Goal: Check status: Check status

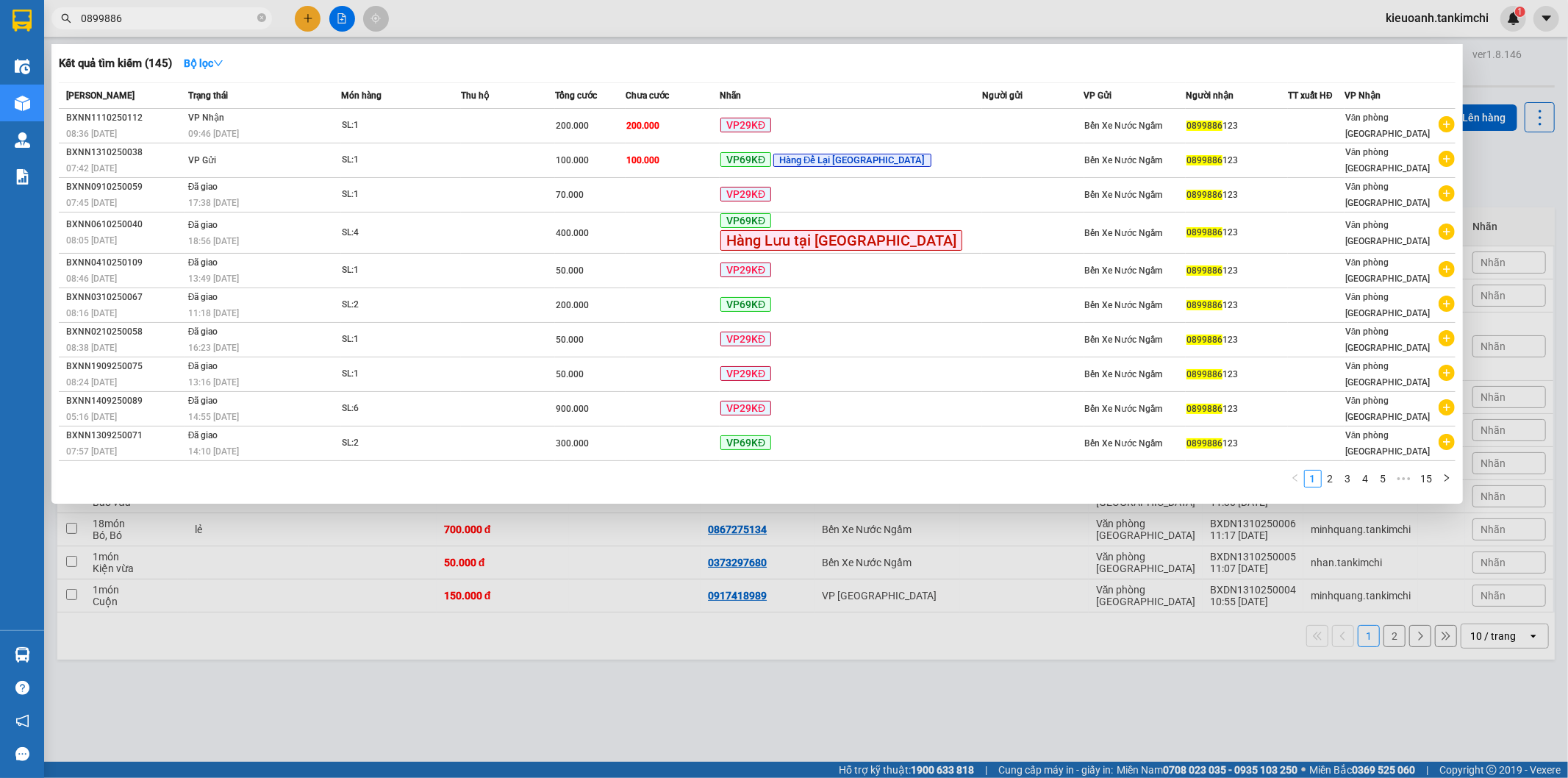
click at [265, 21] on icon "close-circle" at bounding box center [262, 18] width 9 height 9
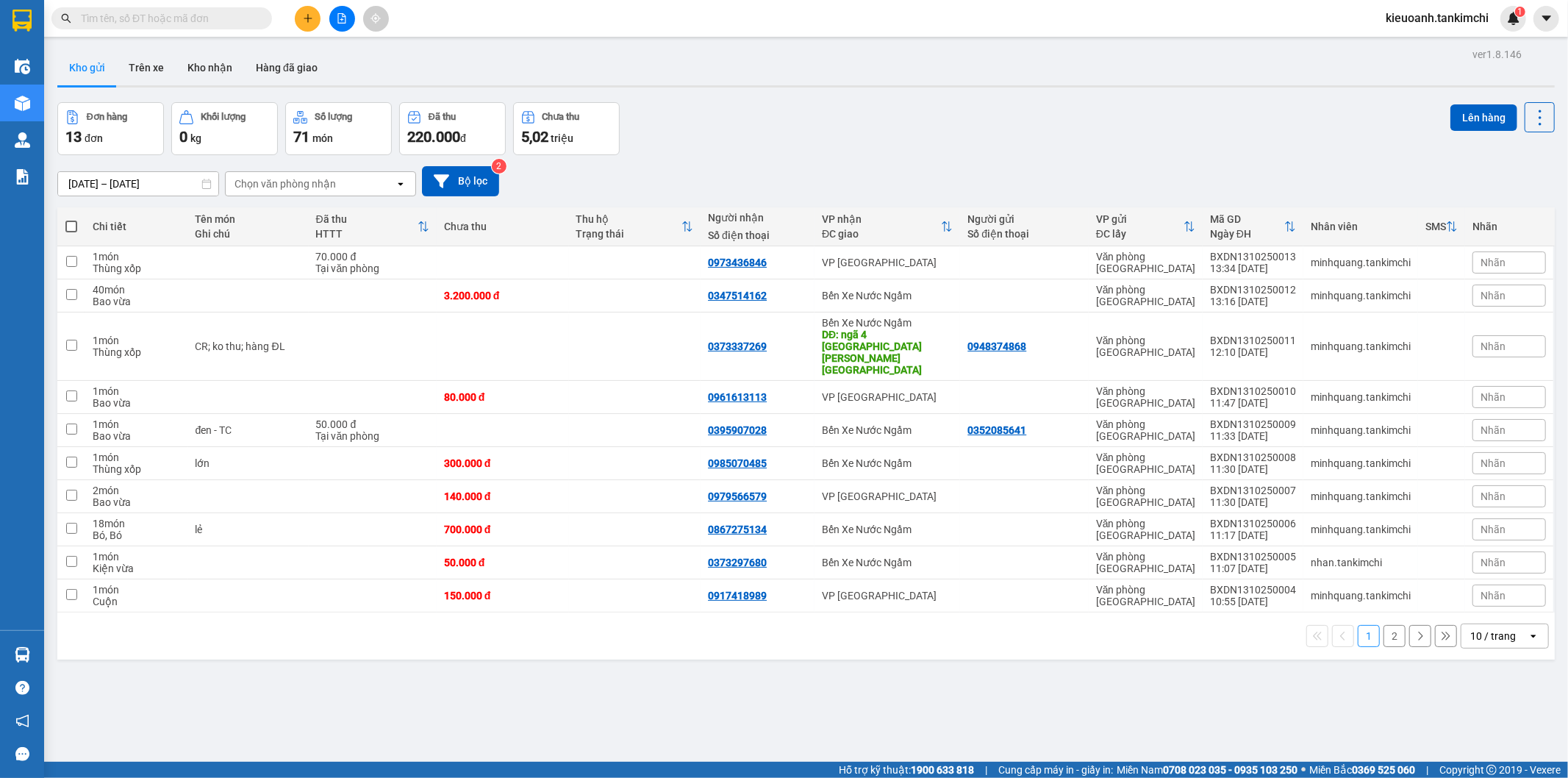
click at [191, 18] on input "text" at bounding box center [167, 19] width 174 height 16
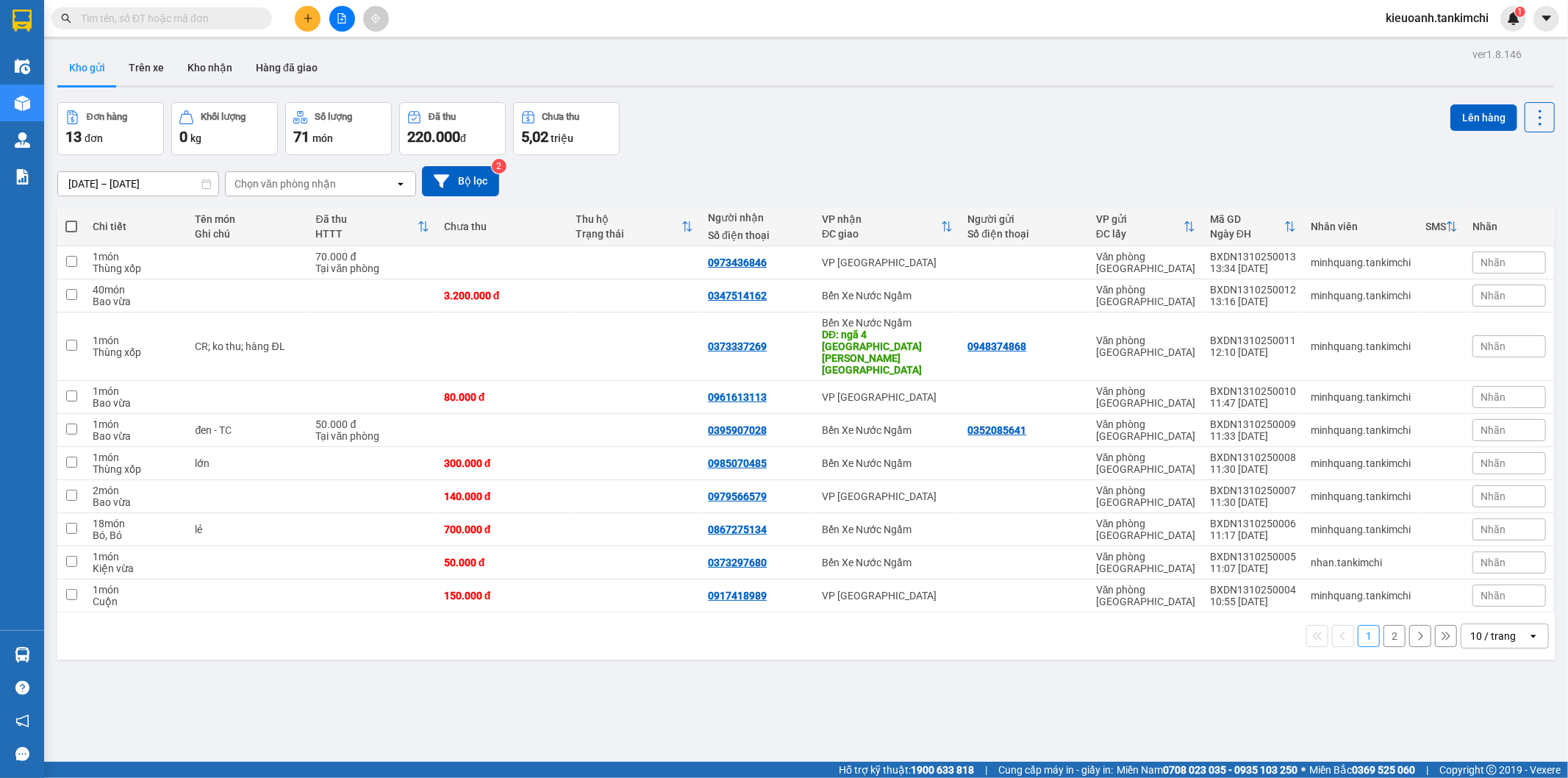
click at [191, 18] on input "text" at bounding box center [167, 19] width 174 height 16
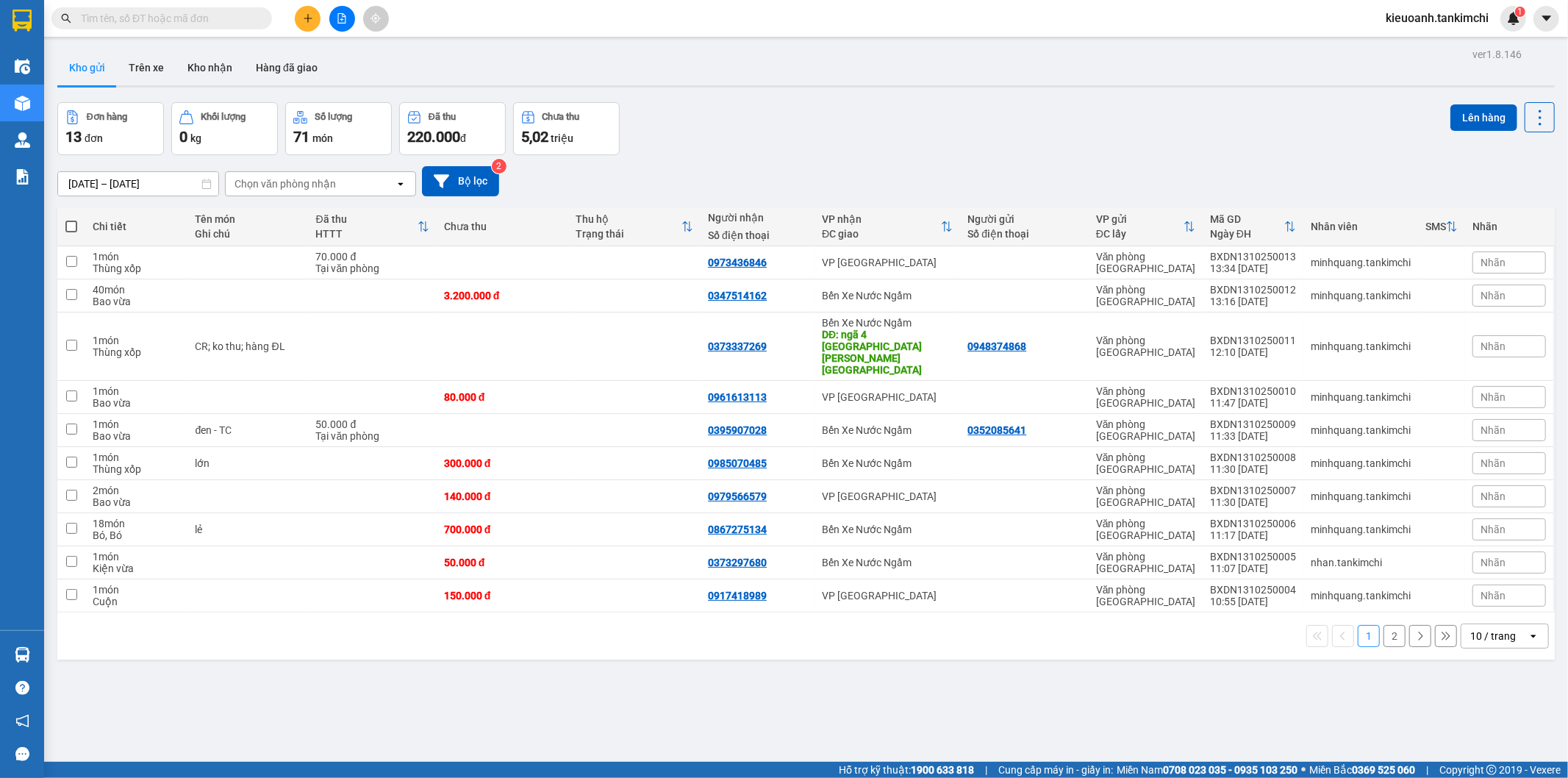
click at [191, 18] on input "text" at bounding box center [167, 19] width 174 height 16
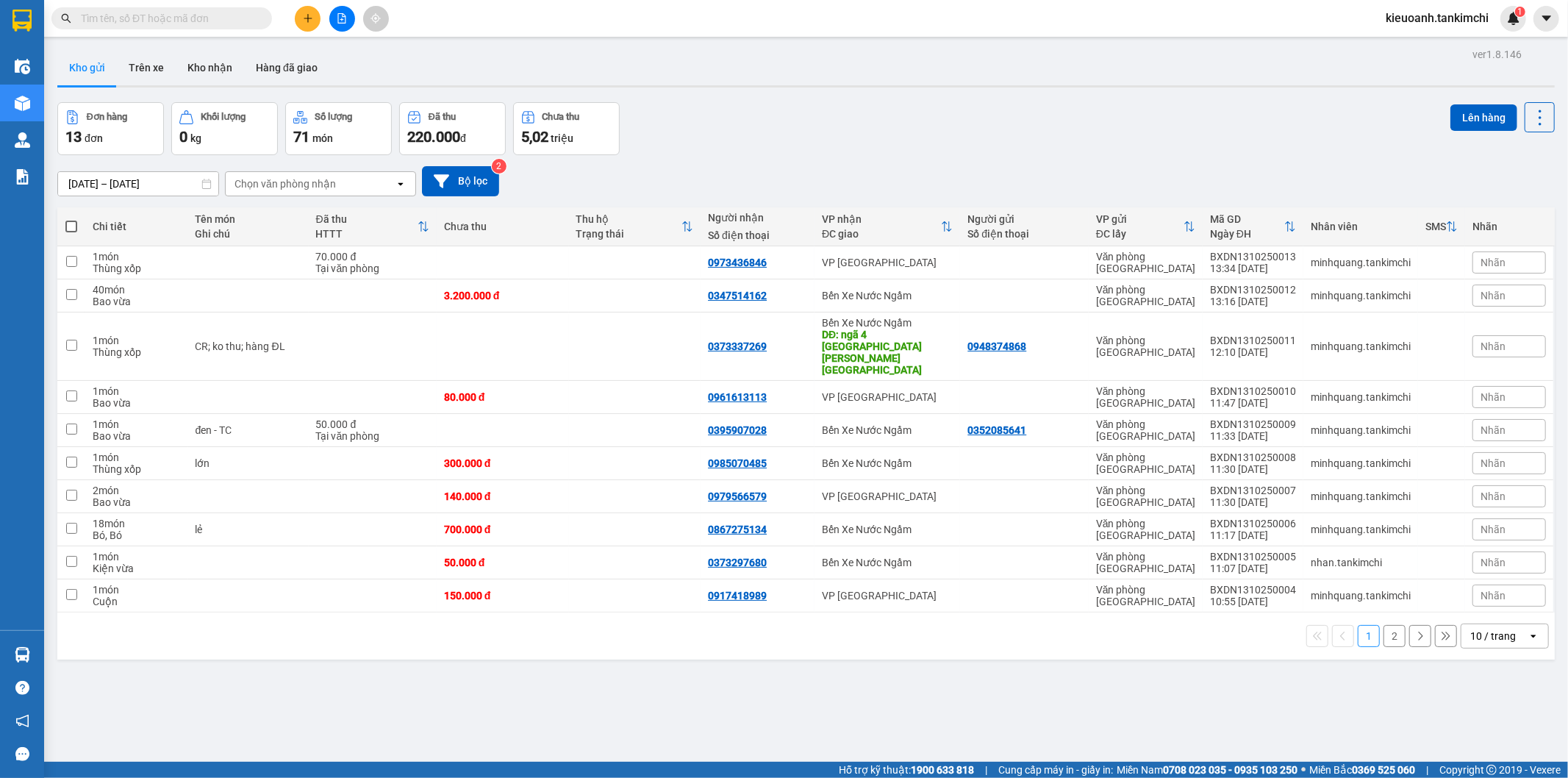
click at [191, 18] on input "text" at bounding box center [167, 19] width 174 height 16
click at [215, 22] on input "text" at bounding box center [167, 19] width 174 height 16
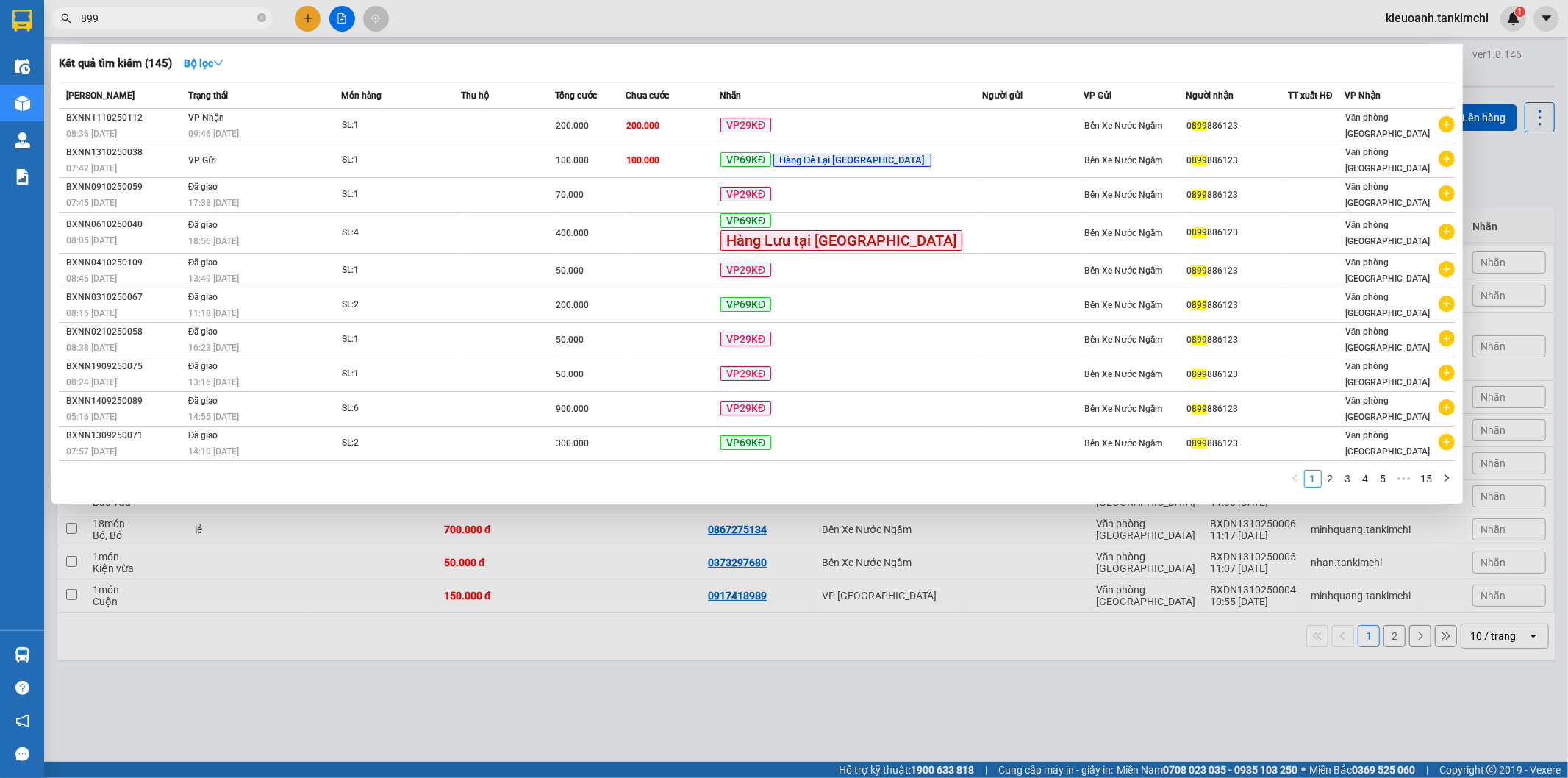
type input "8999"
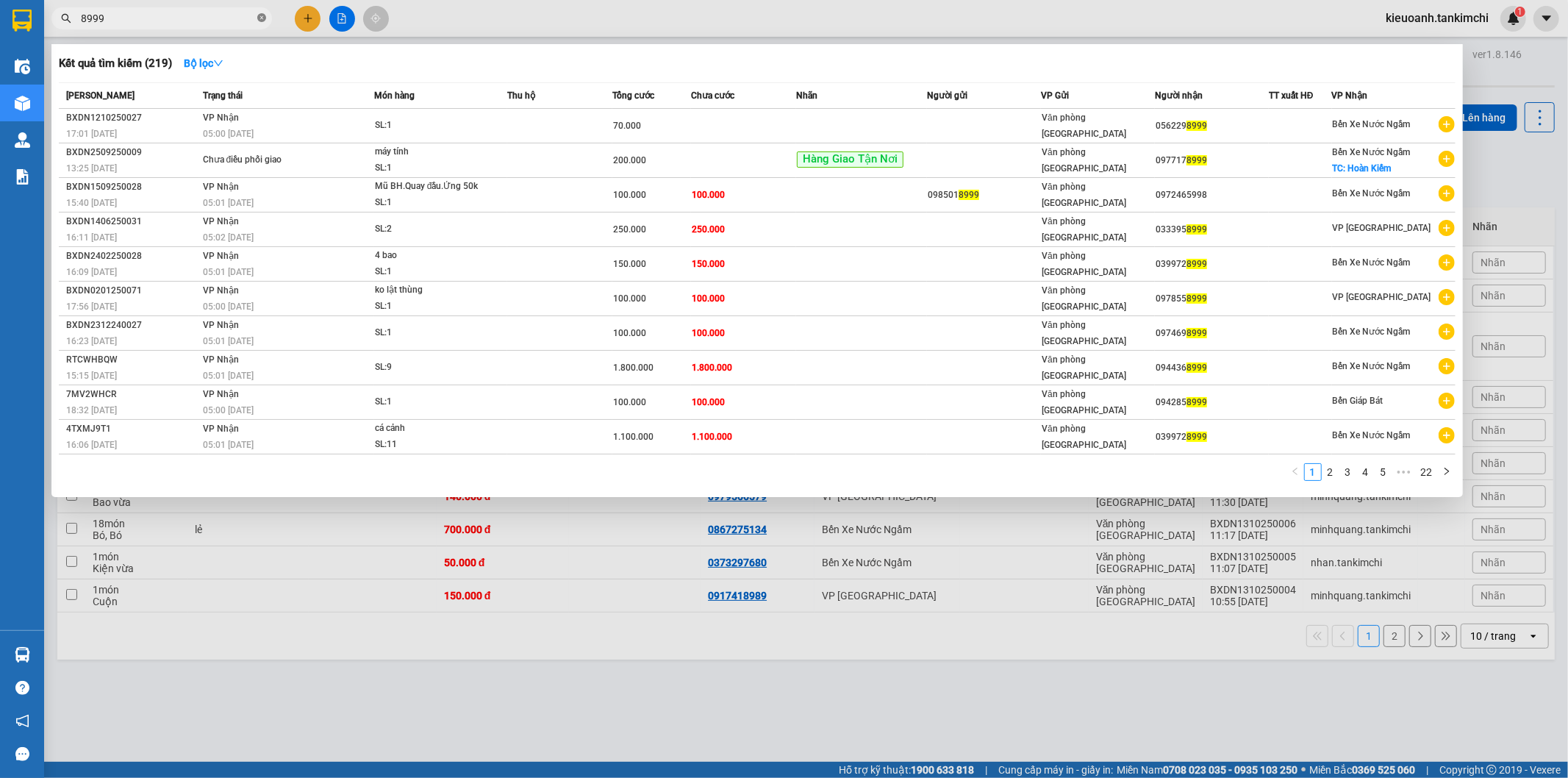
click at [265, 19] on icon "close-circle" at bounding box center [262, 18] width 9 height 9
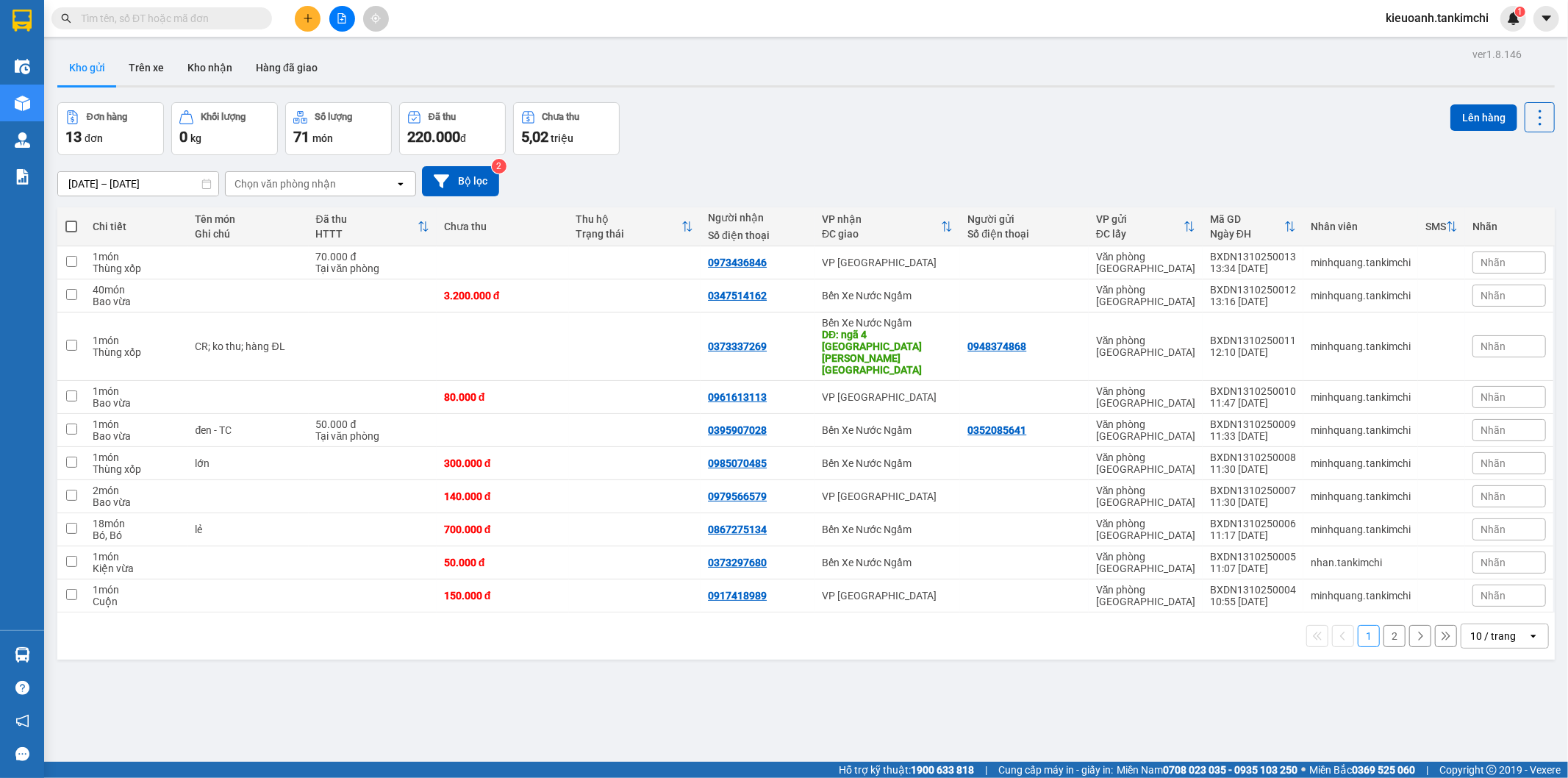
click at [230, 19] on input "text" at bounding box center [167, 19] width 174 height 16
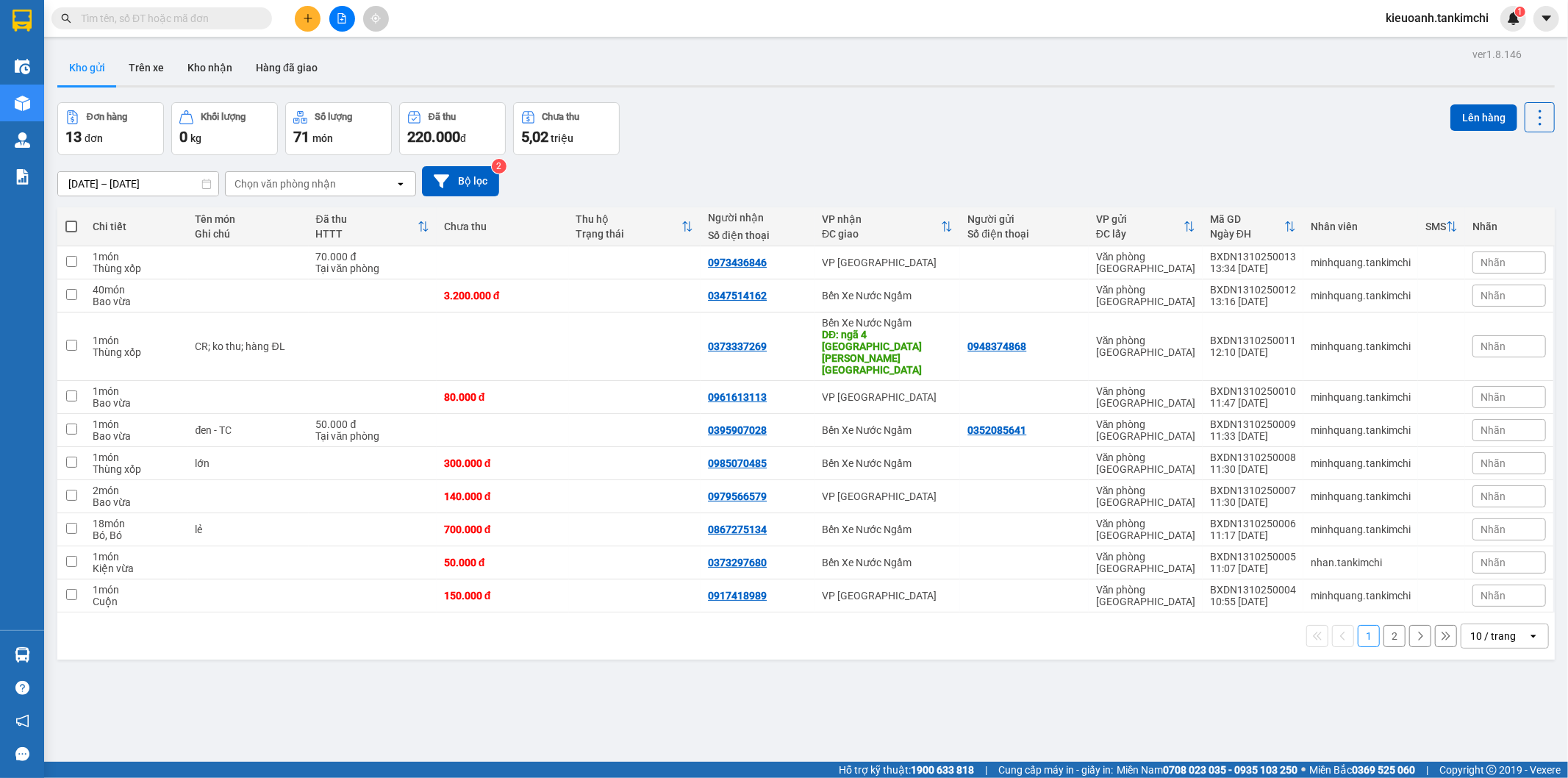
click at [230, 19] on input "text" at bounding box center [167, 19] width 174 height 16
click at [250, 20] on input "text" at bounding box center [167, 19] width 174 height 16
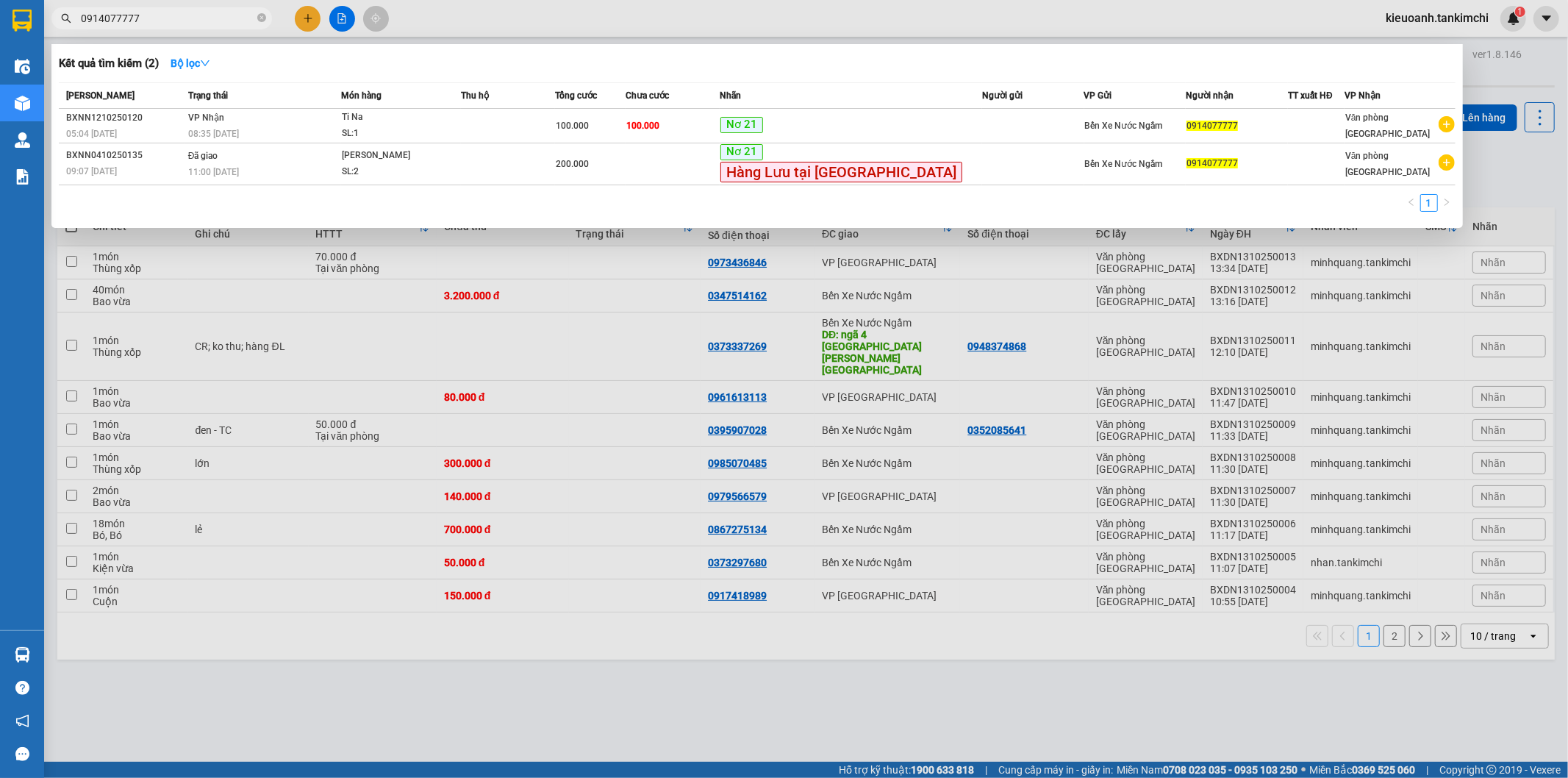
click at [200, 21] on input "0914077777" at bounding box center [167, 19] width 174 height 16
type input "0914077777"
click at [267, 18] on span "0914077777" at bounding box center [162, 18] width 221 height 22
click at [262, 18] on icon "close-circle" at bounding box center [262, 18] width 9 height 9
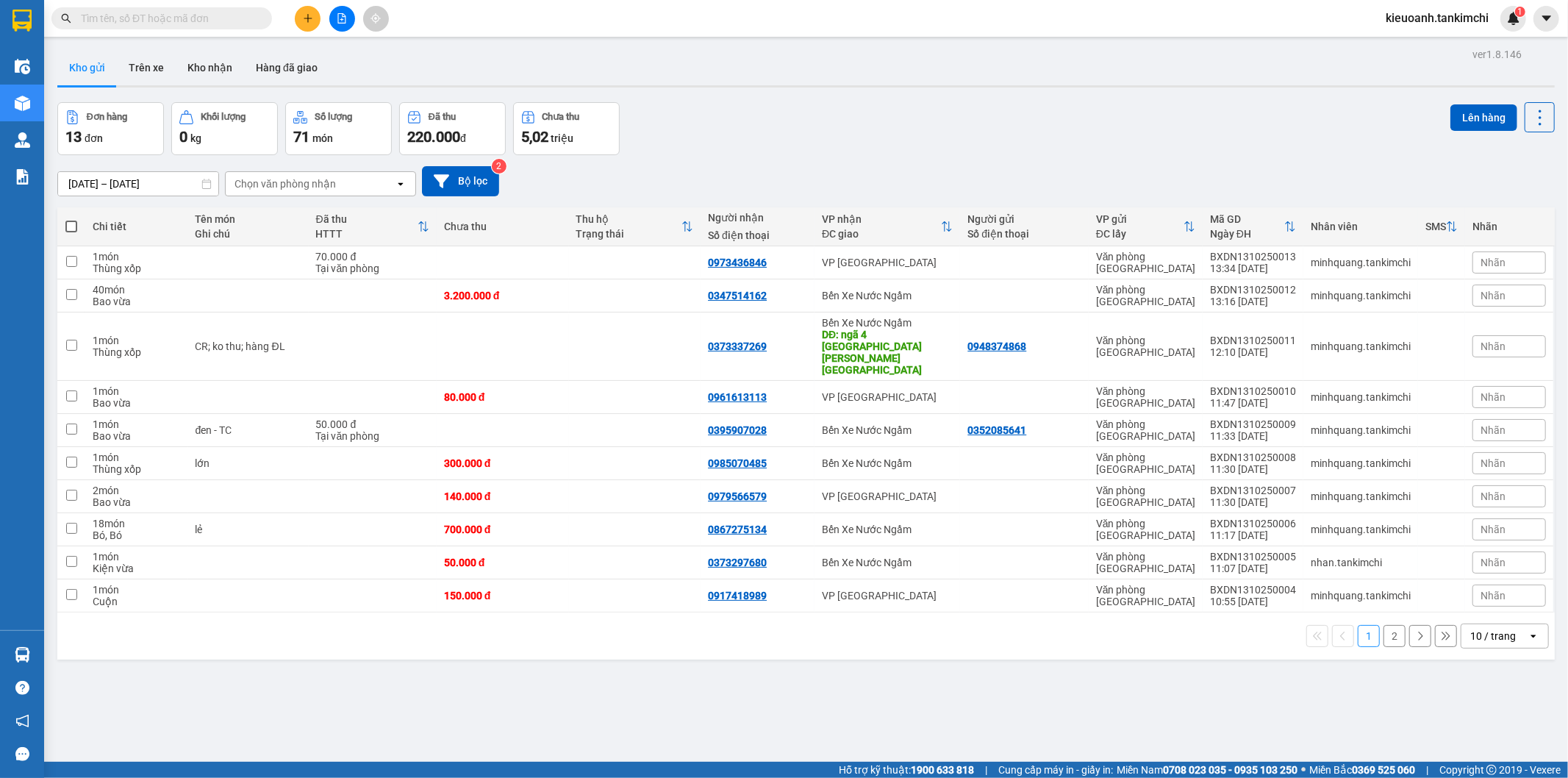
click at [221, 22] on input "text" at bounding box center [167, 19] width 174 height 16
click at [231, 19] on input "text" at bounding box center [167, 19] width 174 height 16
click at [223, 14] on input "text" at bounding box center [167, 19] width 174 height 16
click at [232, 13] on input "text" at bounding box center [167, 19] width 174 height 16
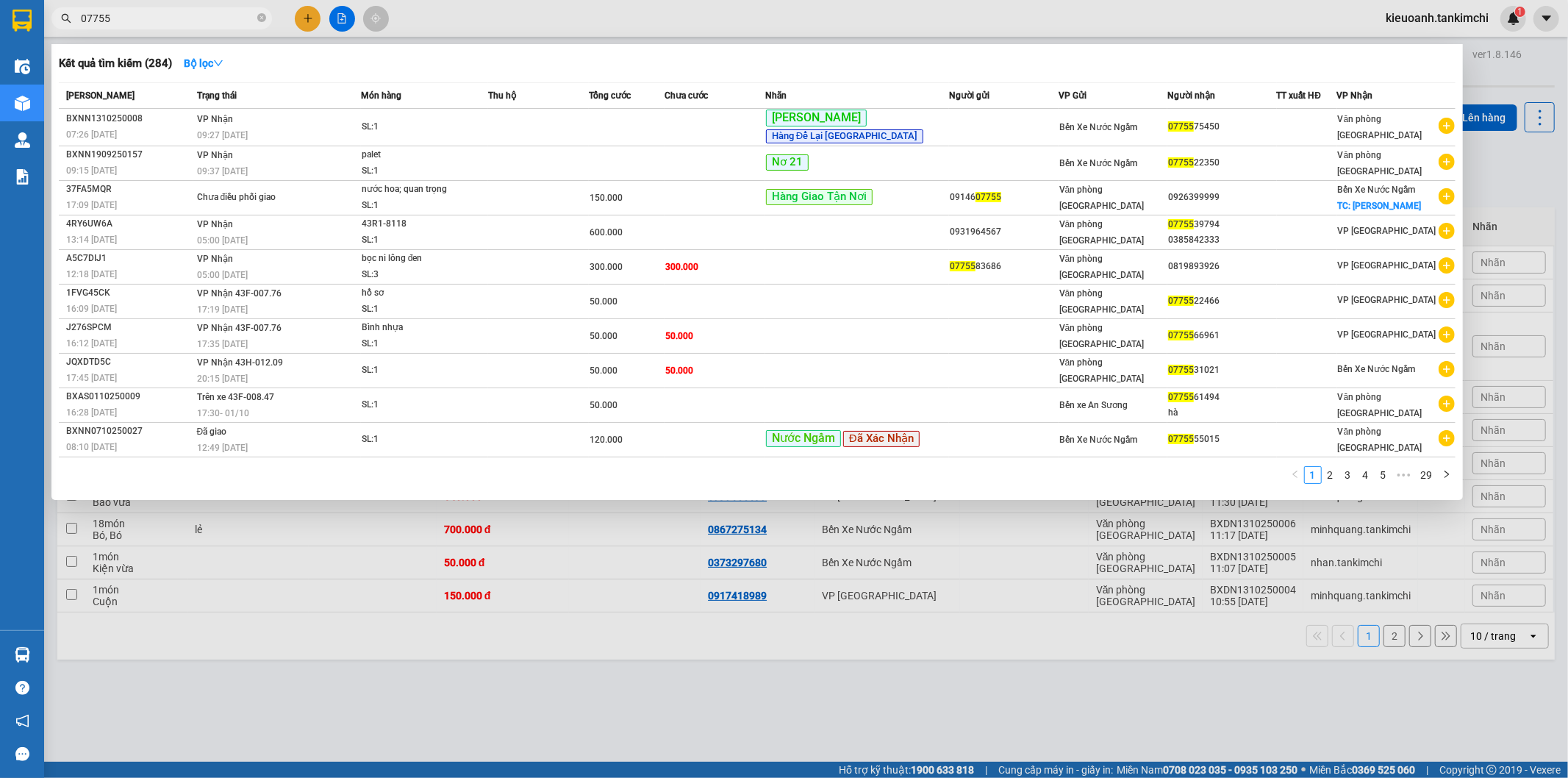
click at [197, 18] on input "07755" at bounding box center [167, 19] width 174 height 16
type input "07755"
click at [216, 26] on input "07755" at bounding box center [167, 19] width 174 height 16
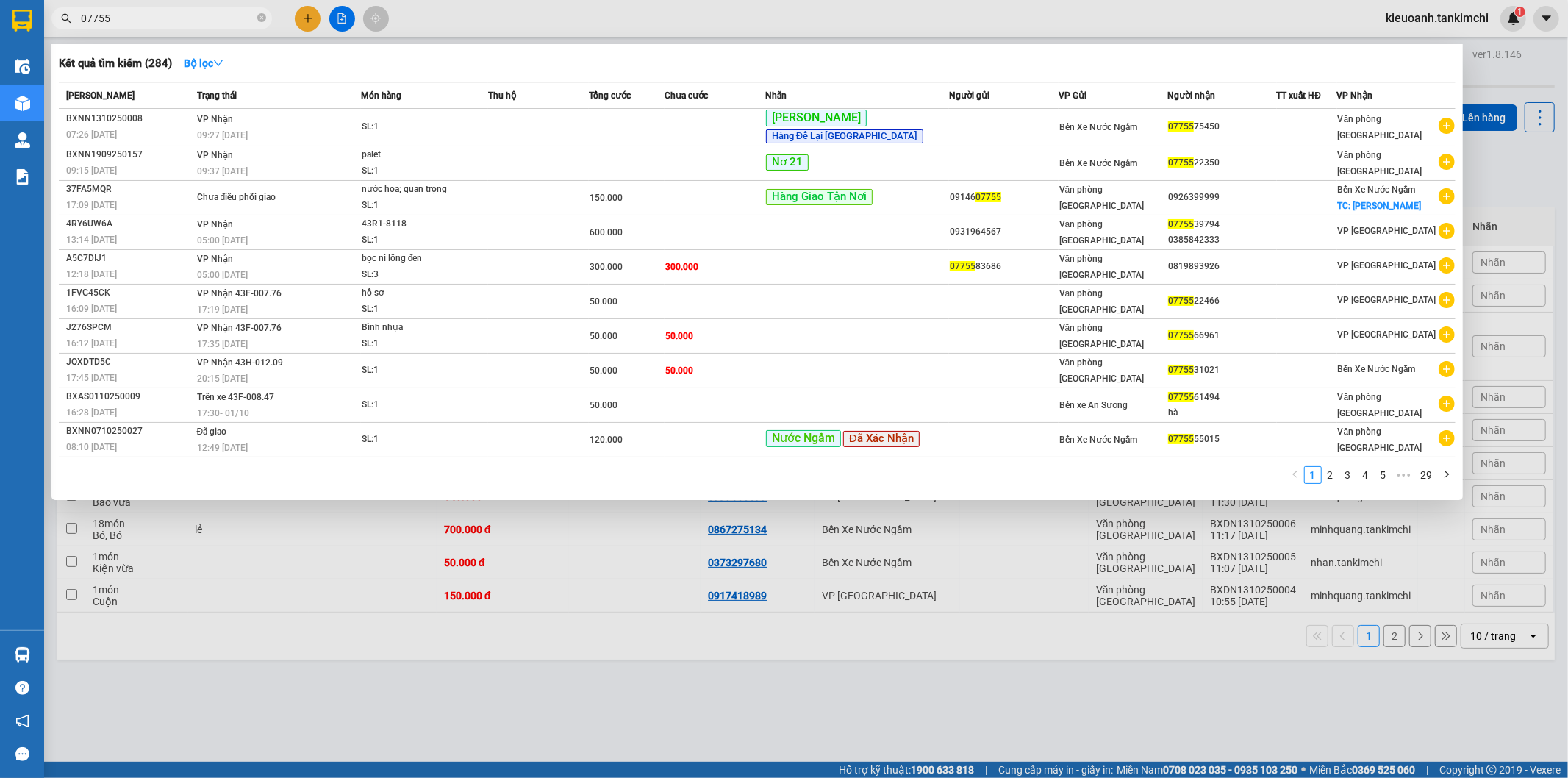
click at [216, 26] on input "07755" at bounding box center [167, 19] width 174 height 16
click at [217, 22] on input "07755" at bounding box center [167, 19] width 174 height 16
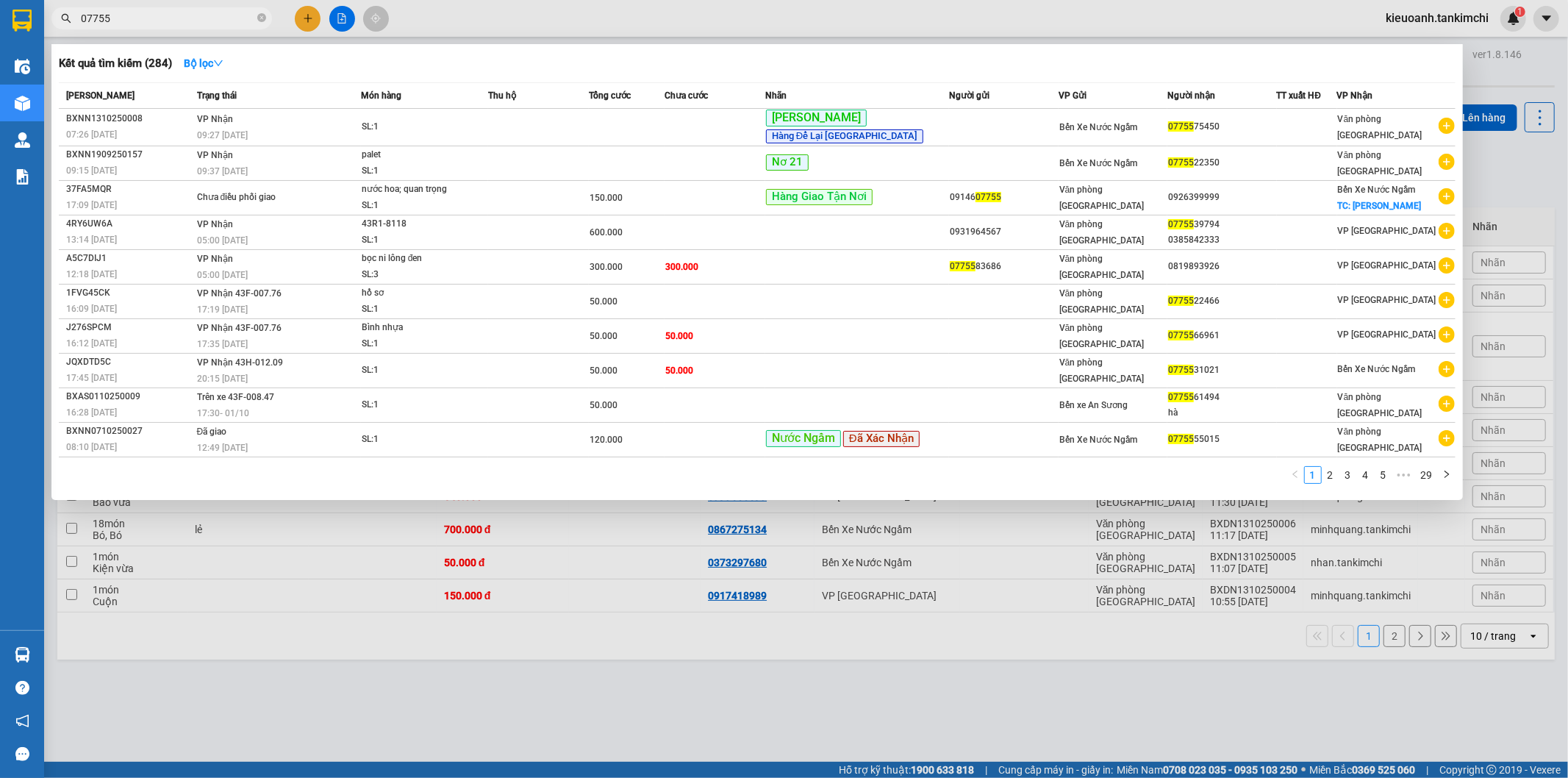
click at [180, 11] on input "07755" at bounding box center [167, 19] width 174 height 16
click at [259, 14] on icon "close-circle" at bounding box center [262, 18] width 9 height 9
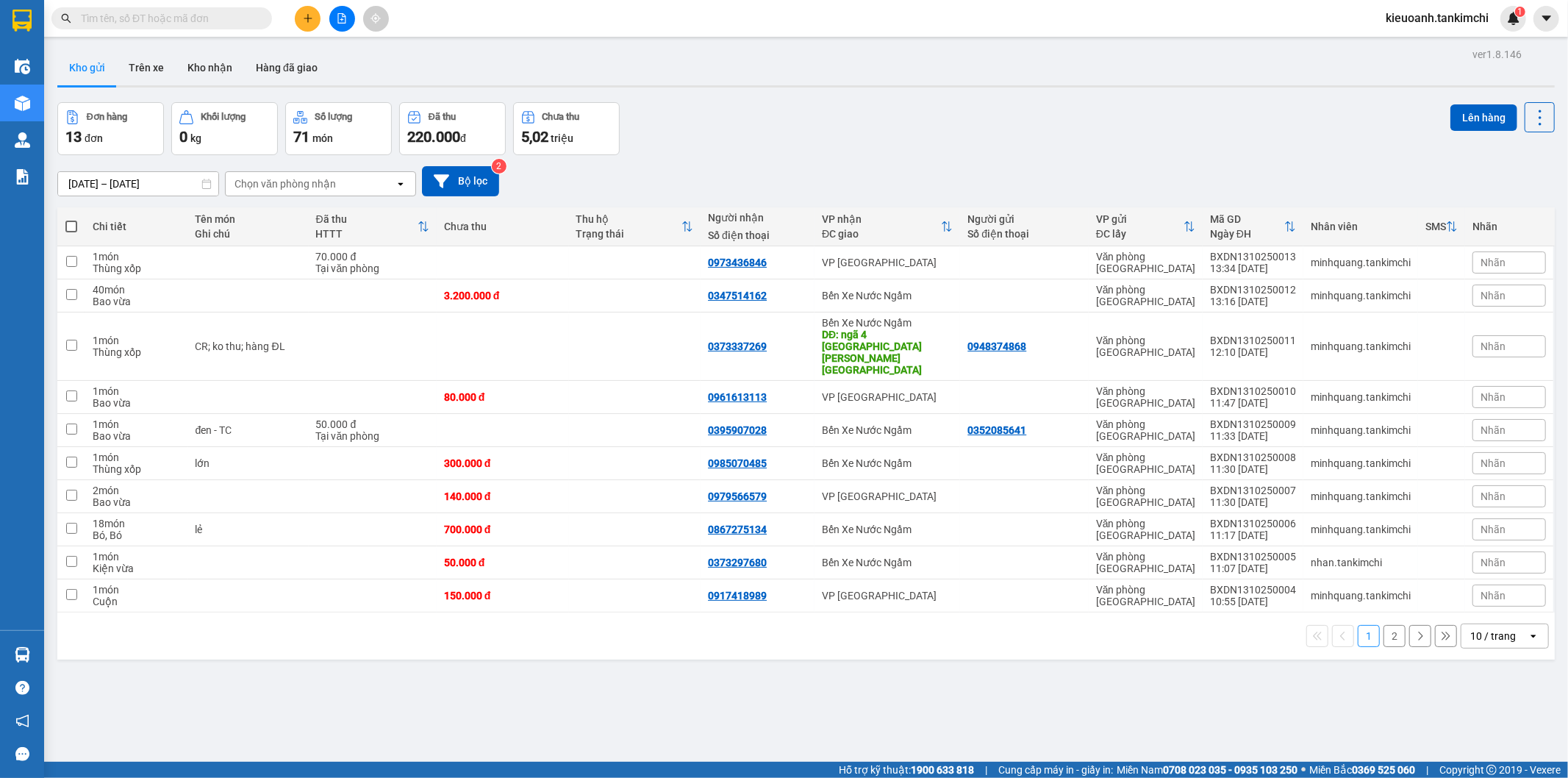
click at [238, 23] on input "text" at bounding box center [167, 19] width 174 height 16
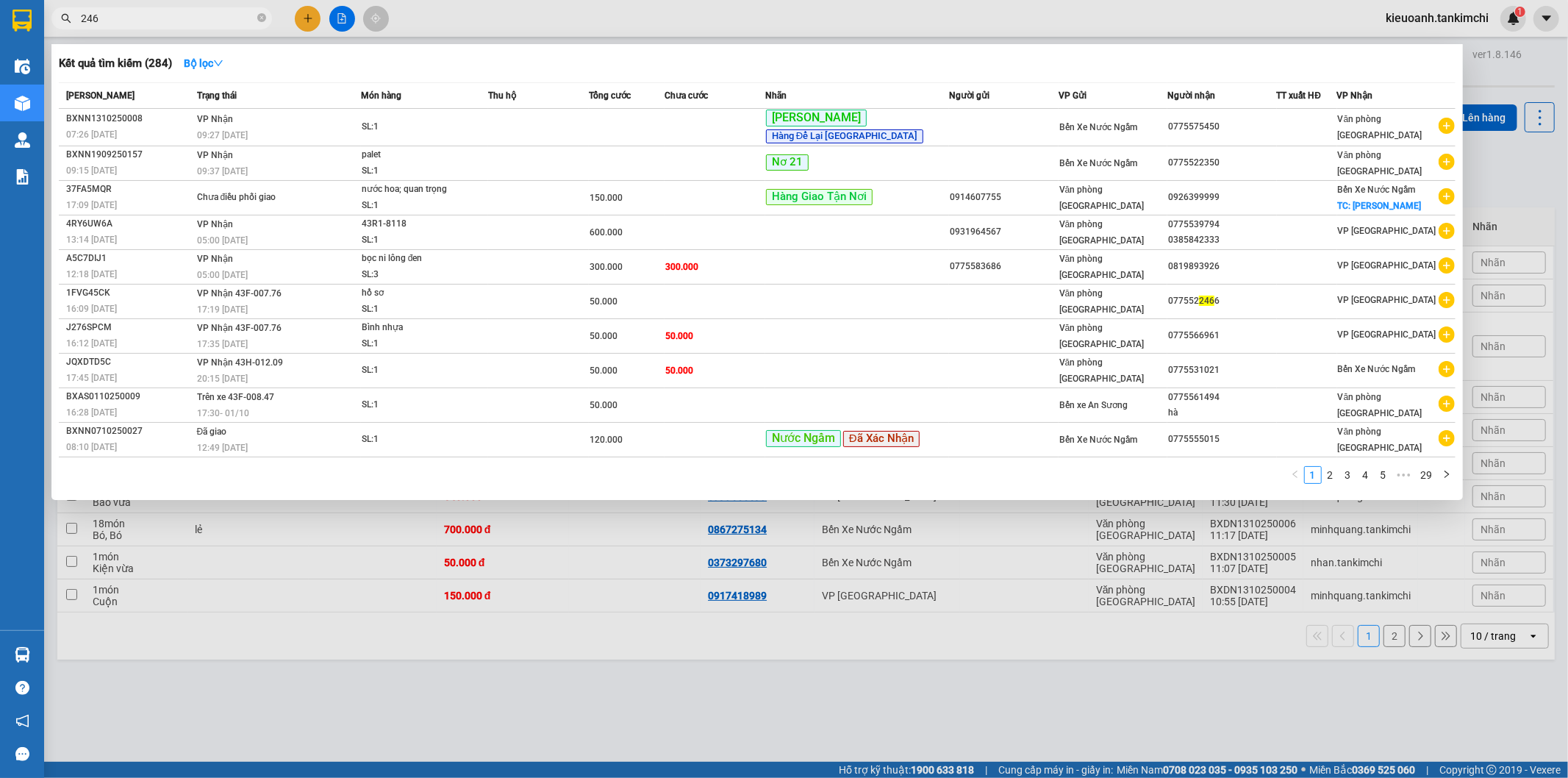
type input "2462"
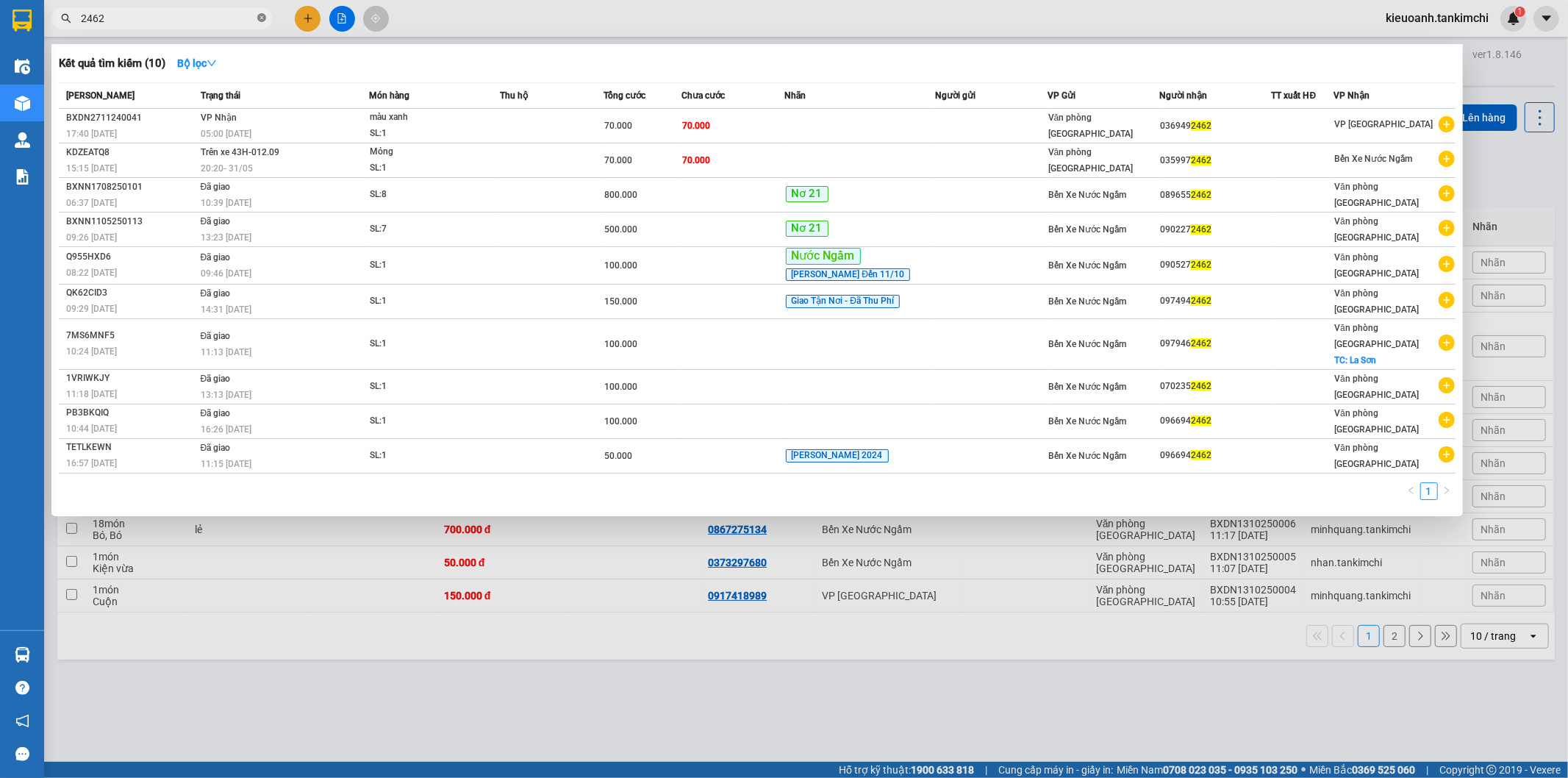
click at [262, 18] on icon "close-circle" at bounding box center [262, 18] width 9 height 9
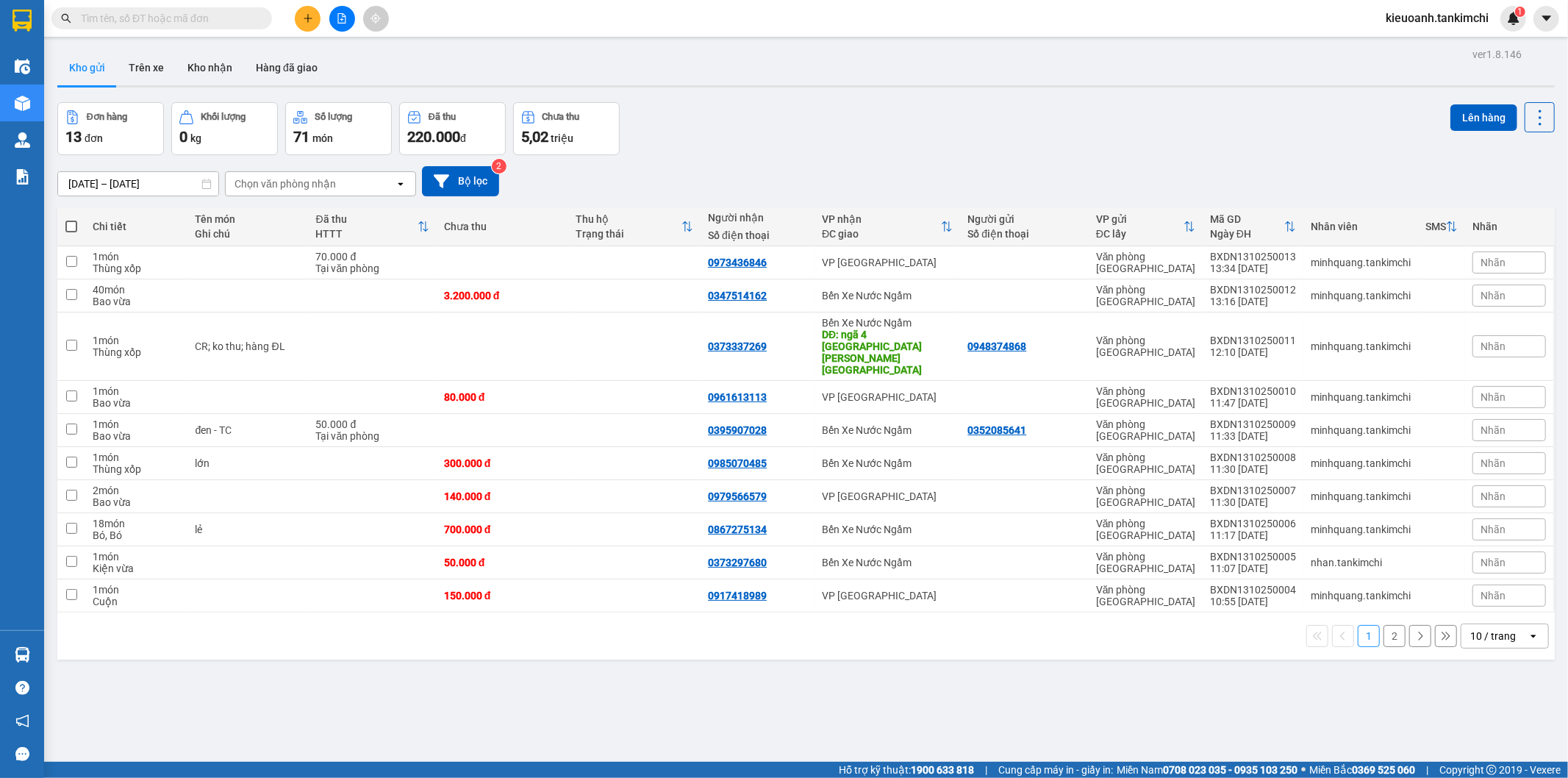
click at [167, 19] on input "text" at bounding box center [167, 19] width 174 height 16
click at [228, 23] on input "text" at bounding box center [167, 19] width 174 height 16
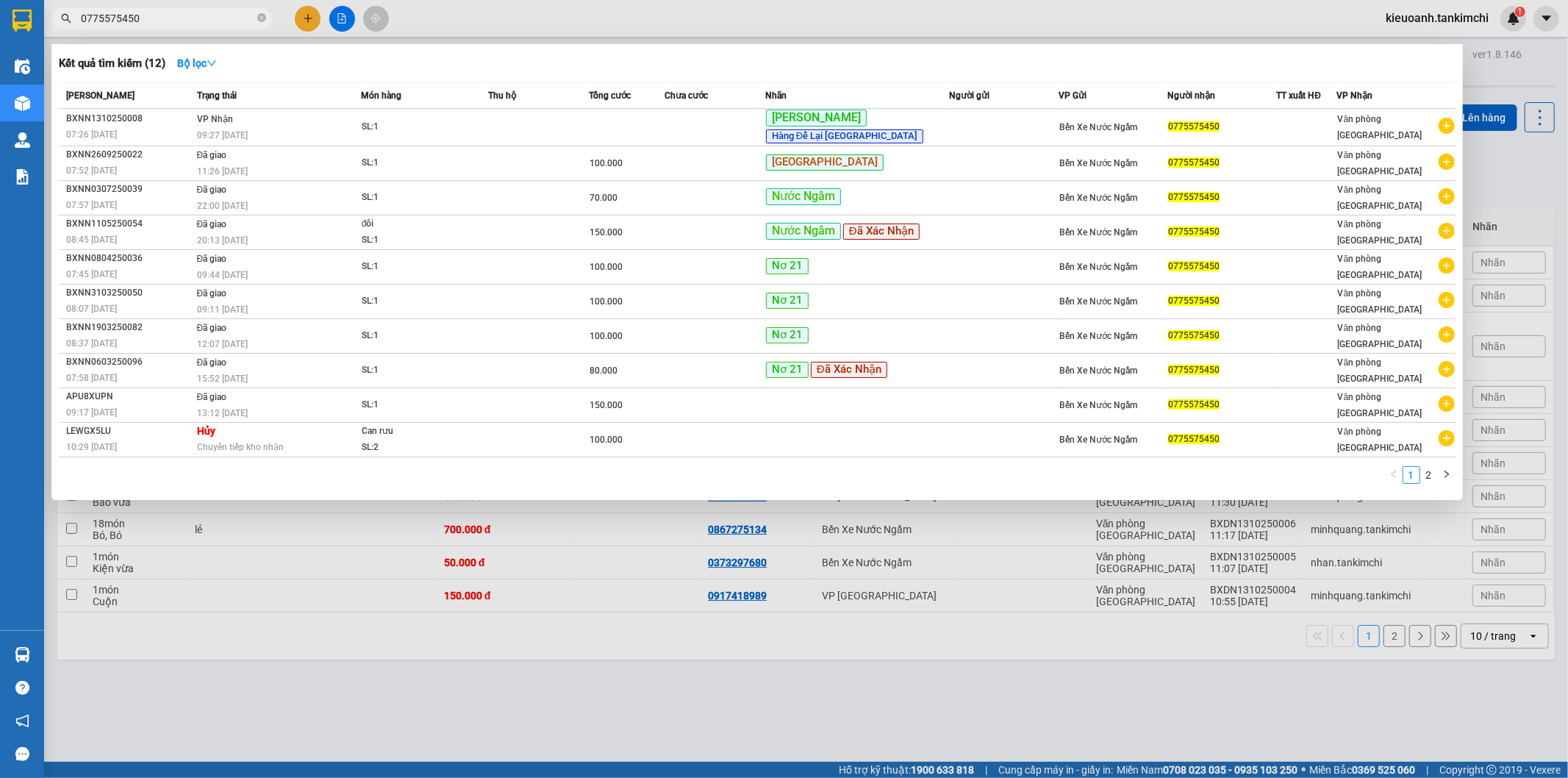
type input "0775575450"
click at [263, 18] on icon "close-circle" at bounding box center [262, 18] width 9 height 9
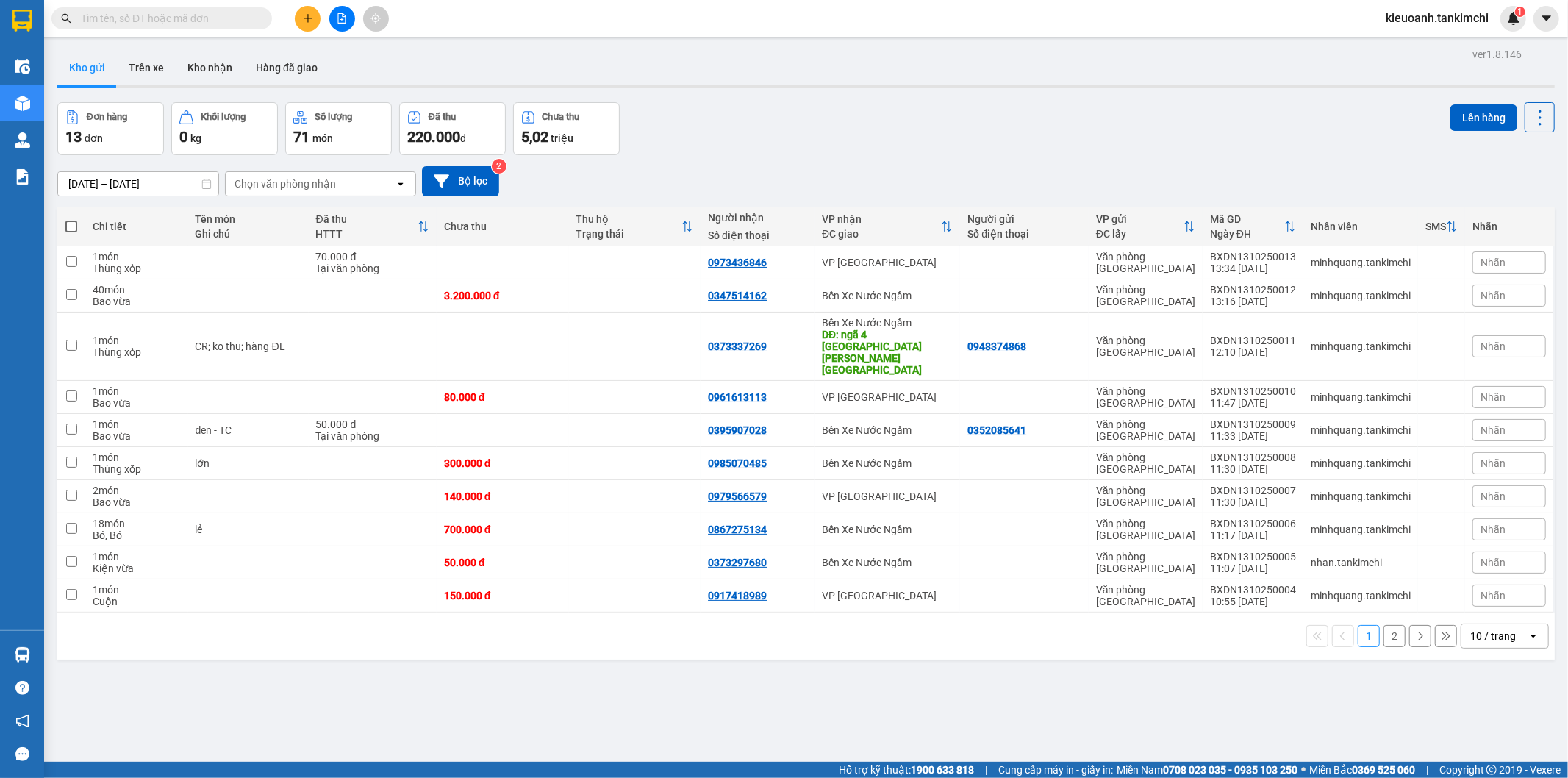
click at [242, 18] on input "text" at bounding box center [167, 19] width 174 height 16
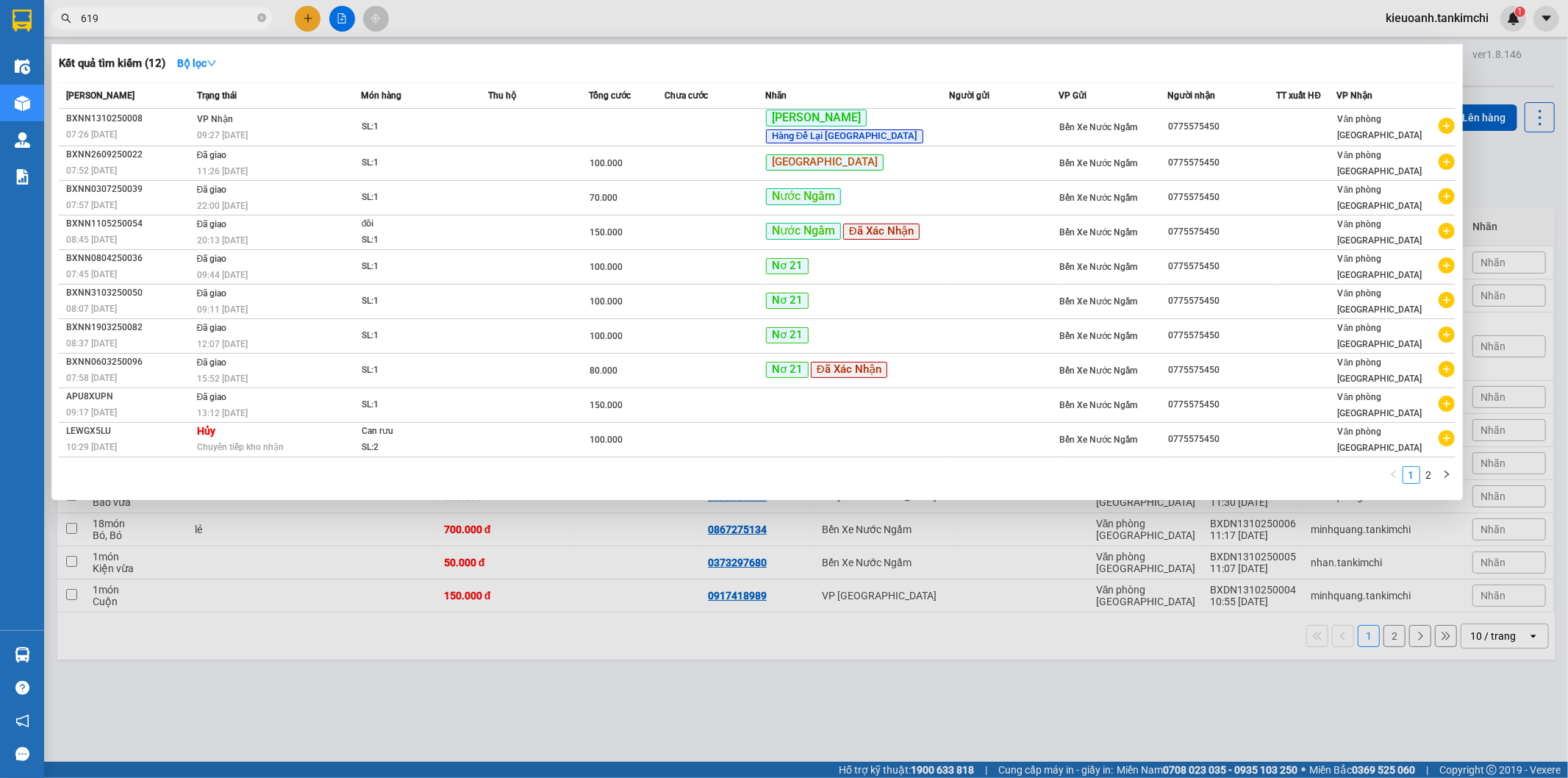
type input "6196"
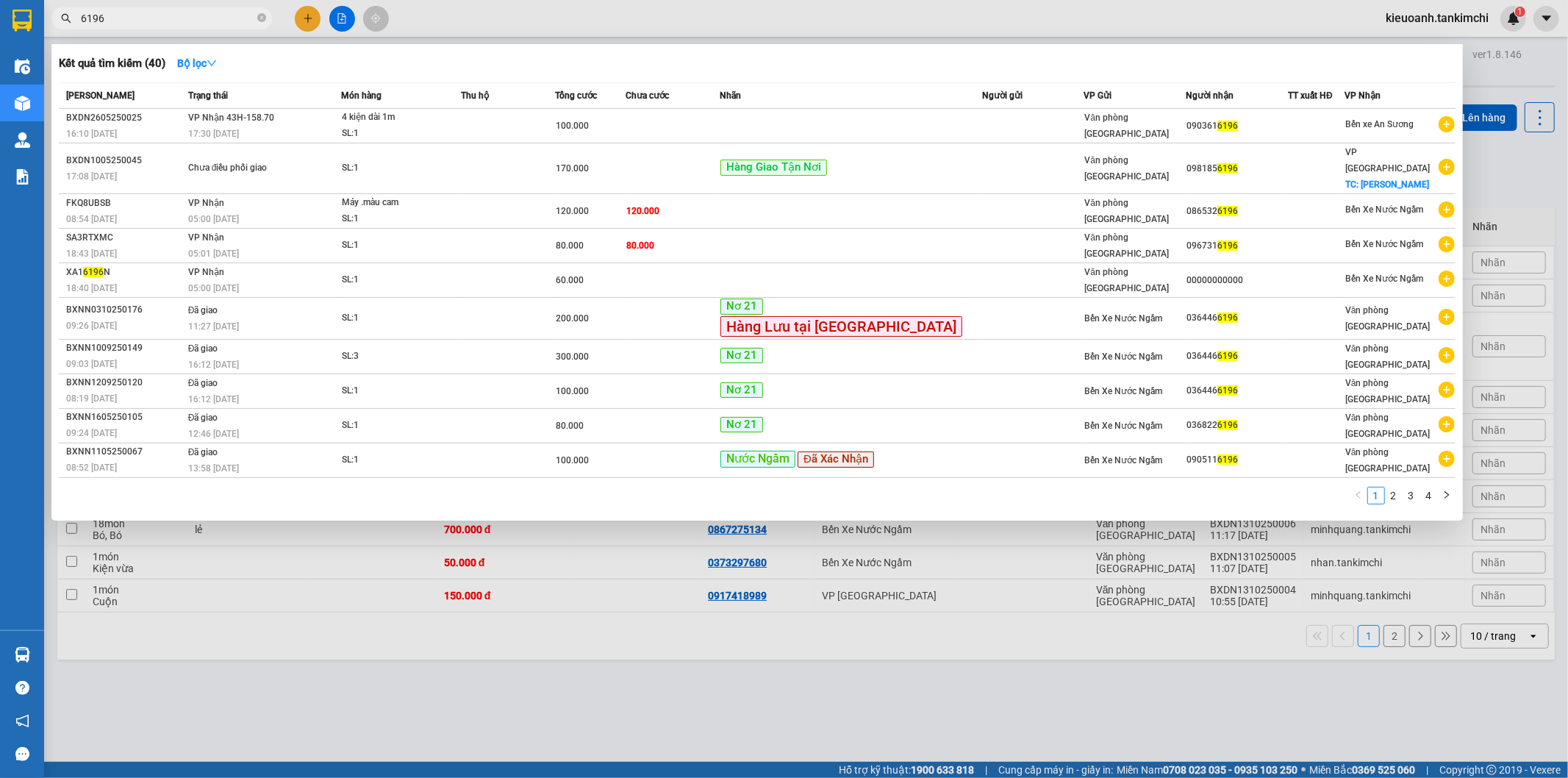
click at [254, 19] on input "6196" at bounding box center [167, 19] width 174 height 16
click at [260, 19] on icon "close-circle" at bounding box center [262, 18] width 9 height 9
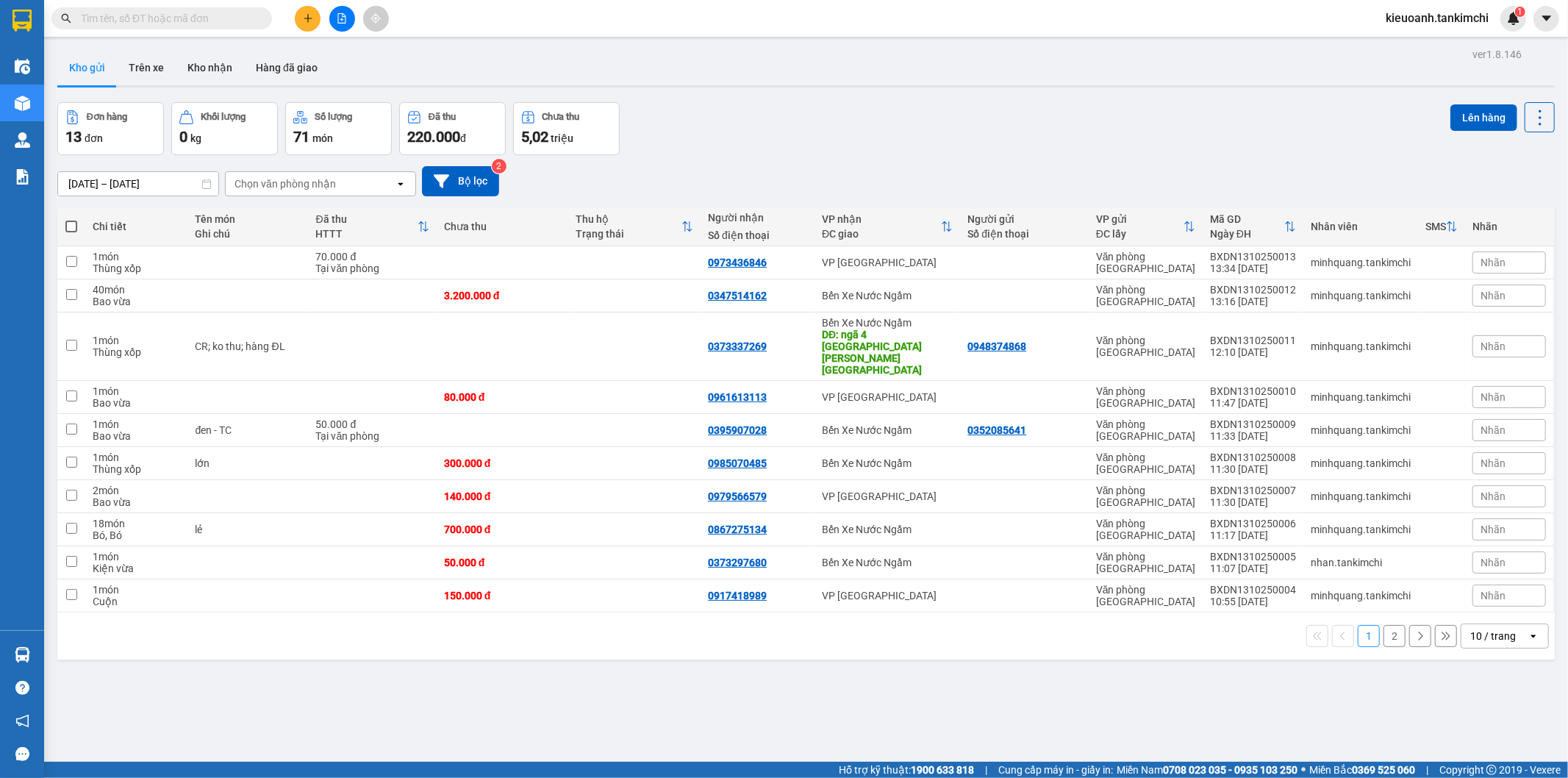
click at [238, 19] on input "text" at bounding box center [167, 19] width 174 height 16
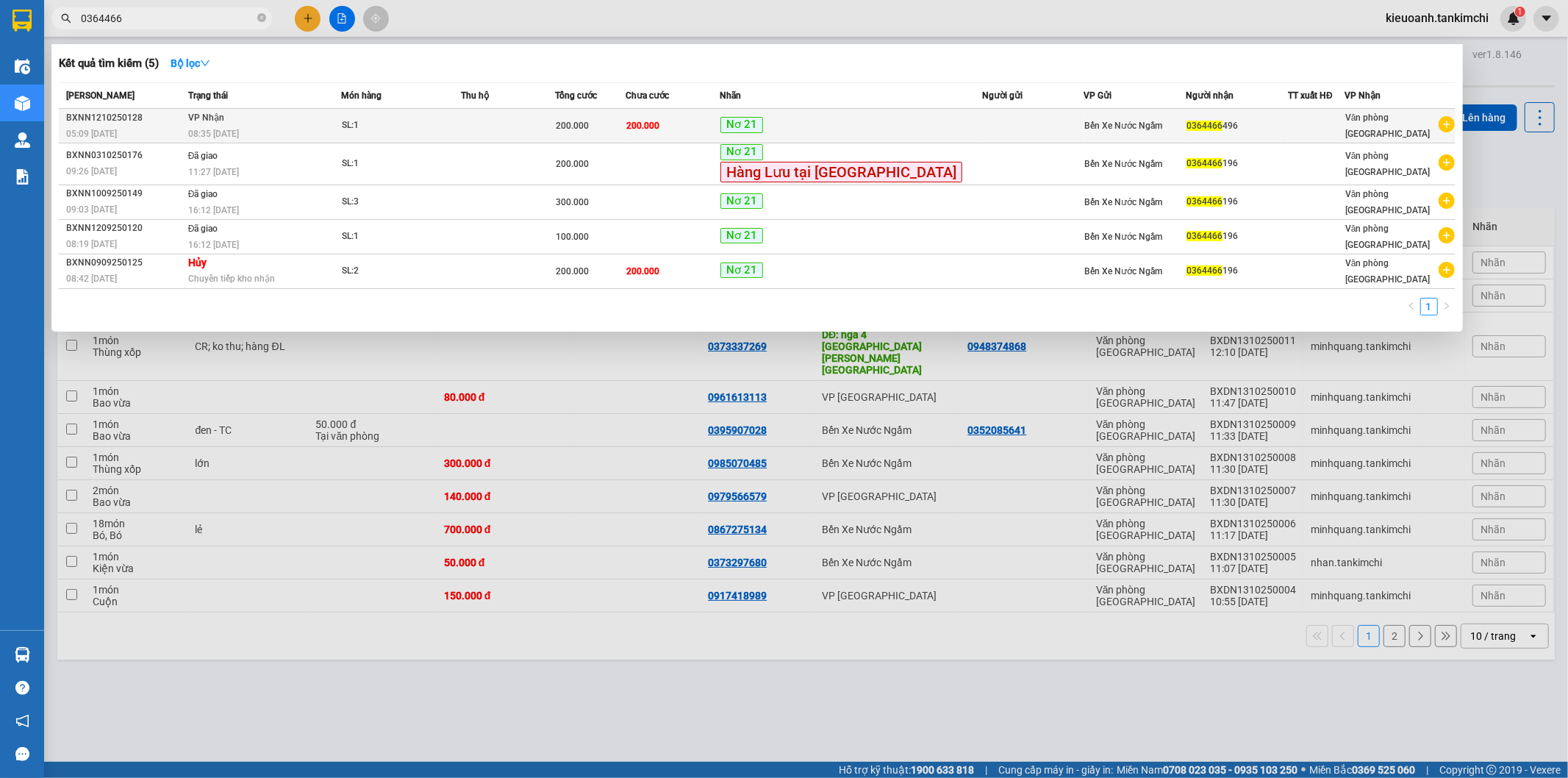
type input "0364466"
click at [460, 127] on span "SL: 1" at bounding box center [401, 126] width 118 height 16
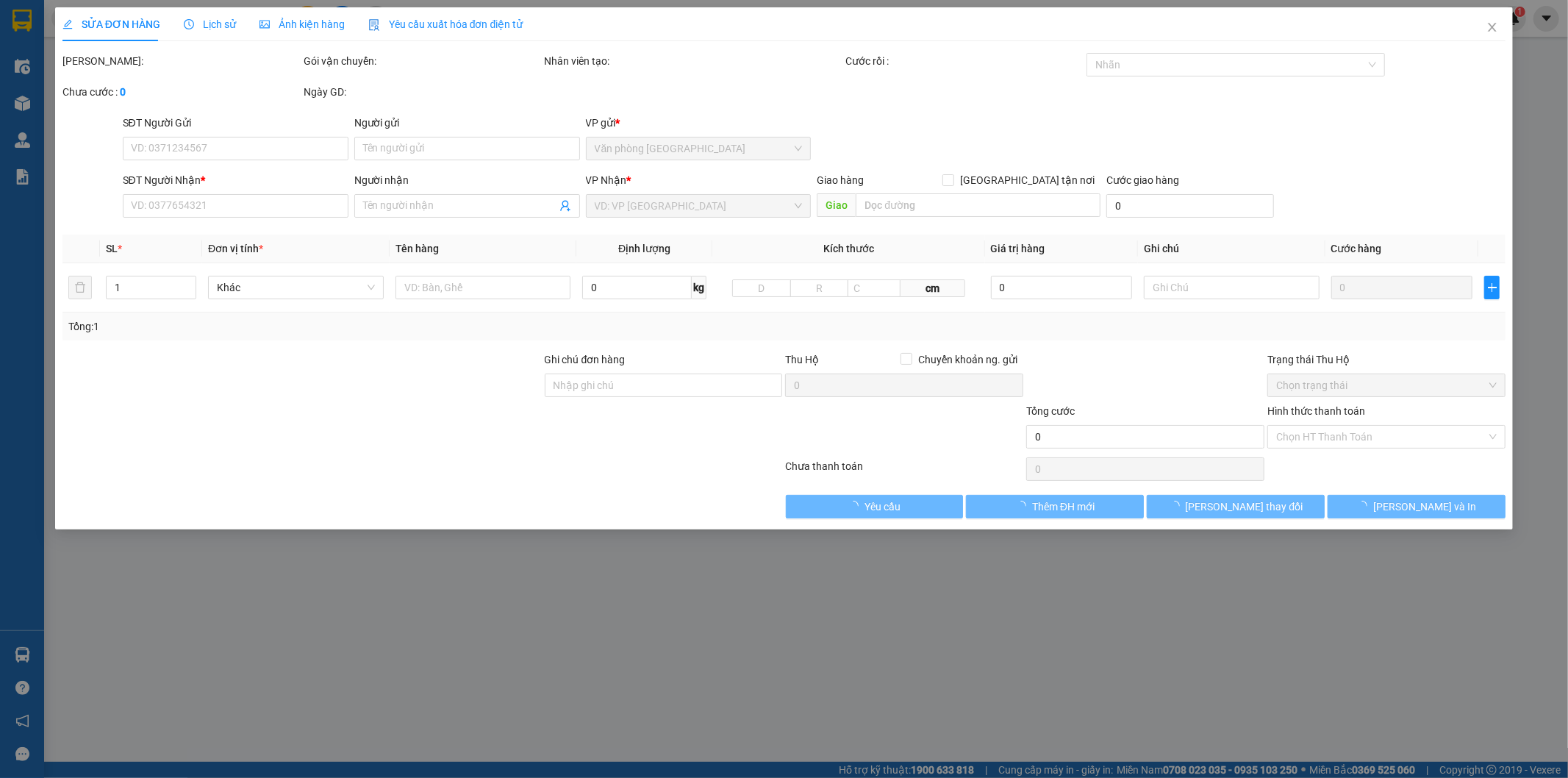
click at [206, 14] on div "Lịch sử" at bounding box center [210, 24] width 52 height 34
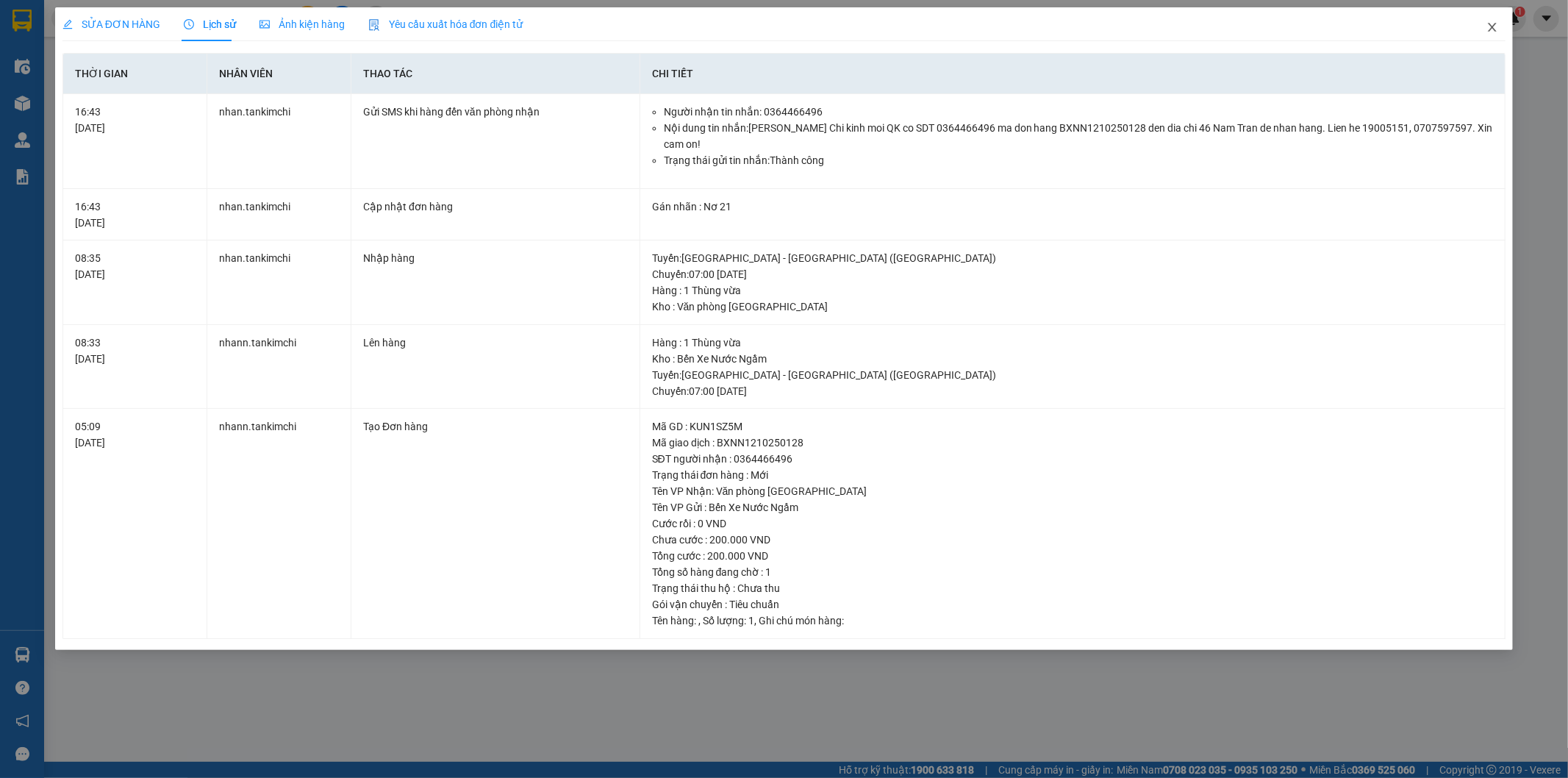
click at [1489, 22] on icon "close" at bounding box center [1492, 27] width 12 height 12
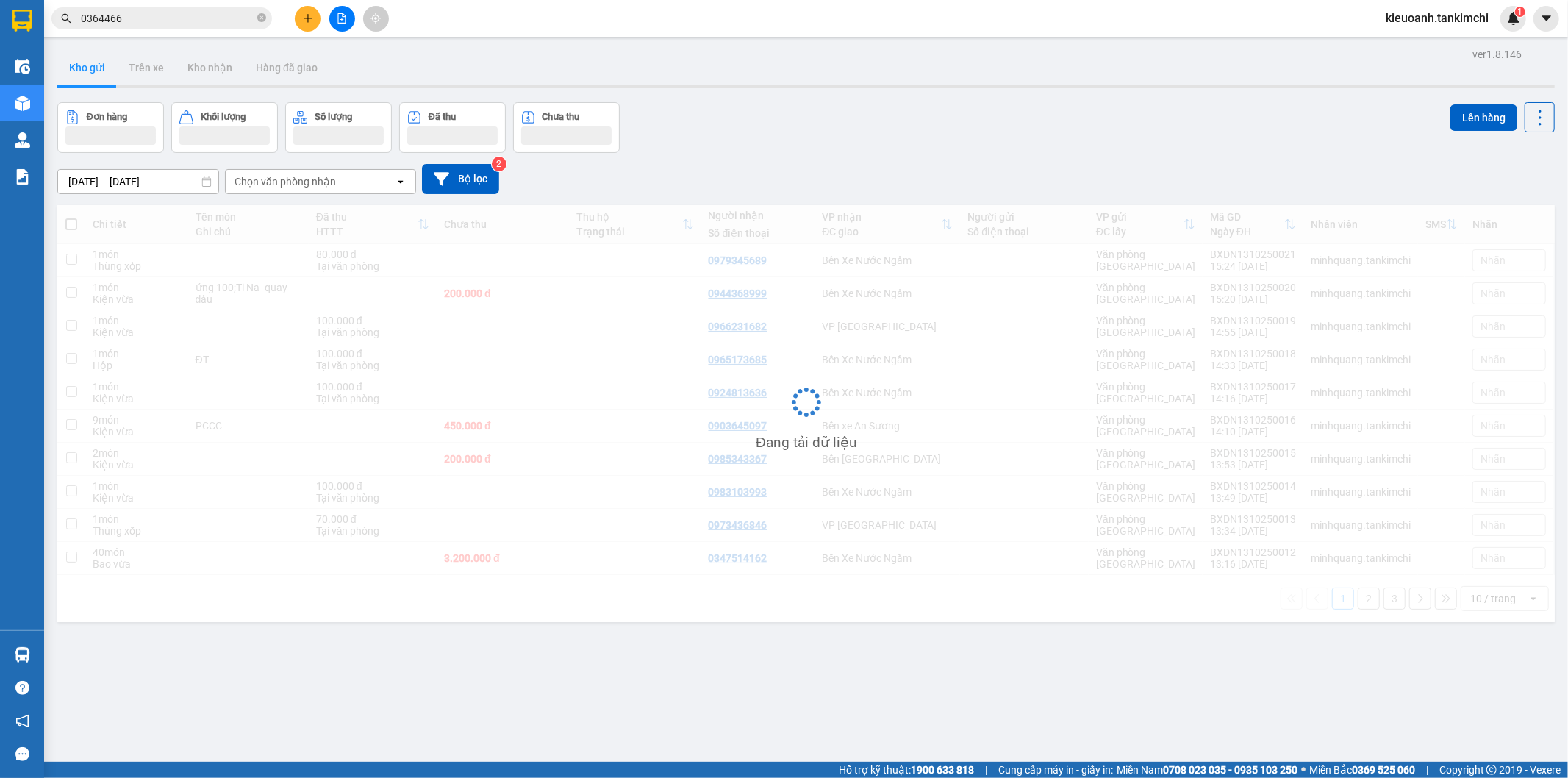
click at [159, 22] on input "0364466" at bounding box center [167, 19] width 174 height 16
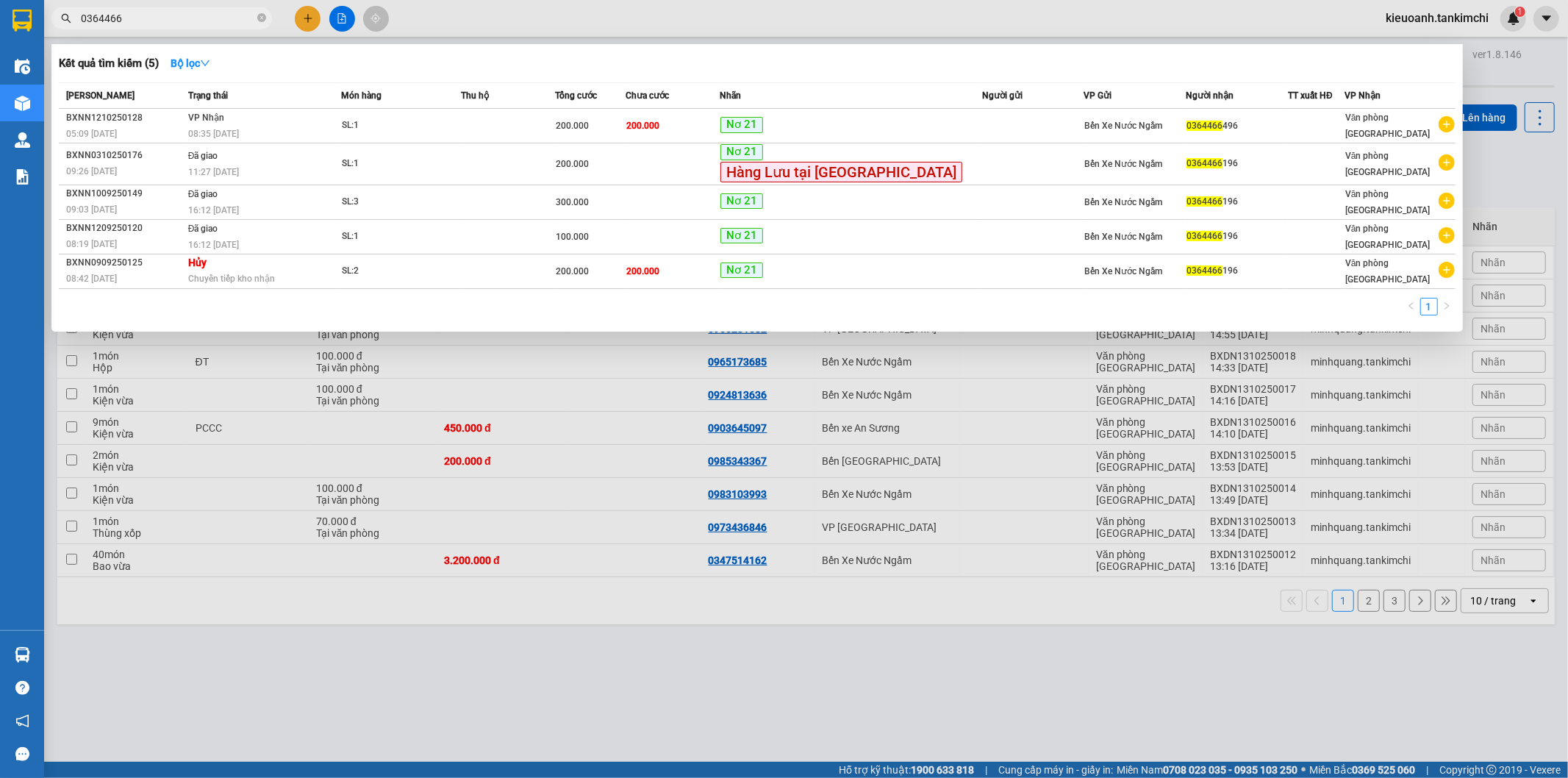
click at [159, 22] on input "0364466" at bounding box center [167, 19] width 174 height 16
click at [258, 17] on icon "close-circle" at bounding box center [262, 18] width 9 height 9
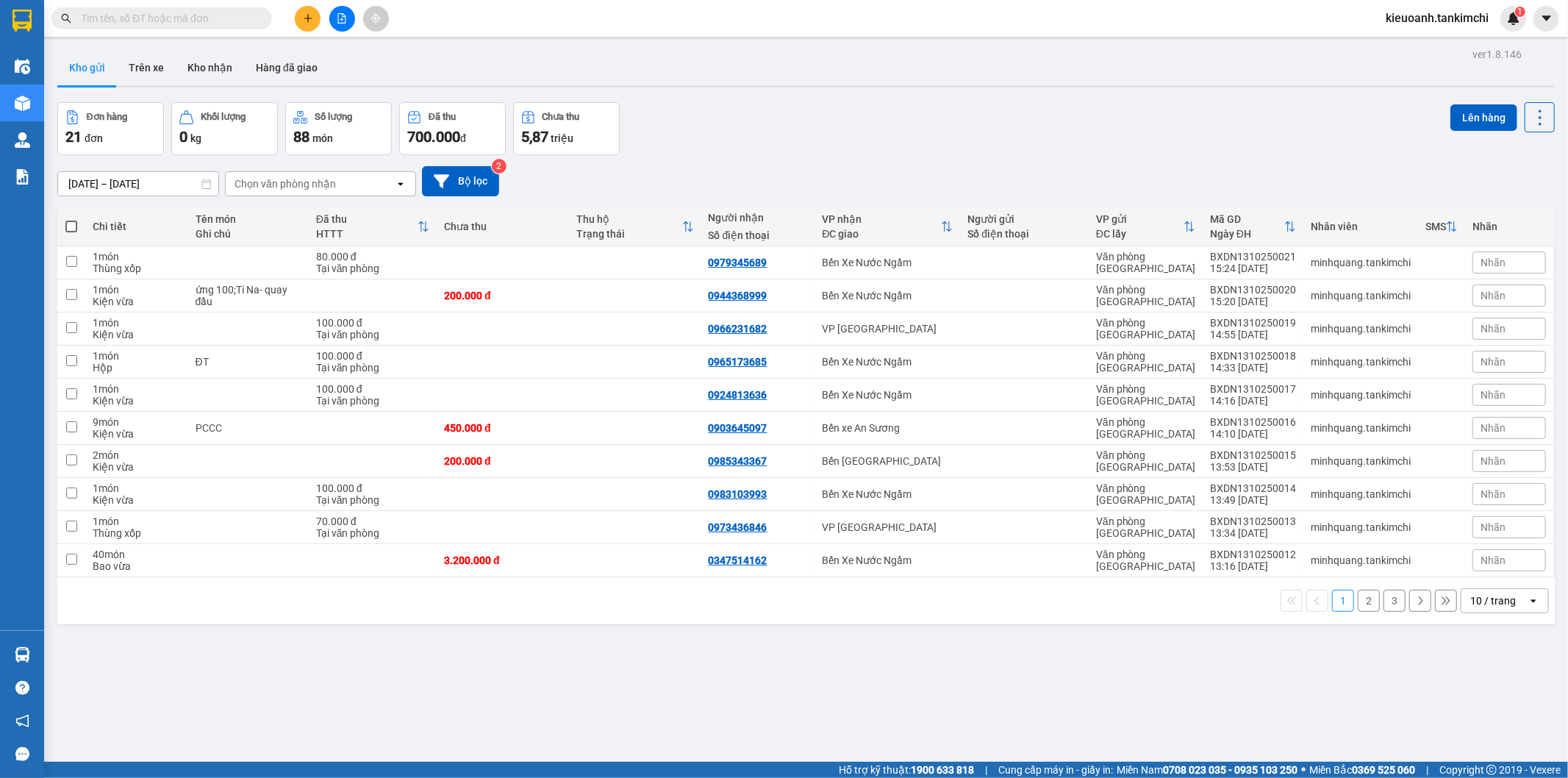
click at [241, 18] on input "text" at bounding box center [167, 19] width 174 height 16
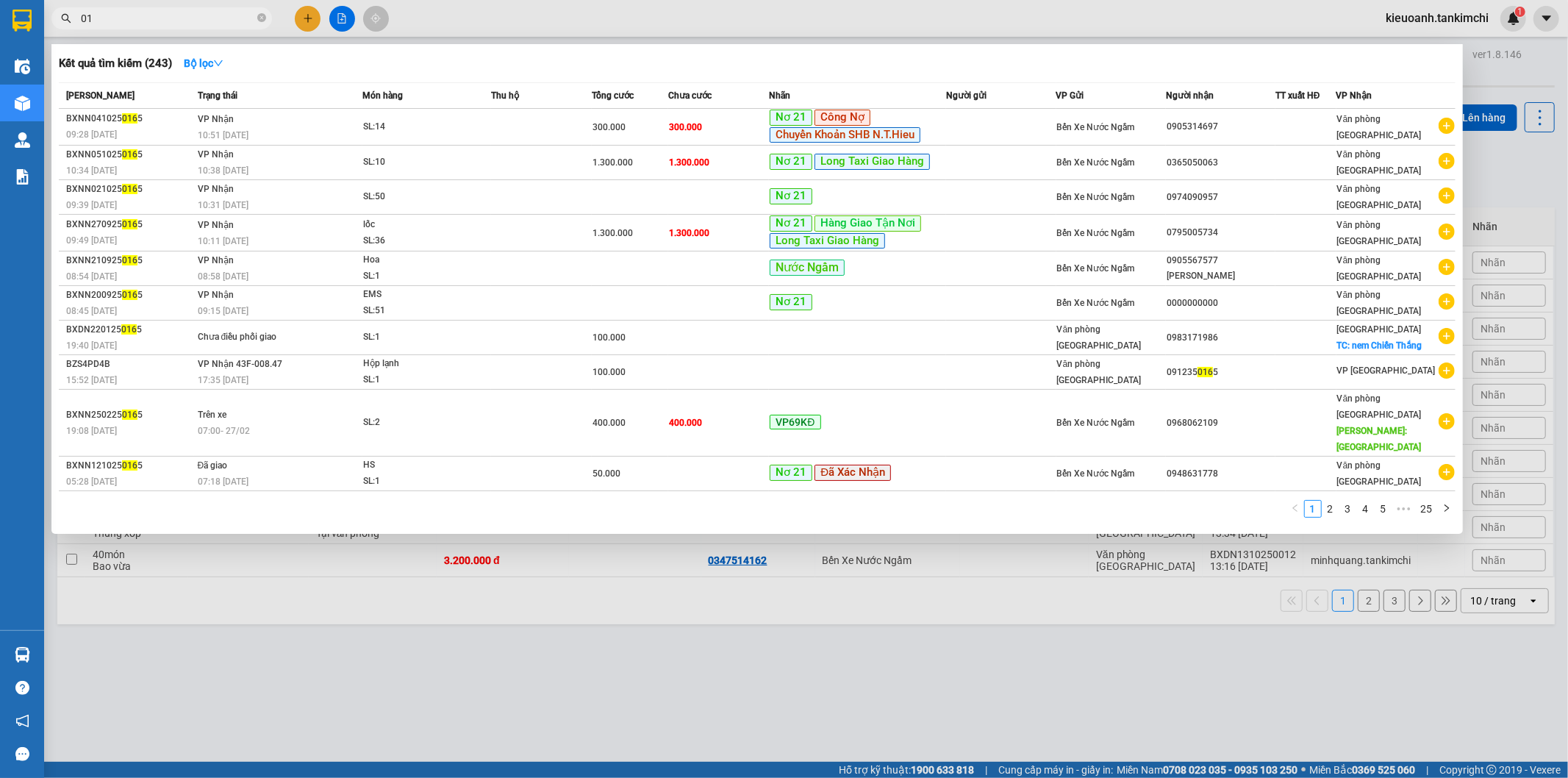
type input "0"
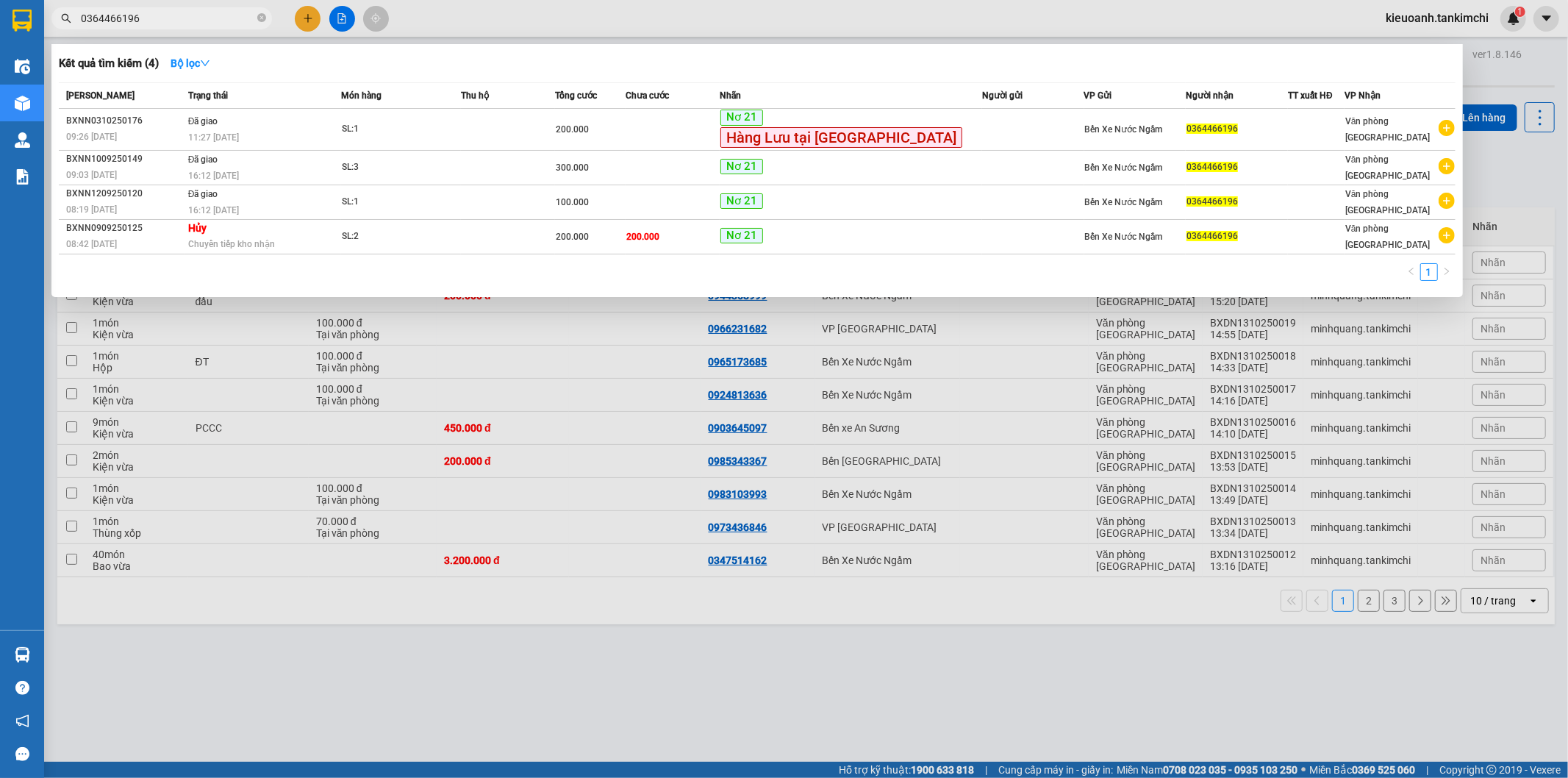
click at [241, 18] on input "0364466196" at bounding box center [167, 19] width 174 height 16
click at [178, 12] on input "0364466196" at bounding box center [167, 19] width 174 height 16
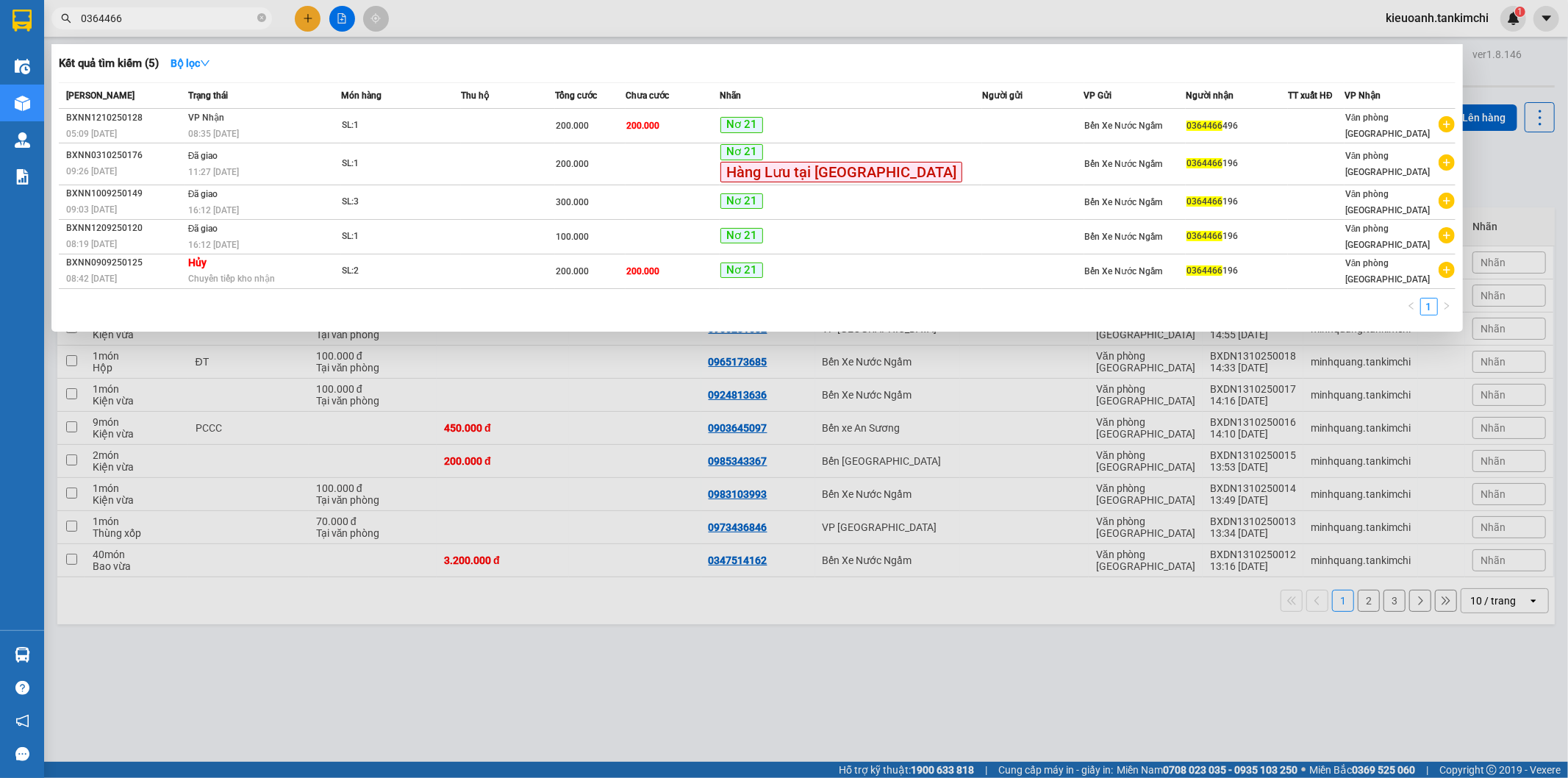
type input "0364466"
click at [262, 19] on icon "close-circle" at bounding box center [262, 18] width 9 height 9
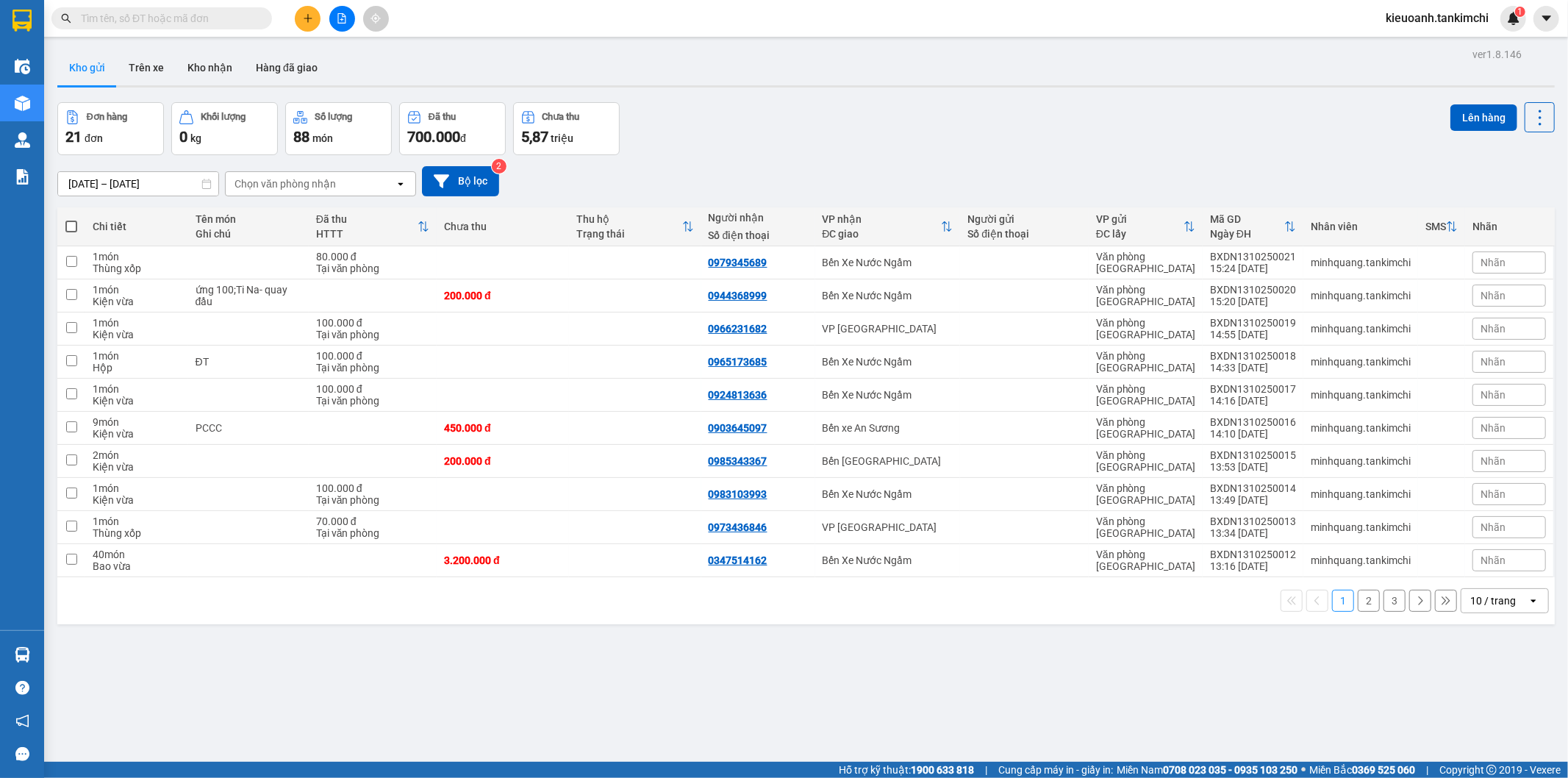
click at [243, 19] on input "text" at bounding box center [167, 19] width 174 height 16
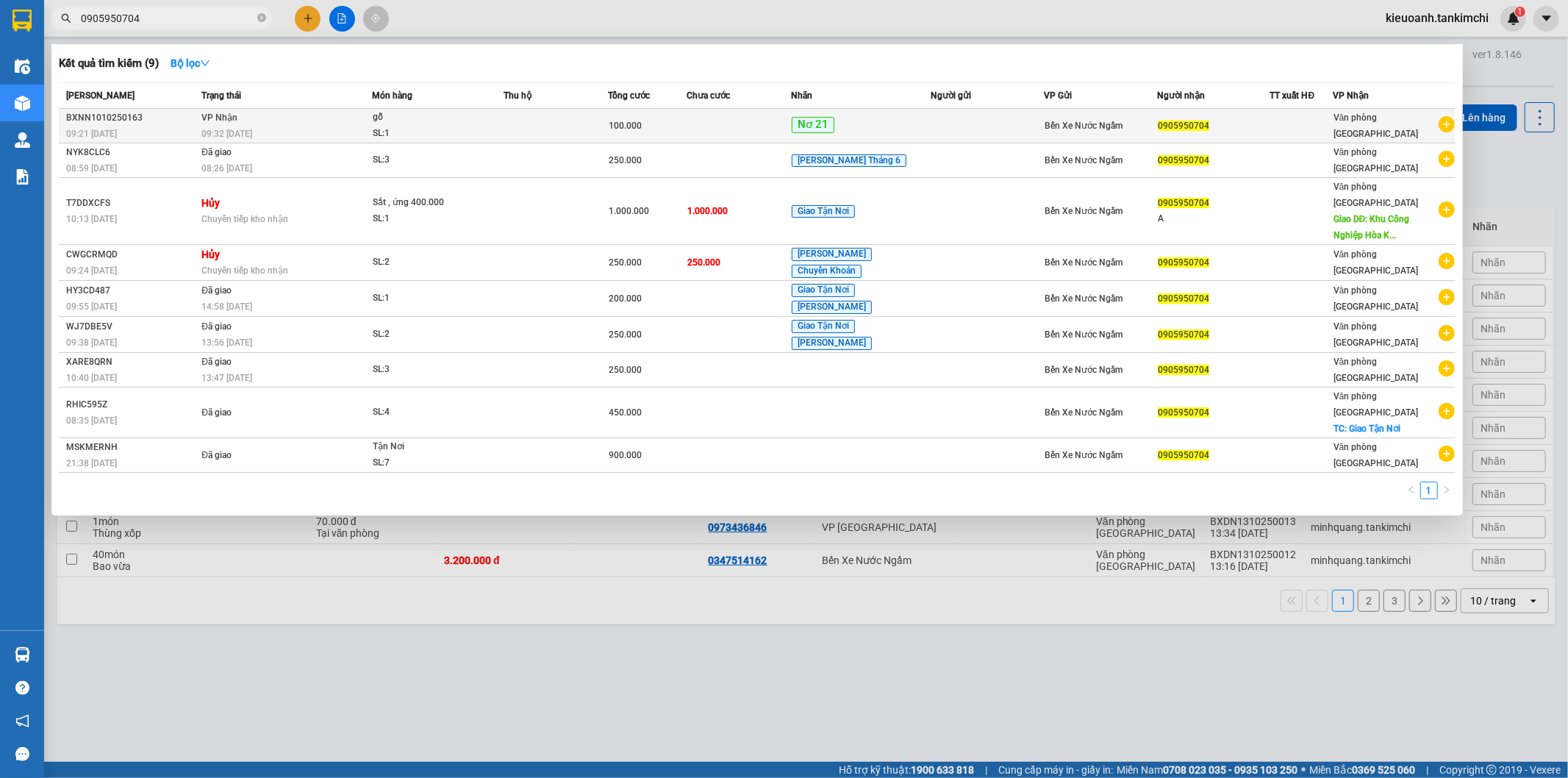
click at [247, 132] on span "09:32 [DATE]" at bounding box center [226, 134] width 51 height 11
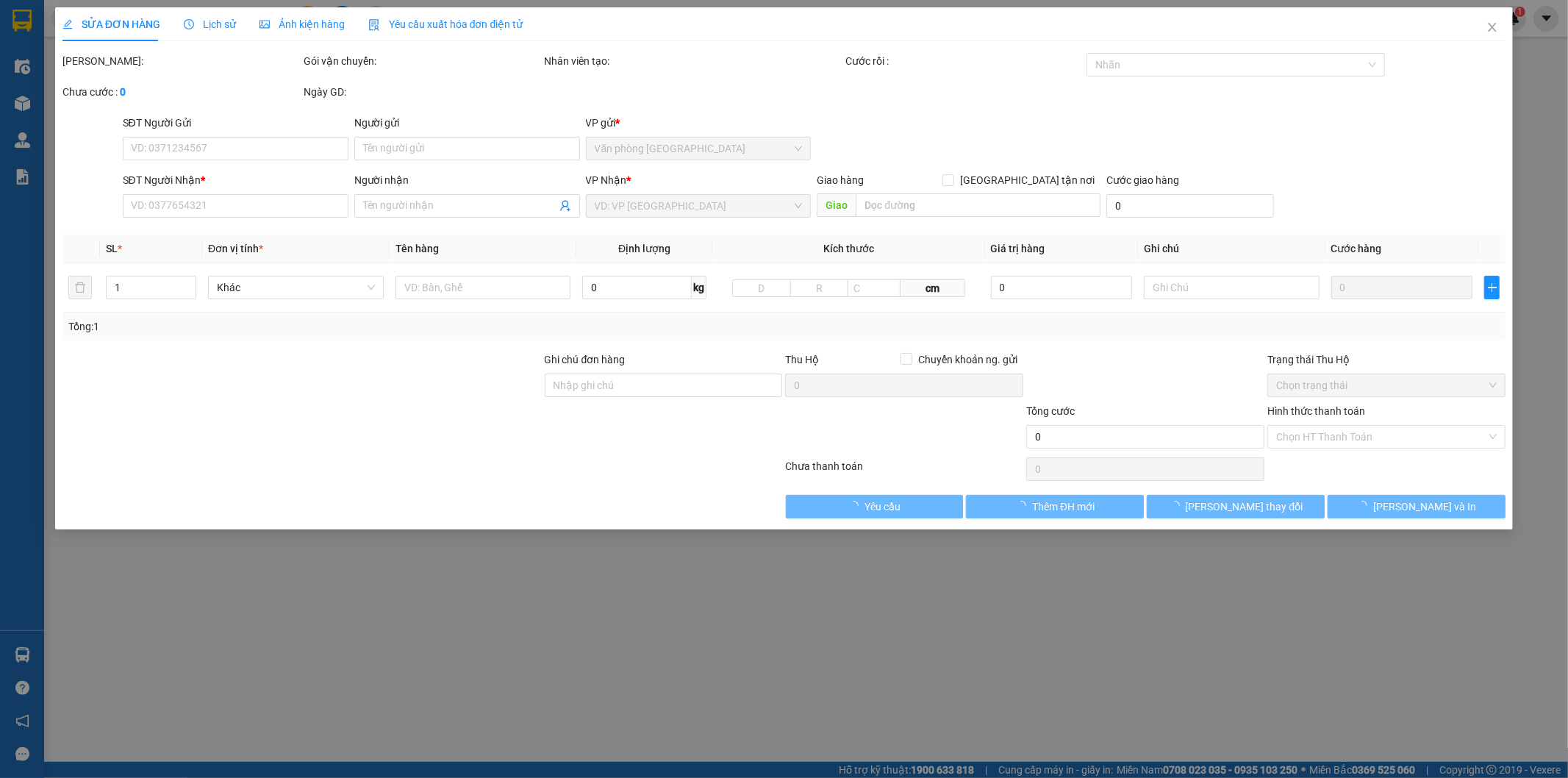
click at [203, 30] on span "Lịch sử" at bounding box center [210, 24] width 52 height 12
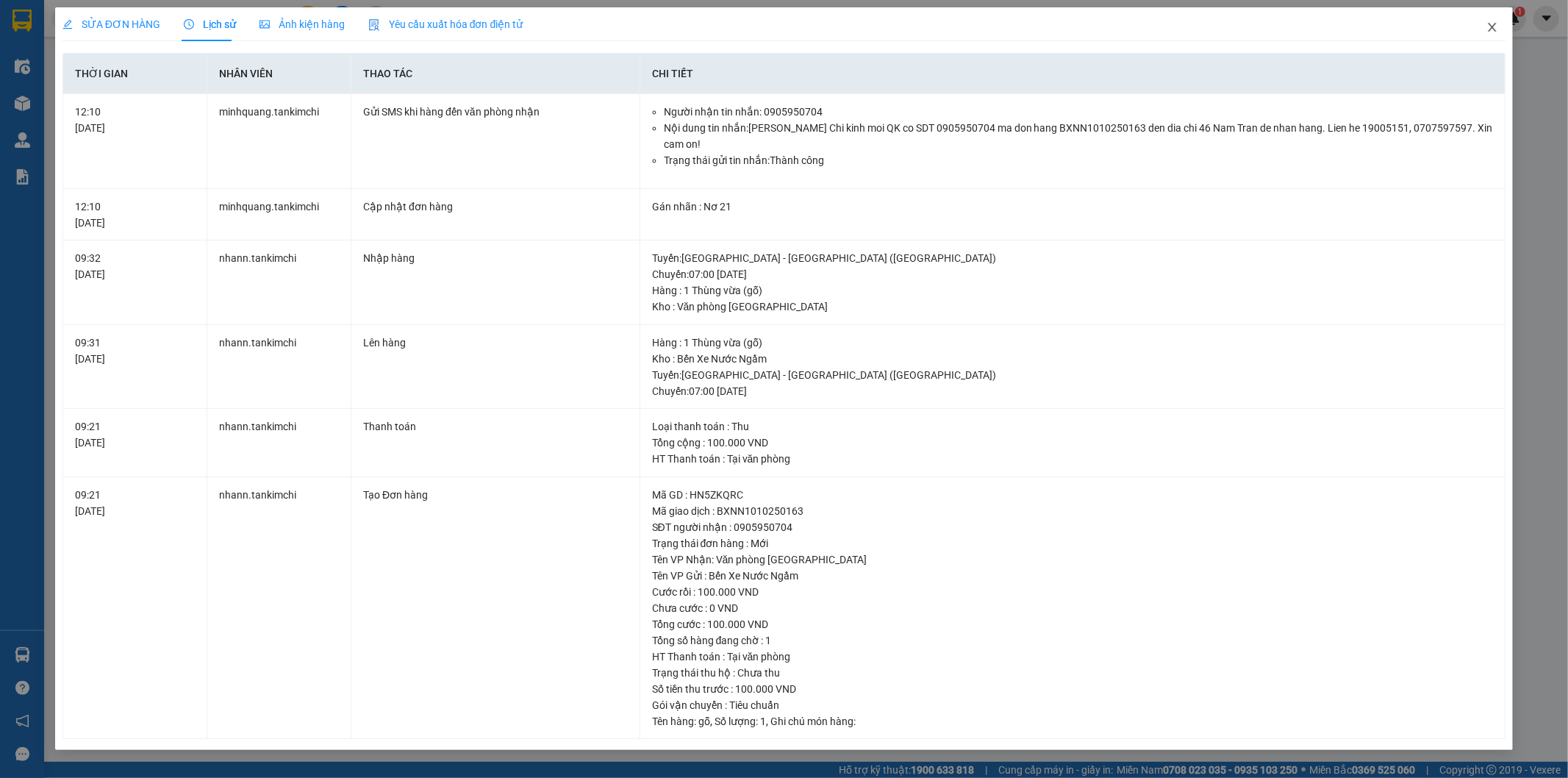
click at [1486, 30] on span "Close" at bounding box center [1493, 28] width 41 height 41
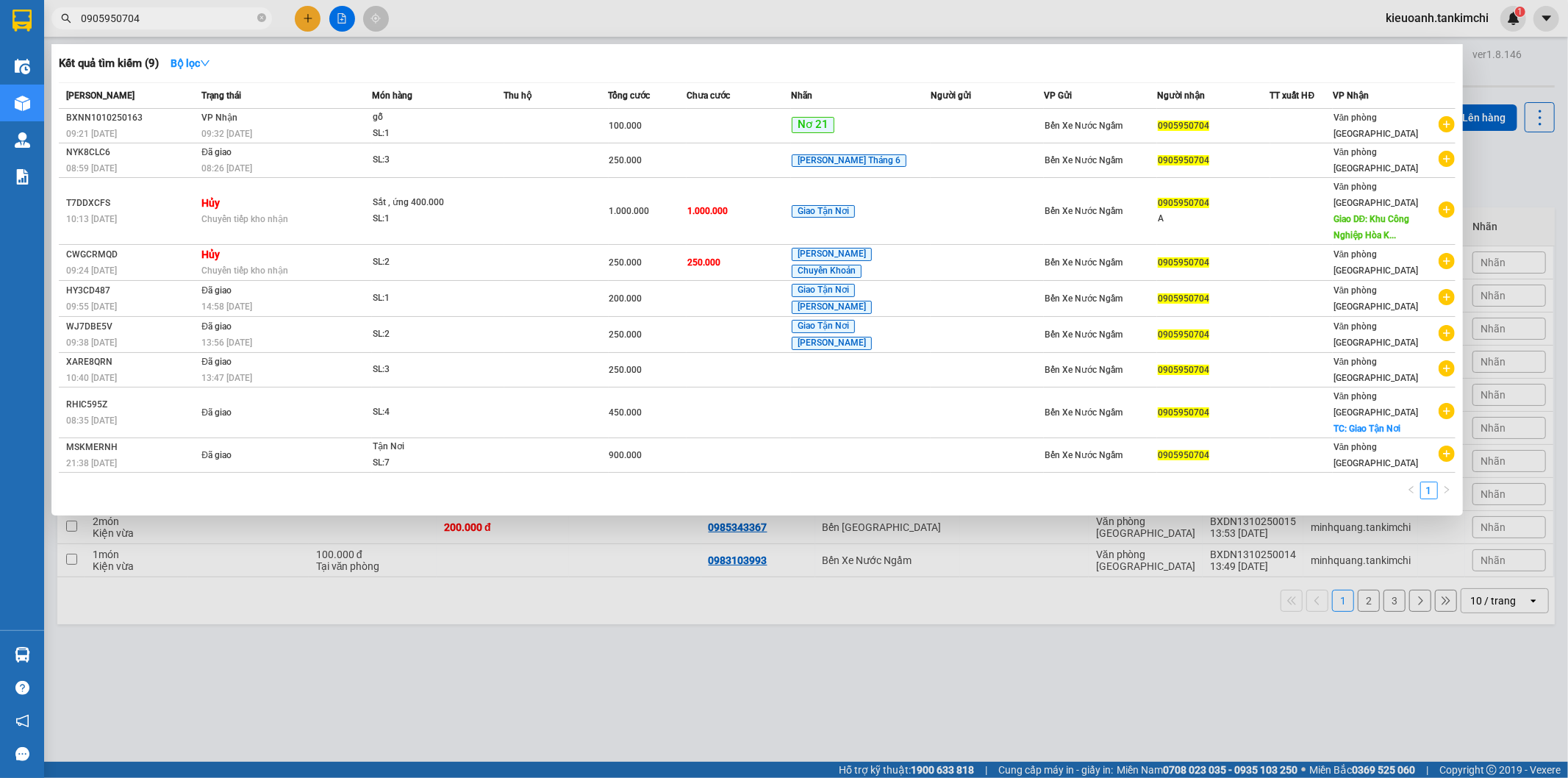
click at [207, 11] on input "0905950704" at bounding box center [167, 19] width 174 height 16
click at [205, 18] on input "0905950704" at bounding box center [167, 19] width 174 height 16
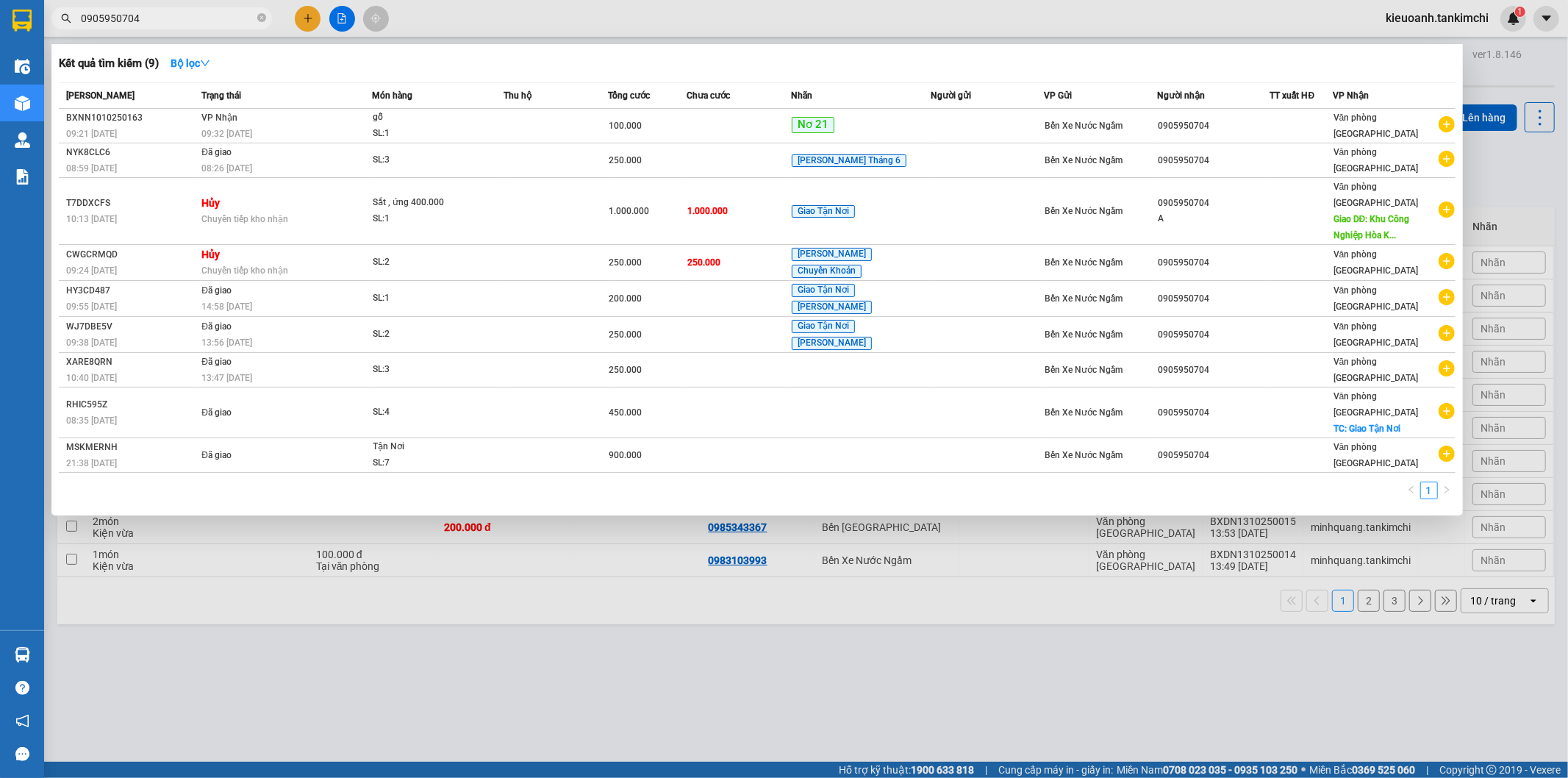
click at [205, 18] on input "0905950704" at bounding box center [167, 19] width 174 height 16
type input "0905950704"
click at [259, 17] on icon "close-circle" at bounding box center [262, 18] width 9 height 9
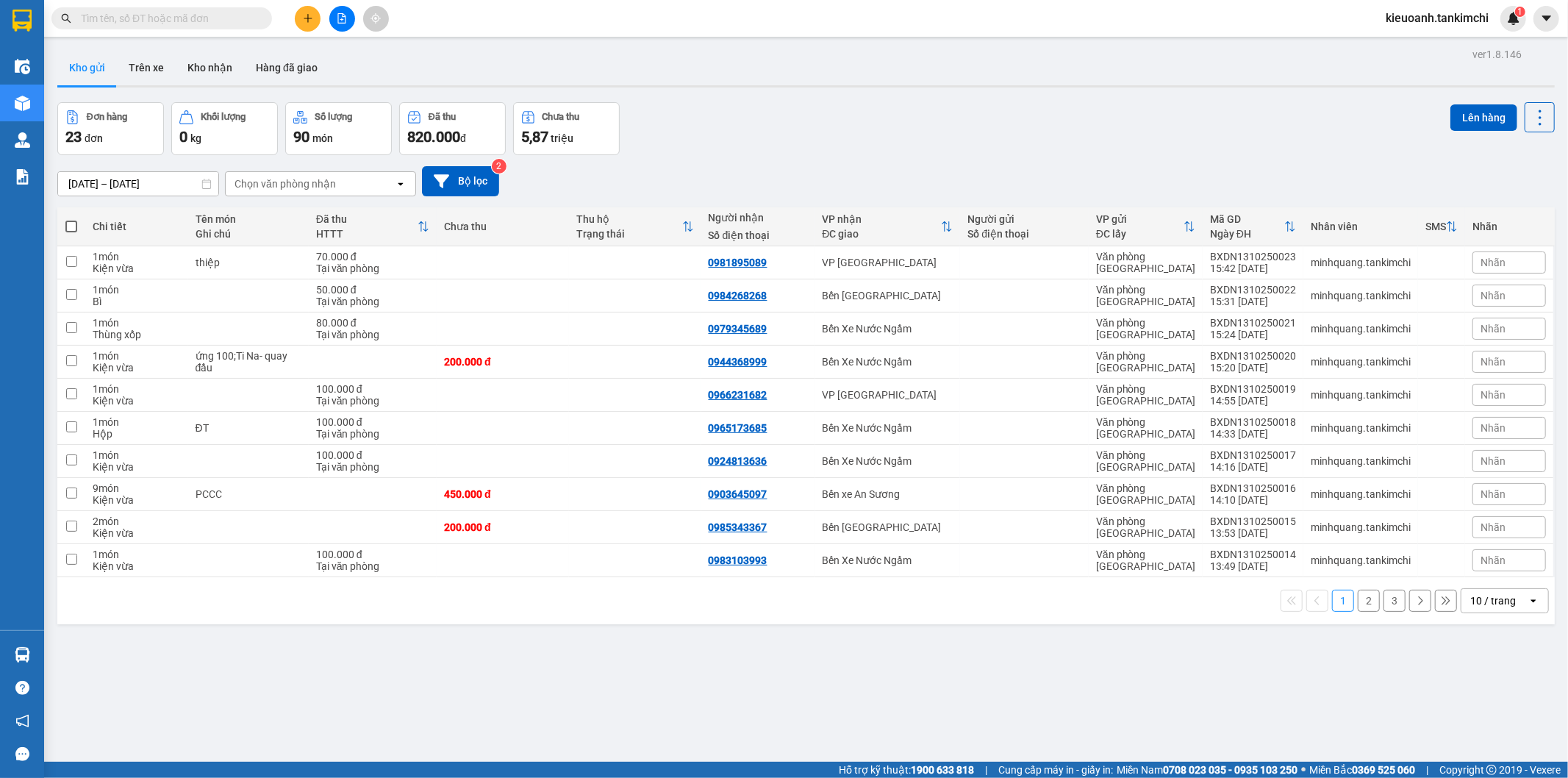
click at [208, 20] on input "text" at bounding box center [167, 19] width 174 height 16
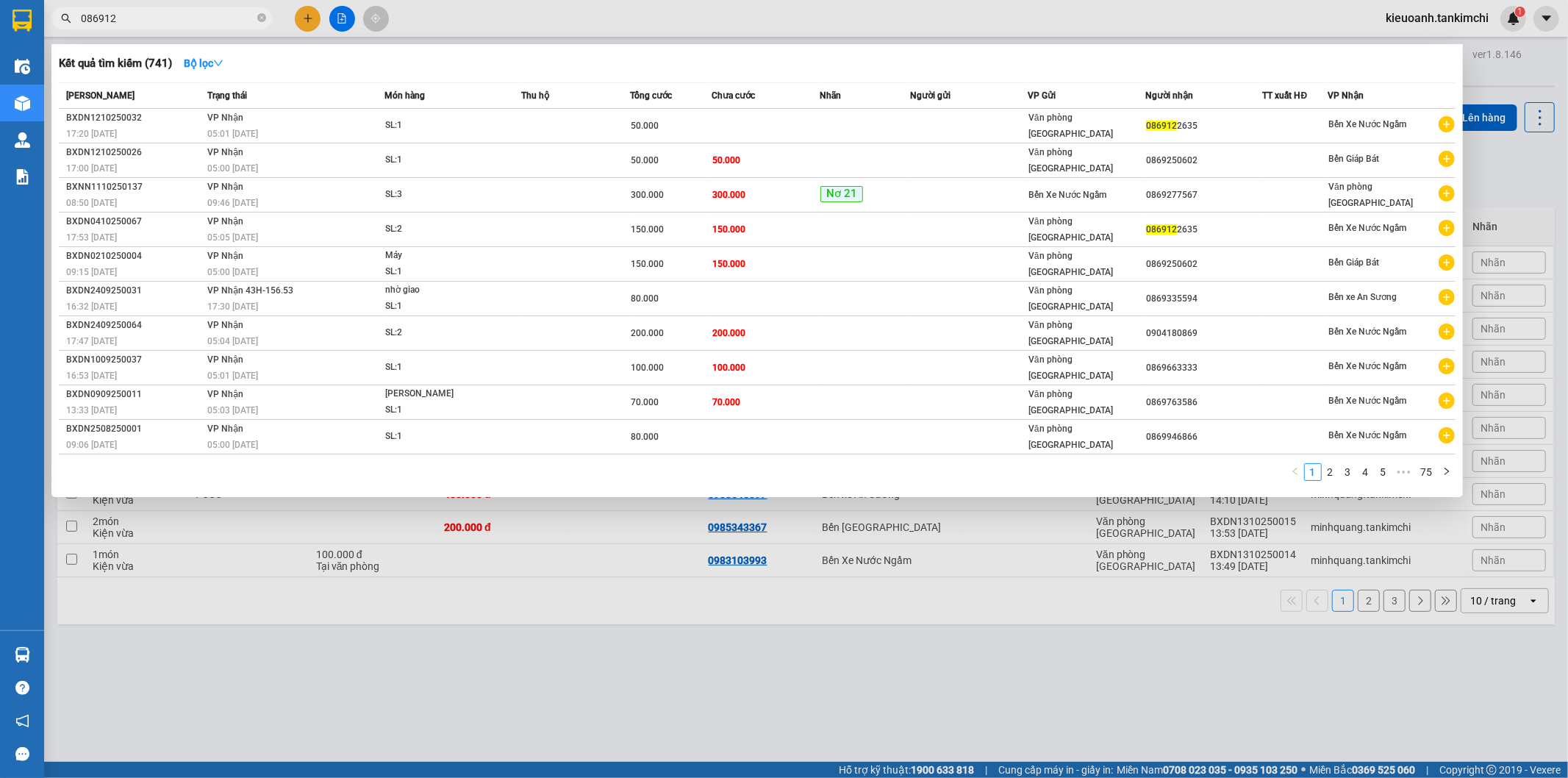
type input "0869122"
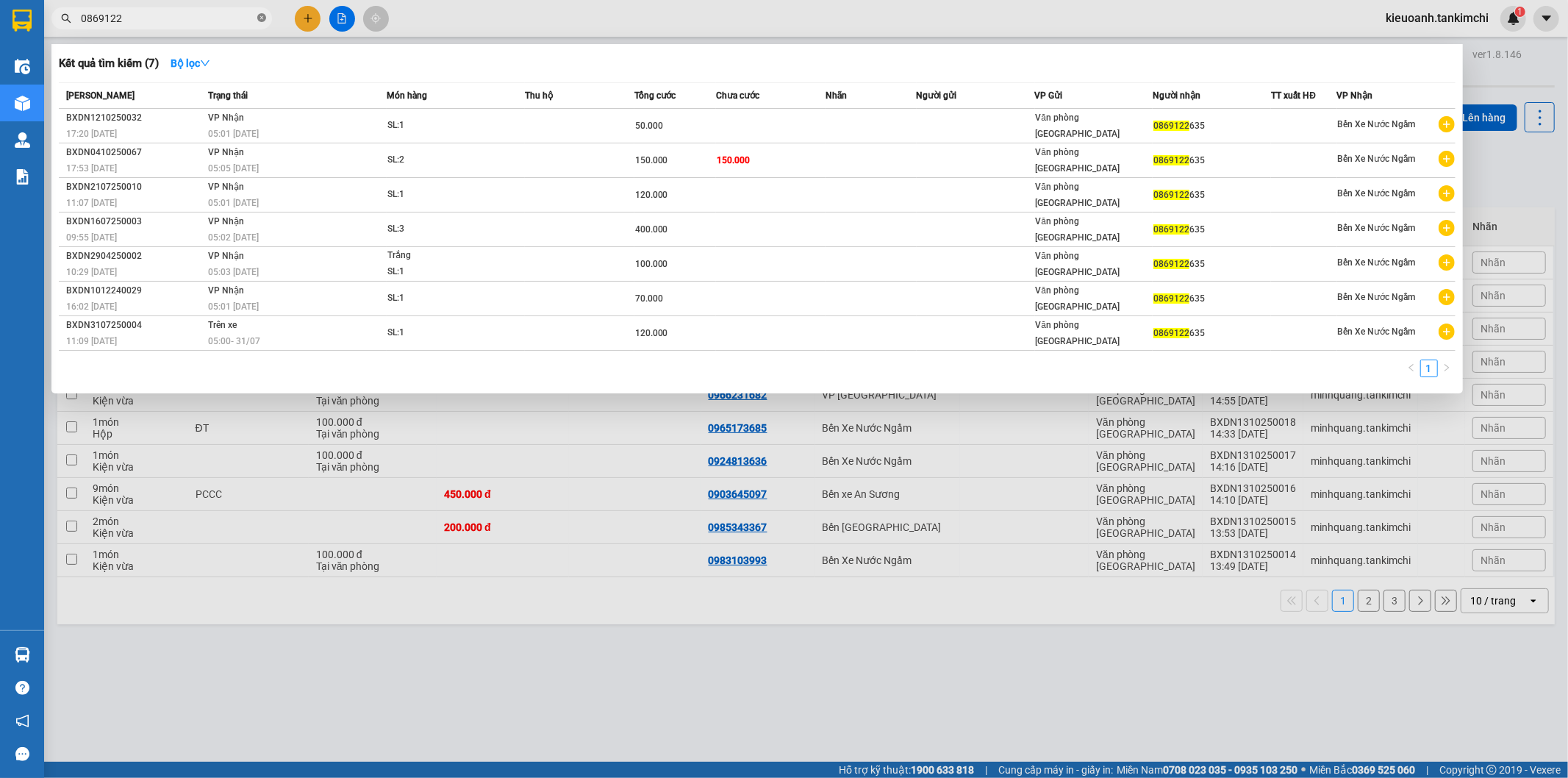
click at [262, 20] on icon "close-circle" at bounding box center [262, 18] width 9 height 9
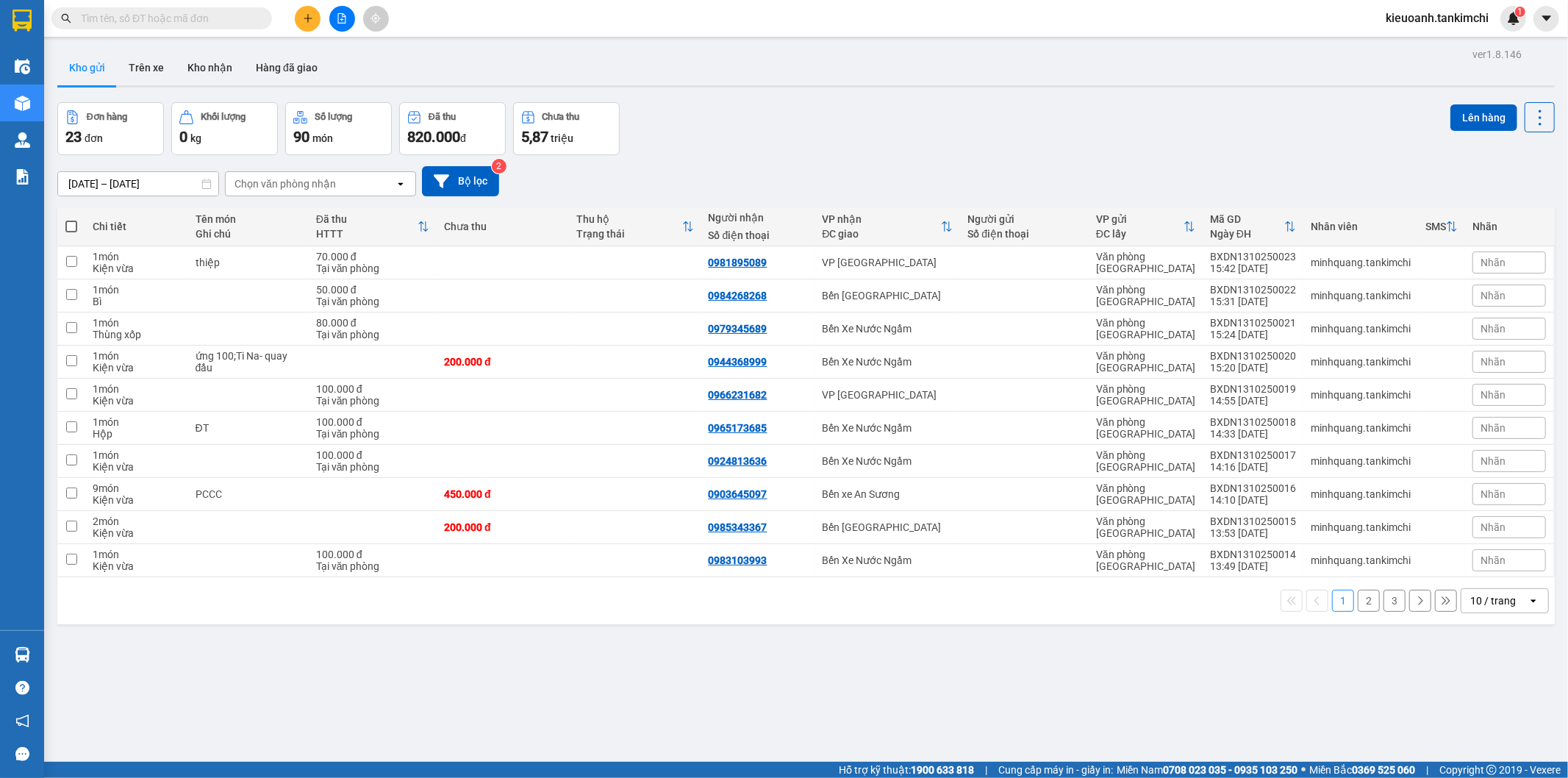
click at [232, 20] on input "text" at bounding box center [167, 19] width 174 height 16
click at [229, 20] on input "text" at bounding box center [167, 19] width 174 height 16
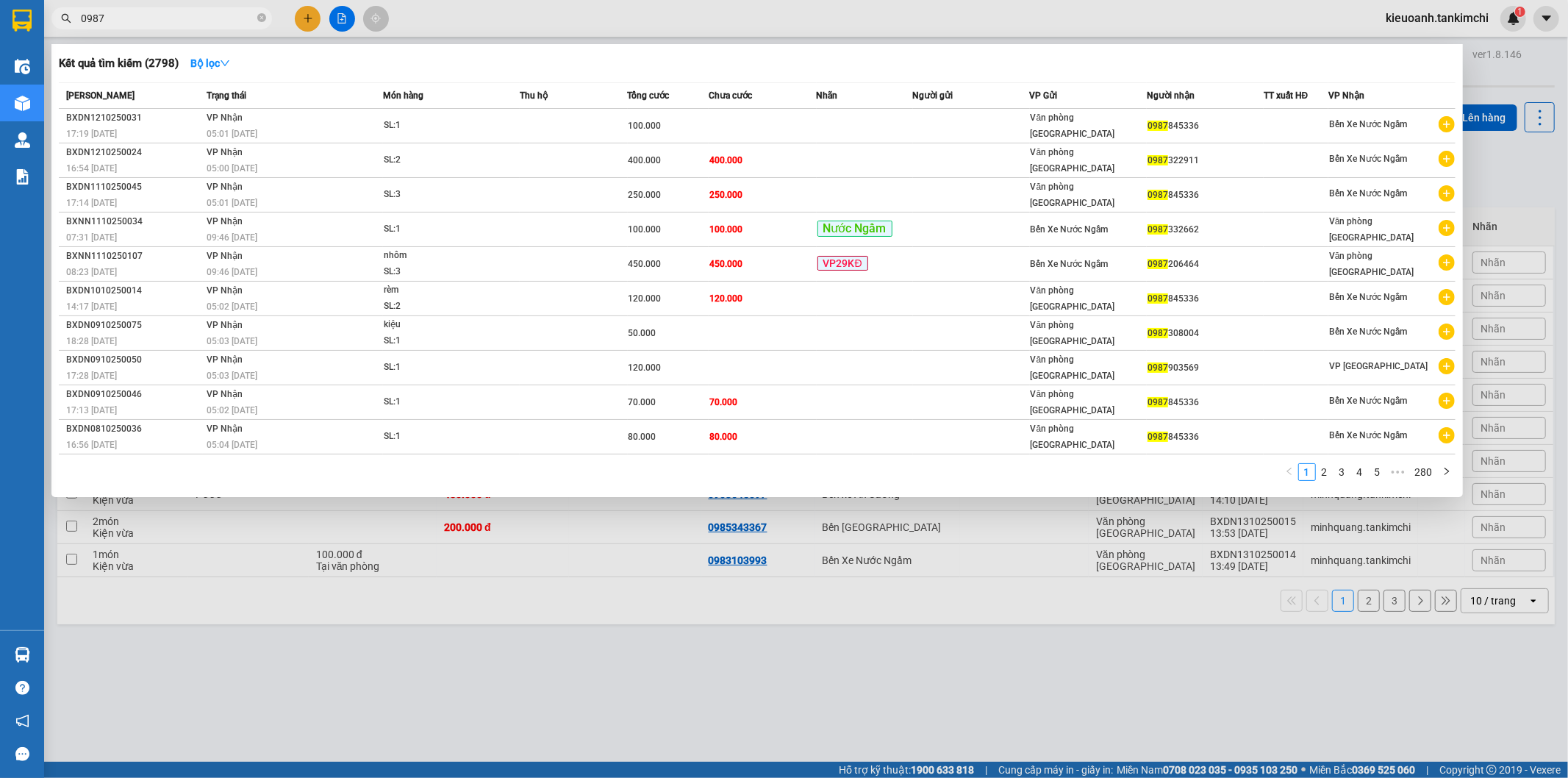
type input "0987"
click at [262, 22] on span at bounding box center [262, 19] width 9 height 14
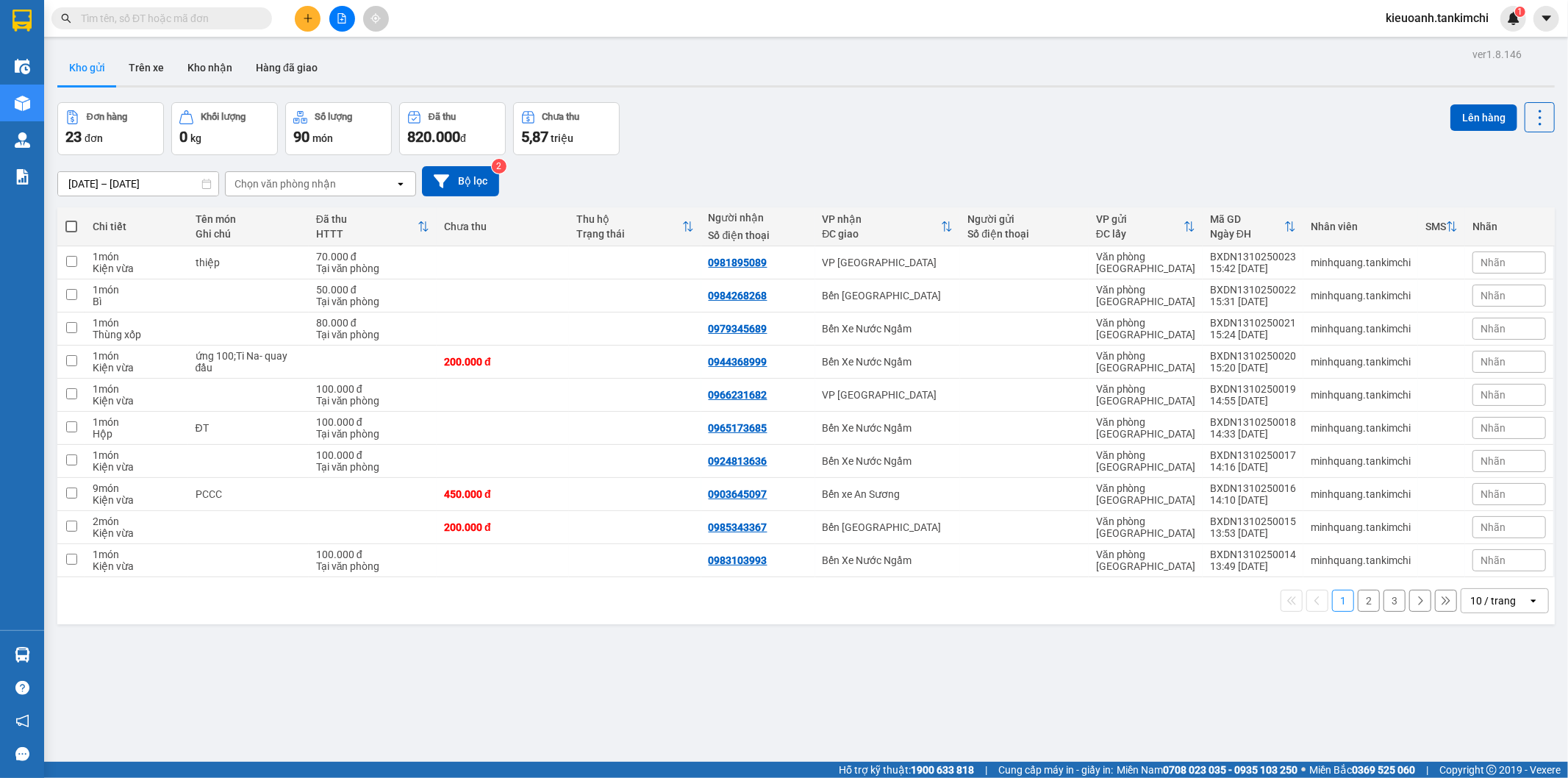
click at [241, 21] on input "text" at bounding box center [167, 19] width 174 height 16
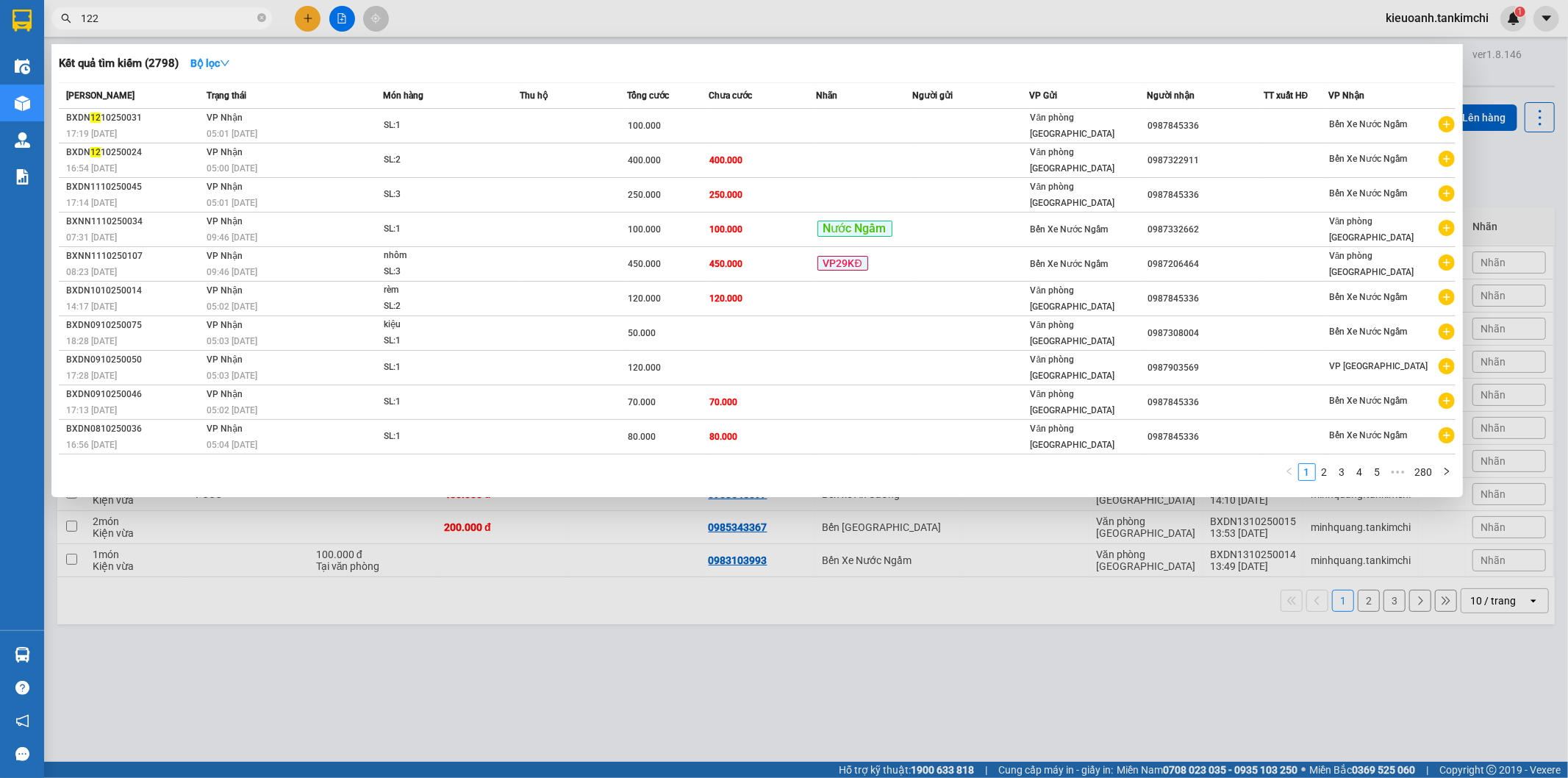
type input "1222"
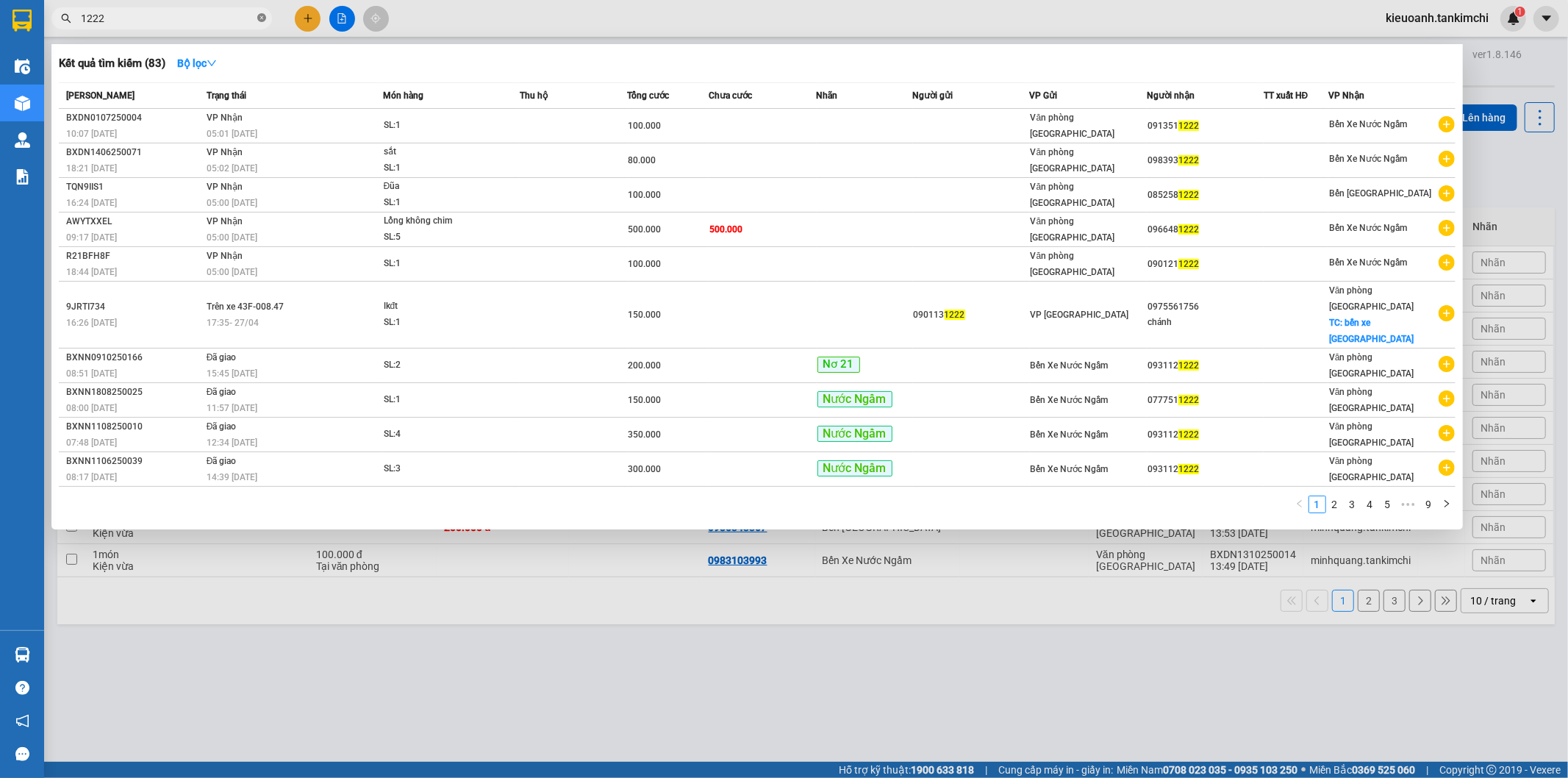
click at [265, 19] on icon "close-circle" at bounding box center [262, 18] width 9 height 9
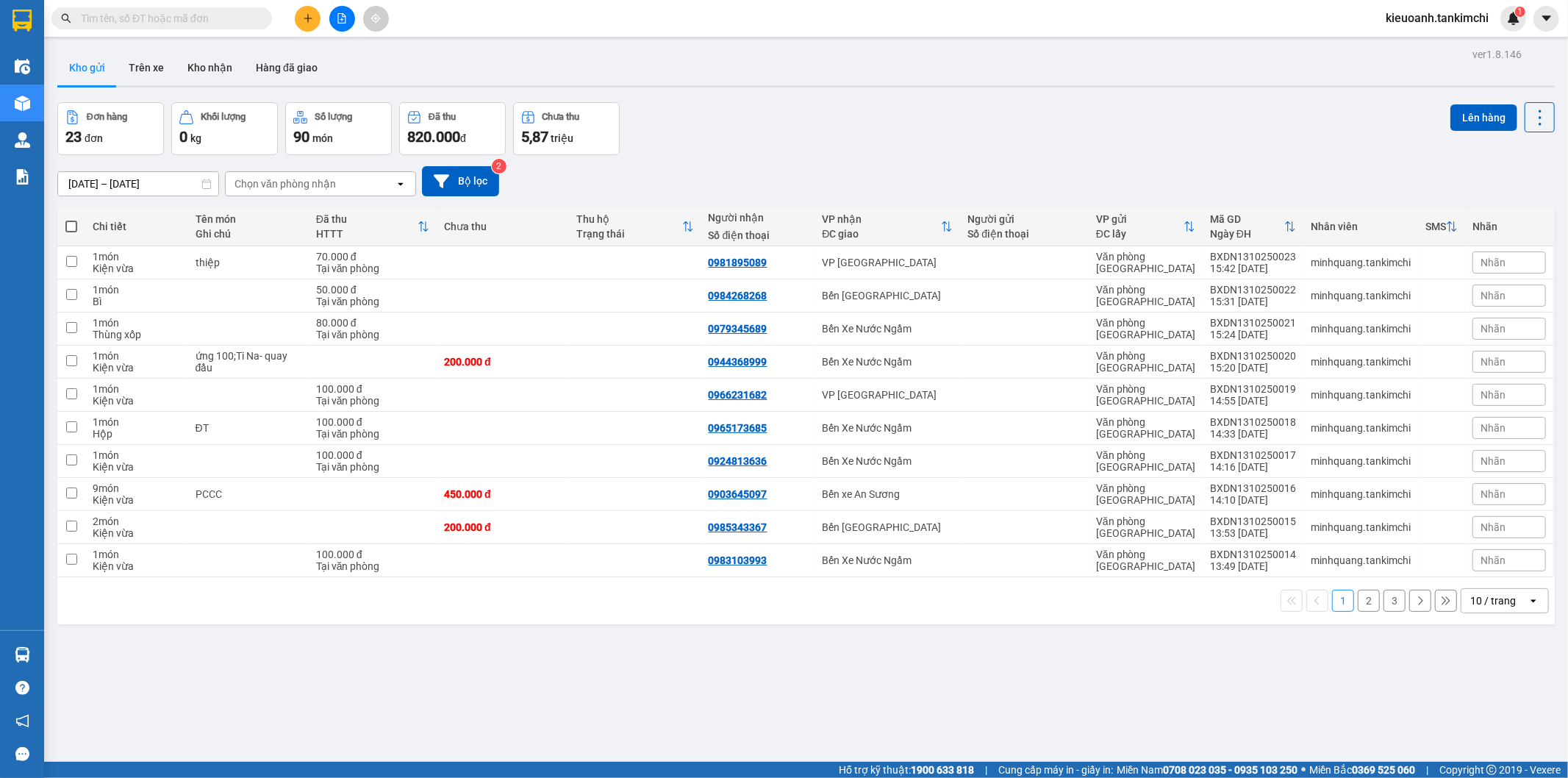
click at [256, 22] on span at bounding box center [162, 18] width 221 height 22
click at [247, 18] on input "text" at bounding box center [167, 19] width 174 height 16
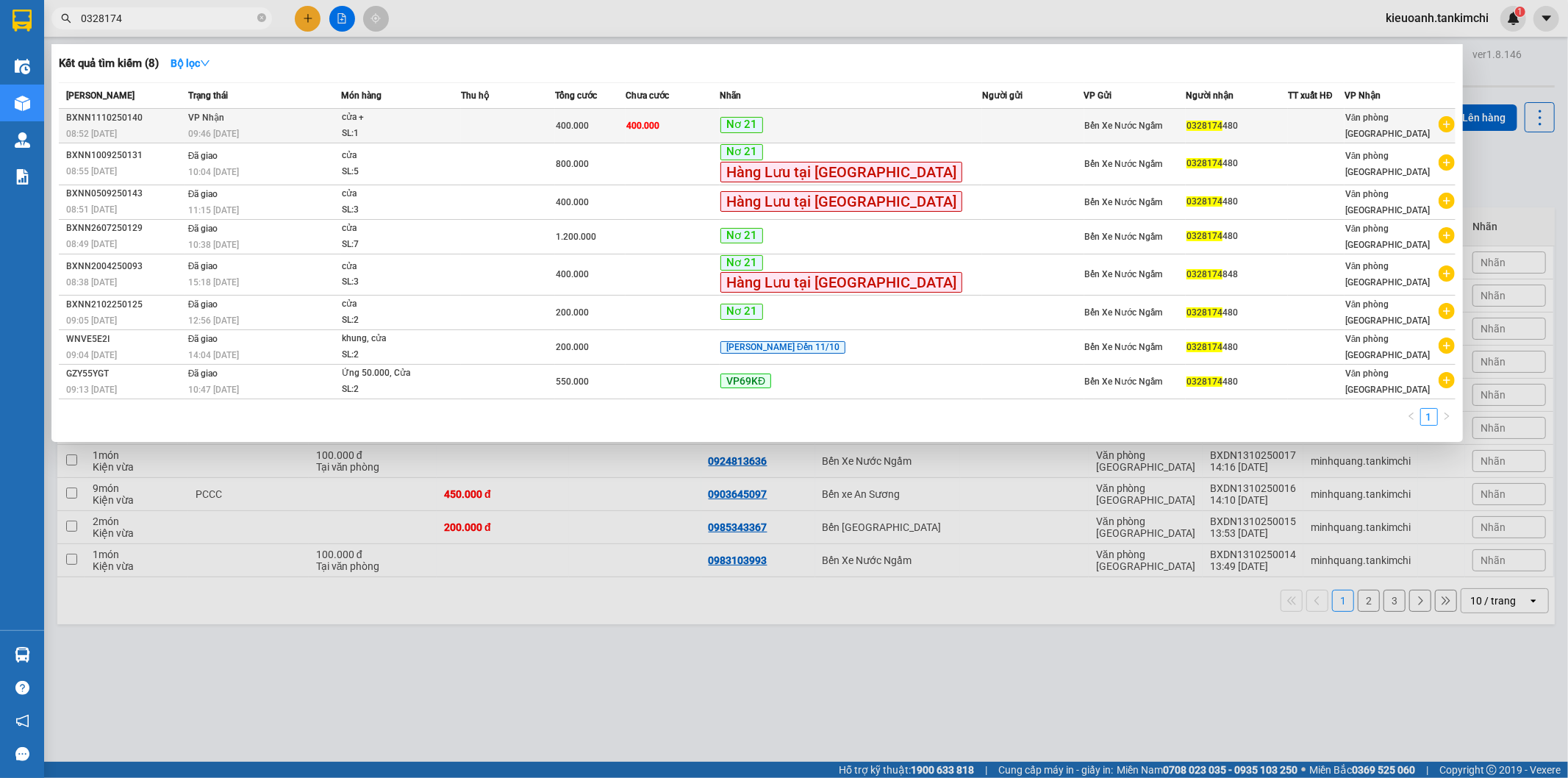
type input "0328174"
click at [268, 126] on div "09:46 [DATE]" at bounding box center [264, 134] width 153 height 16
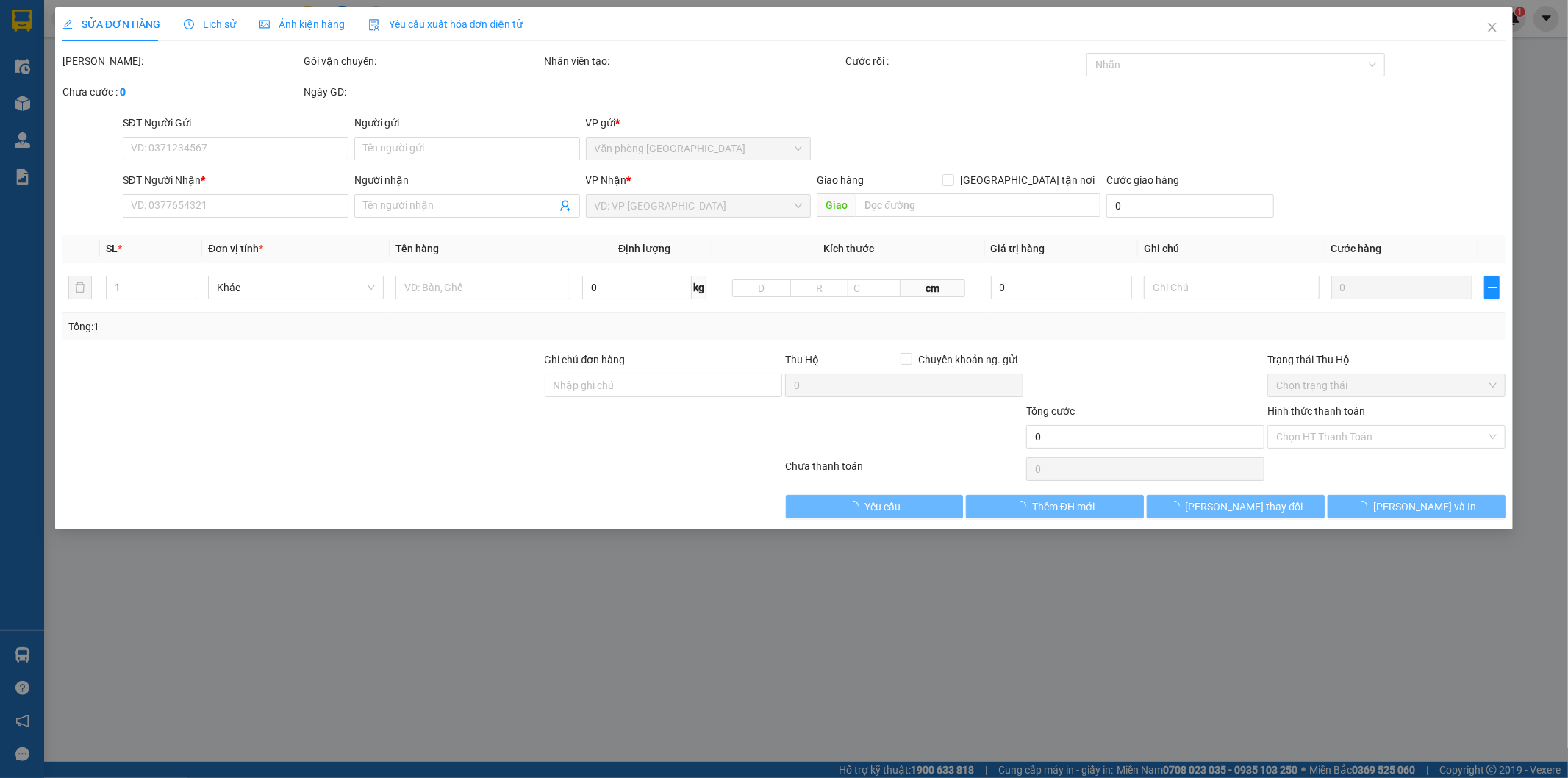
click at [208, 33] on div "Lịch sử" at bounding box center [210, 24] width 52 height 34
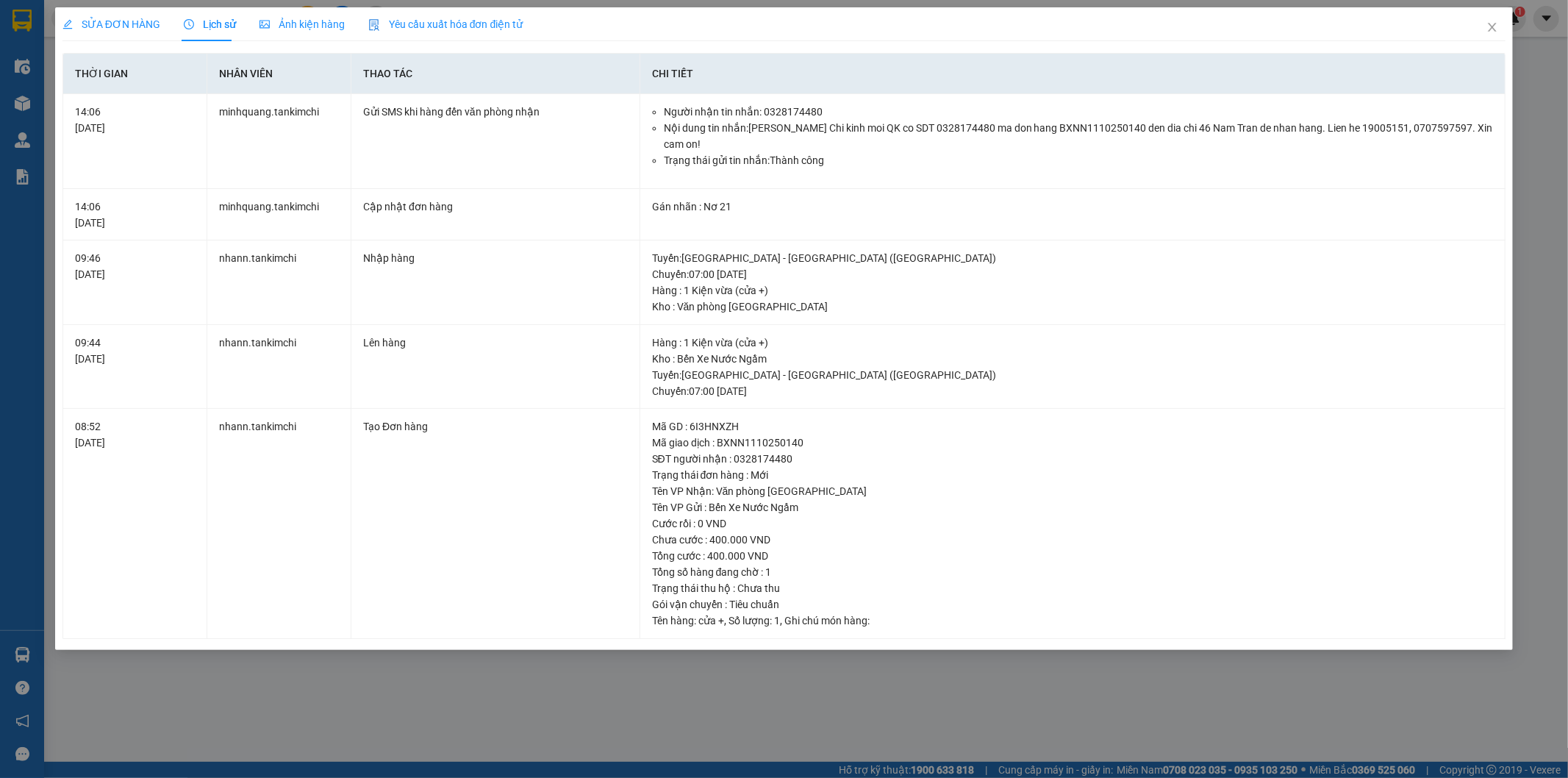
click at [684, 689] on div "SỬA ĐƠN HÀNG Lịch sử Ảnh kiện hàng Yêu cầu xuất hóa đơn điện tử Total Paid Fee …" at bounding box center [784, 389] width 1568 height 778
click at [1490, 30] on icon "close" at bounding box center [1493, 27] width 8 height 9
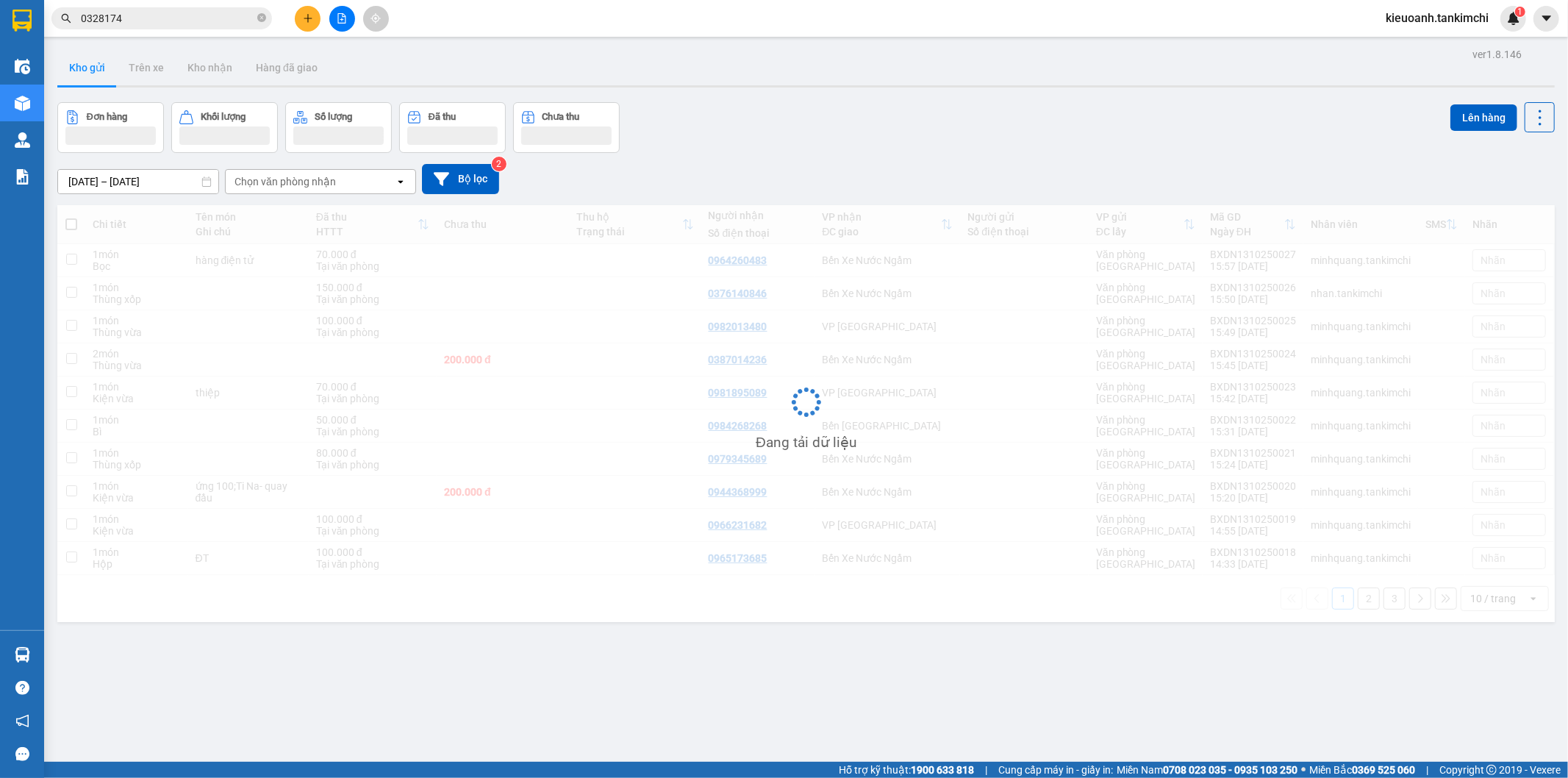
click at [157, 13] on input "0328174" at bounding box center [167, 19] width 174 height 16
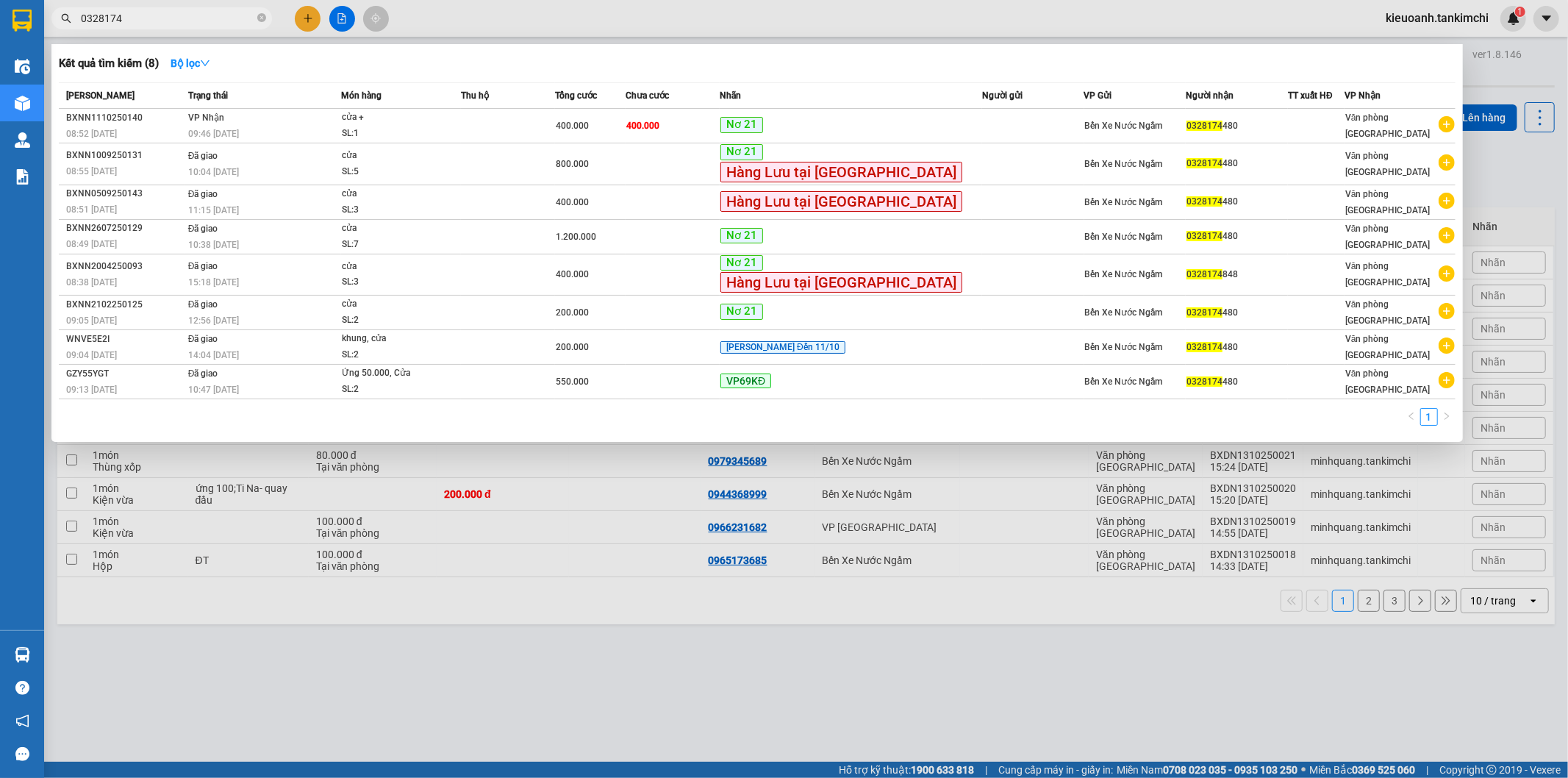
click at [174, 19] on input "0328174" at bounding box center [167, 19] width 174 height 16
click at [259, 20] on icon "close-circle" at bounding box center [262, 18] width 9 height 9
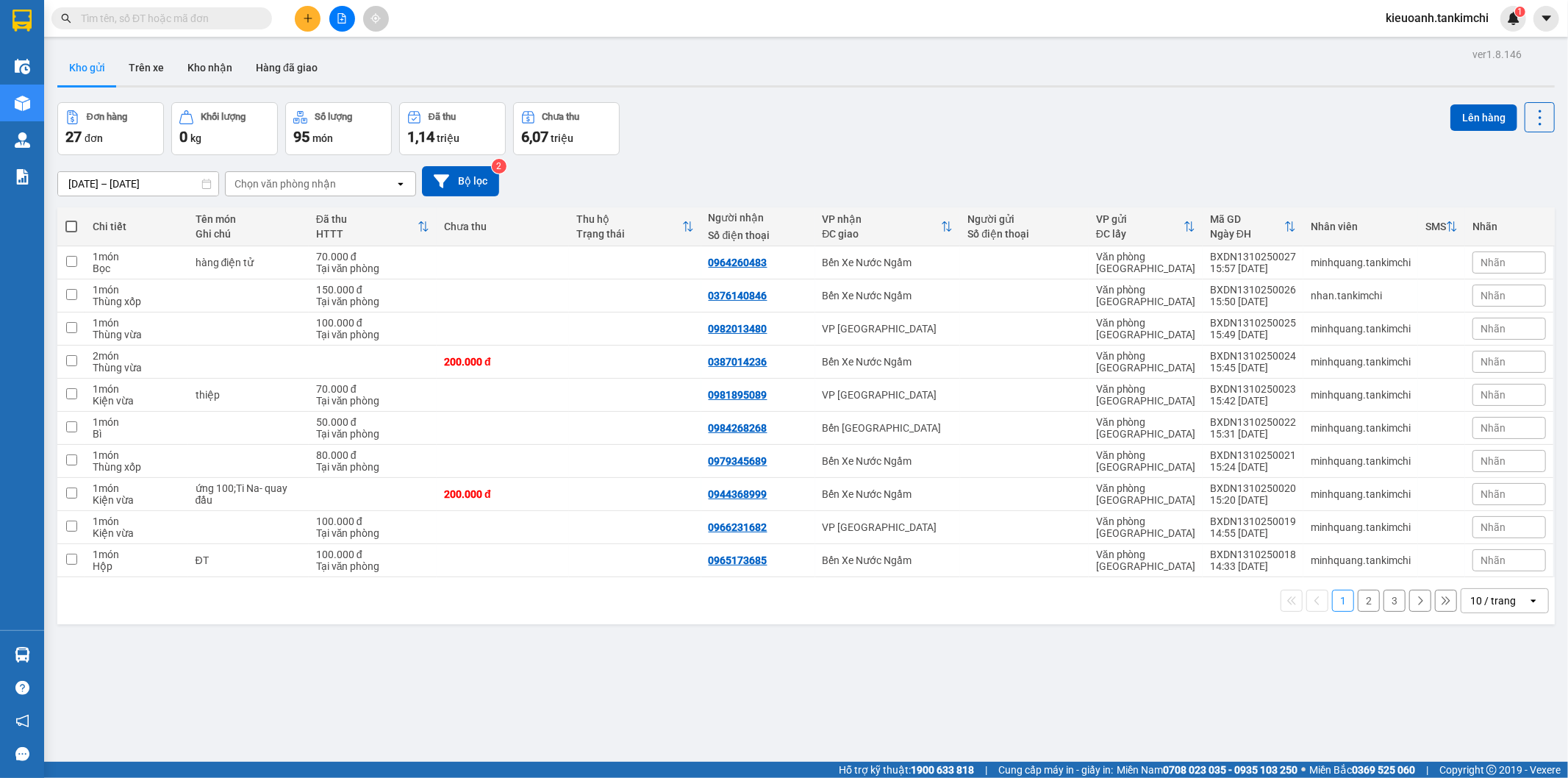
click at [232, 21] on input "text" at bounding box center [167, 19] width 174 height 16
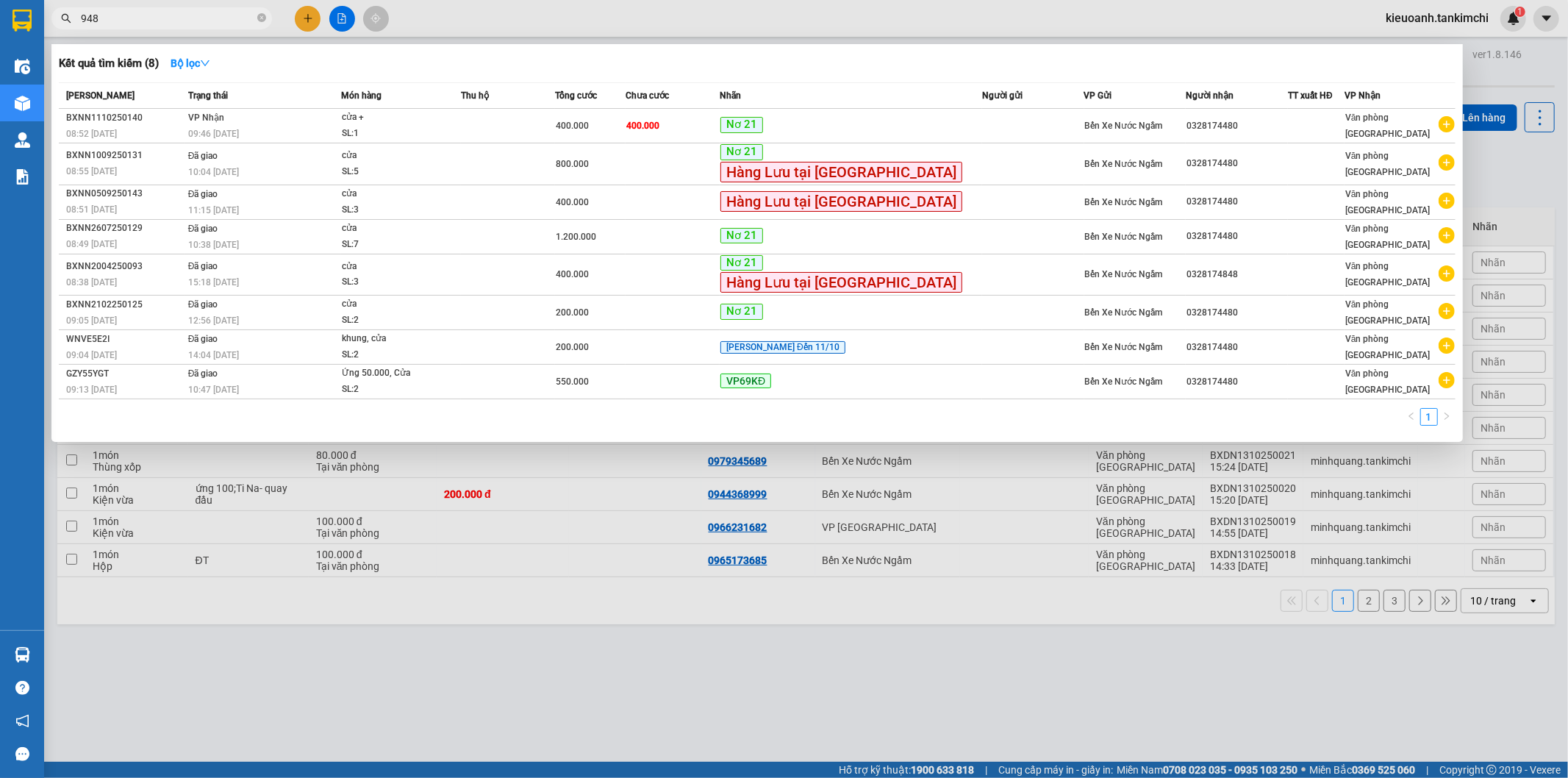
type input "9482"
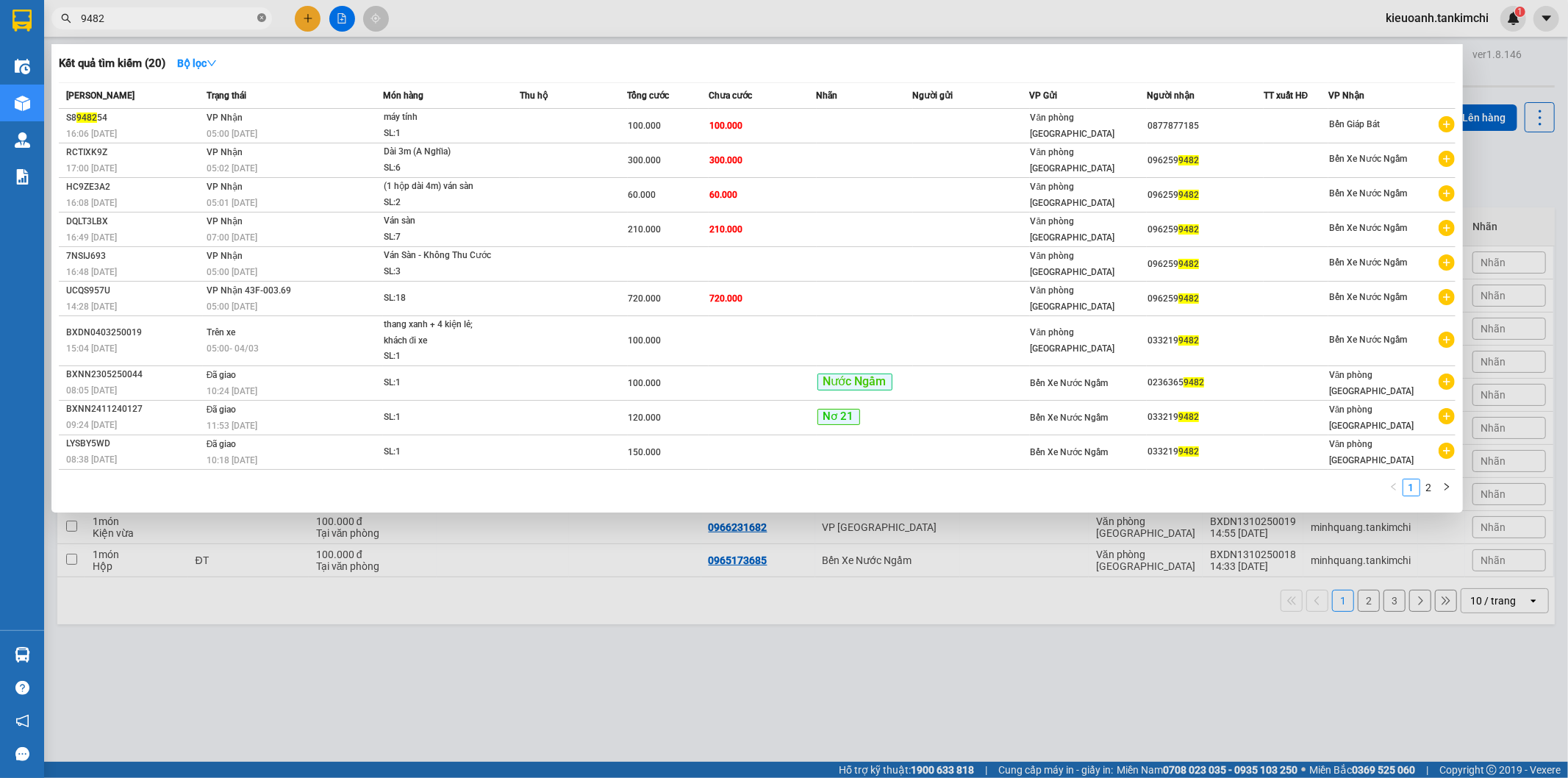
click at [259, 19] on icon "close-circle" at bounding box center [262, 18] width 9 height 9
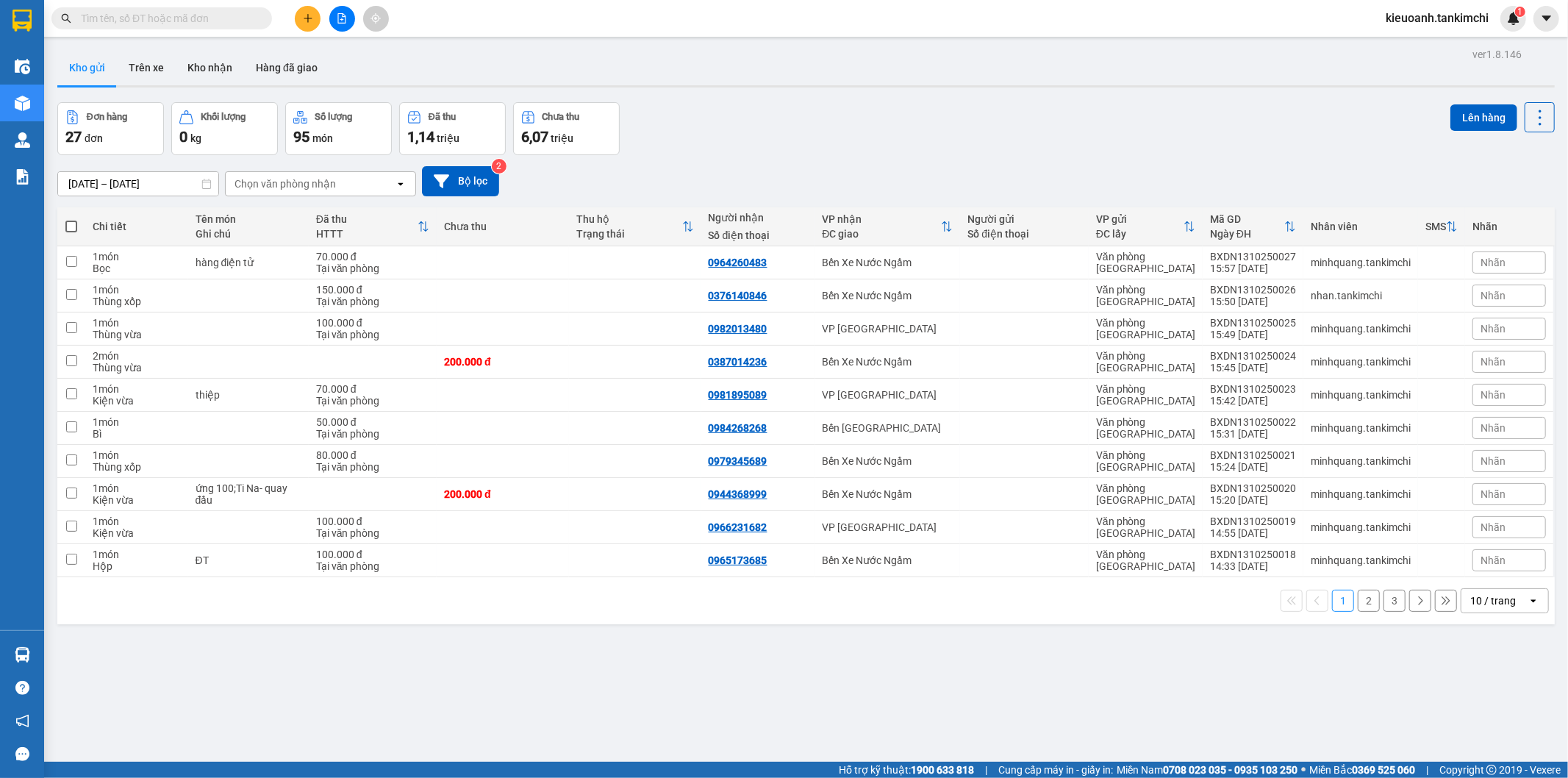
click at [187, 19] on input "text" at bounding box center [167, 19] width 174 height 16
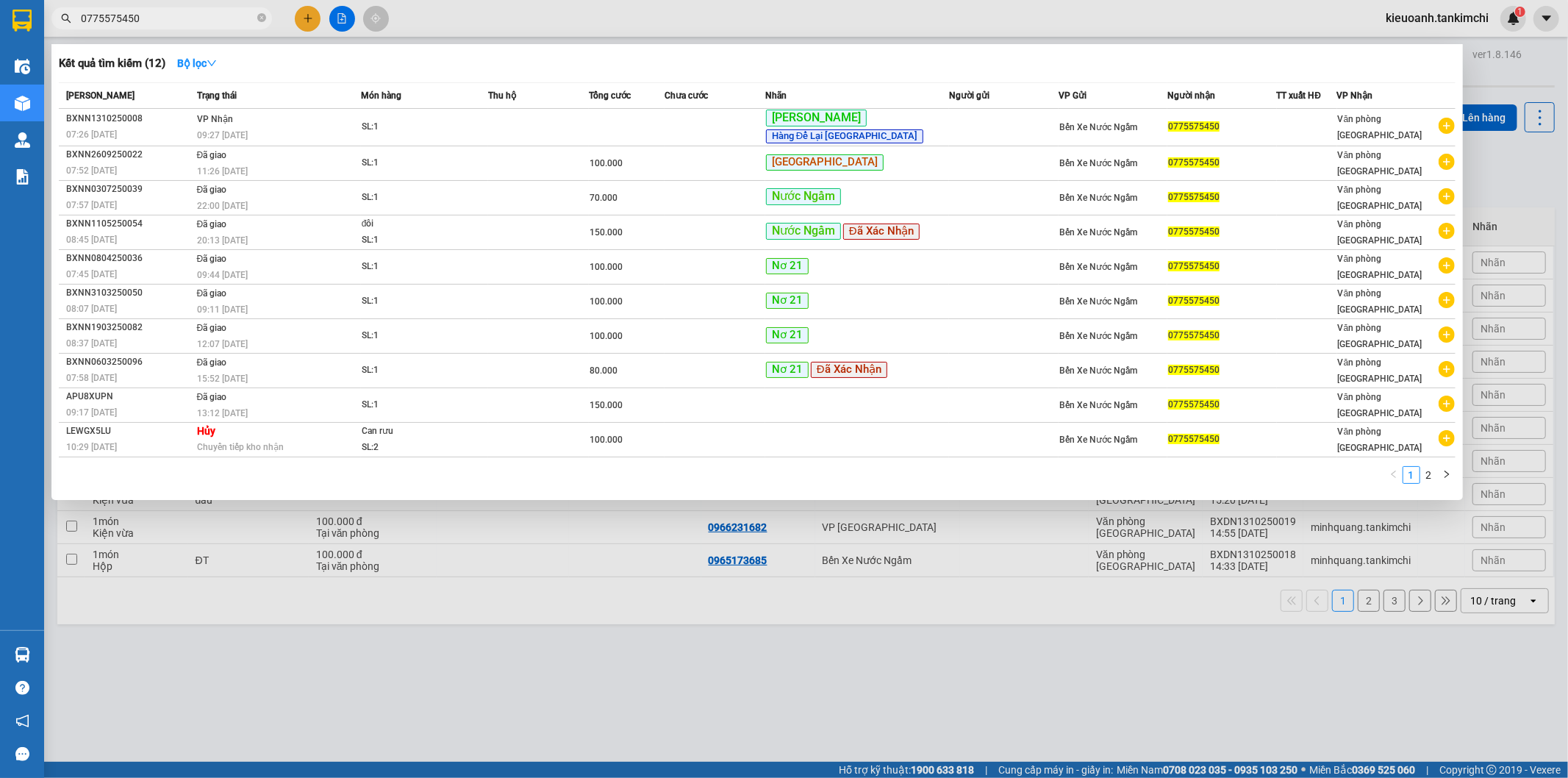
click at [172, 14] on input "0775575450" at bounding box center [167, 19] width 174 height 16
click at [181, 13] on input "0775575450" at bounding box center [167, 19] width 174 height 16
type input "0775575450"
click at [576, 15] on div at bounding box center [784, 389] width 1568 height 778
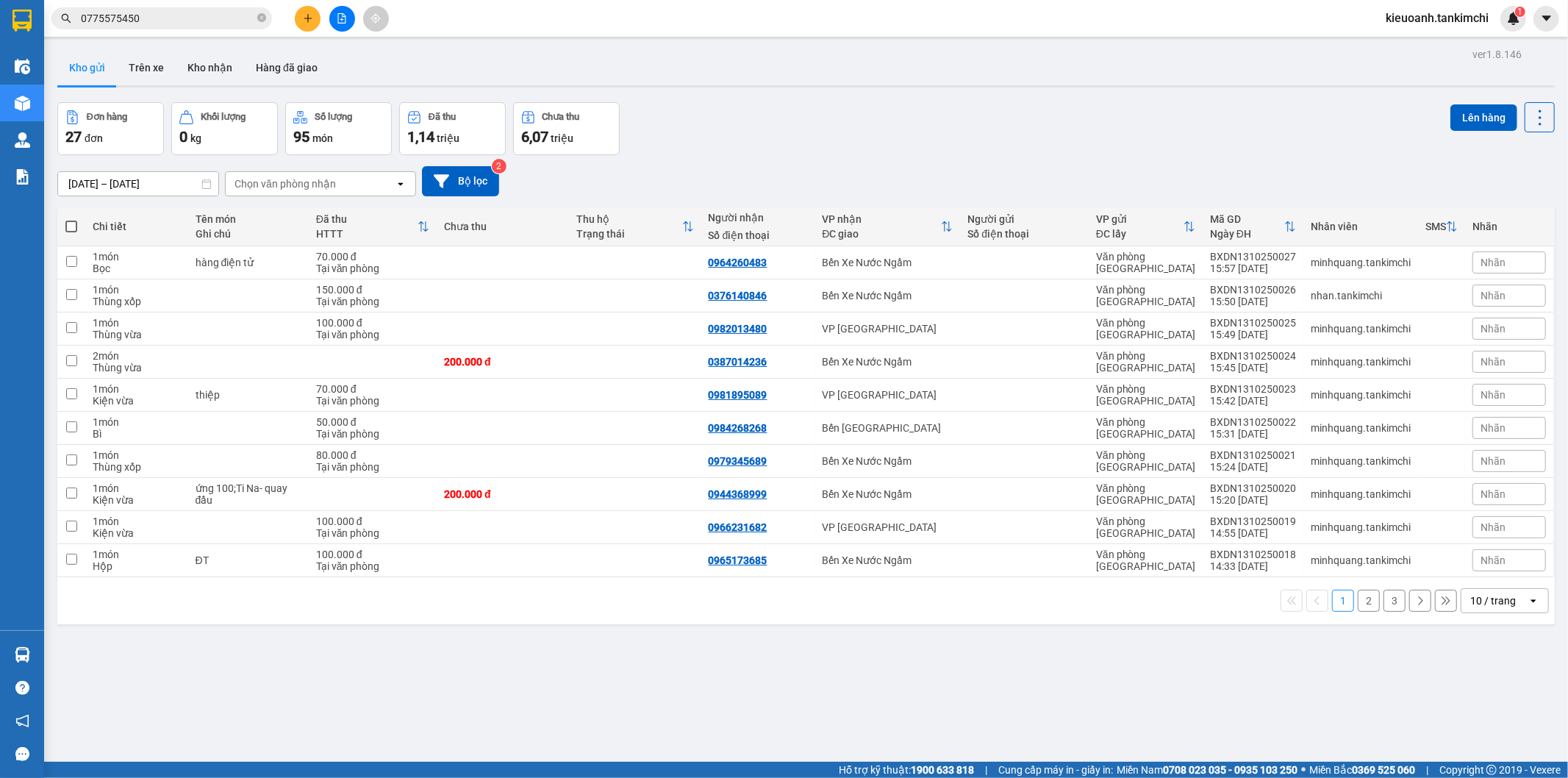
click at [151, 18] on input "0775575450" at bounding box center [167, 19] width 174 height 16
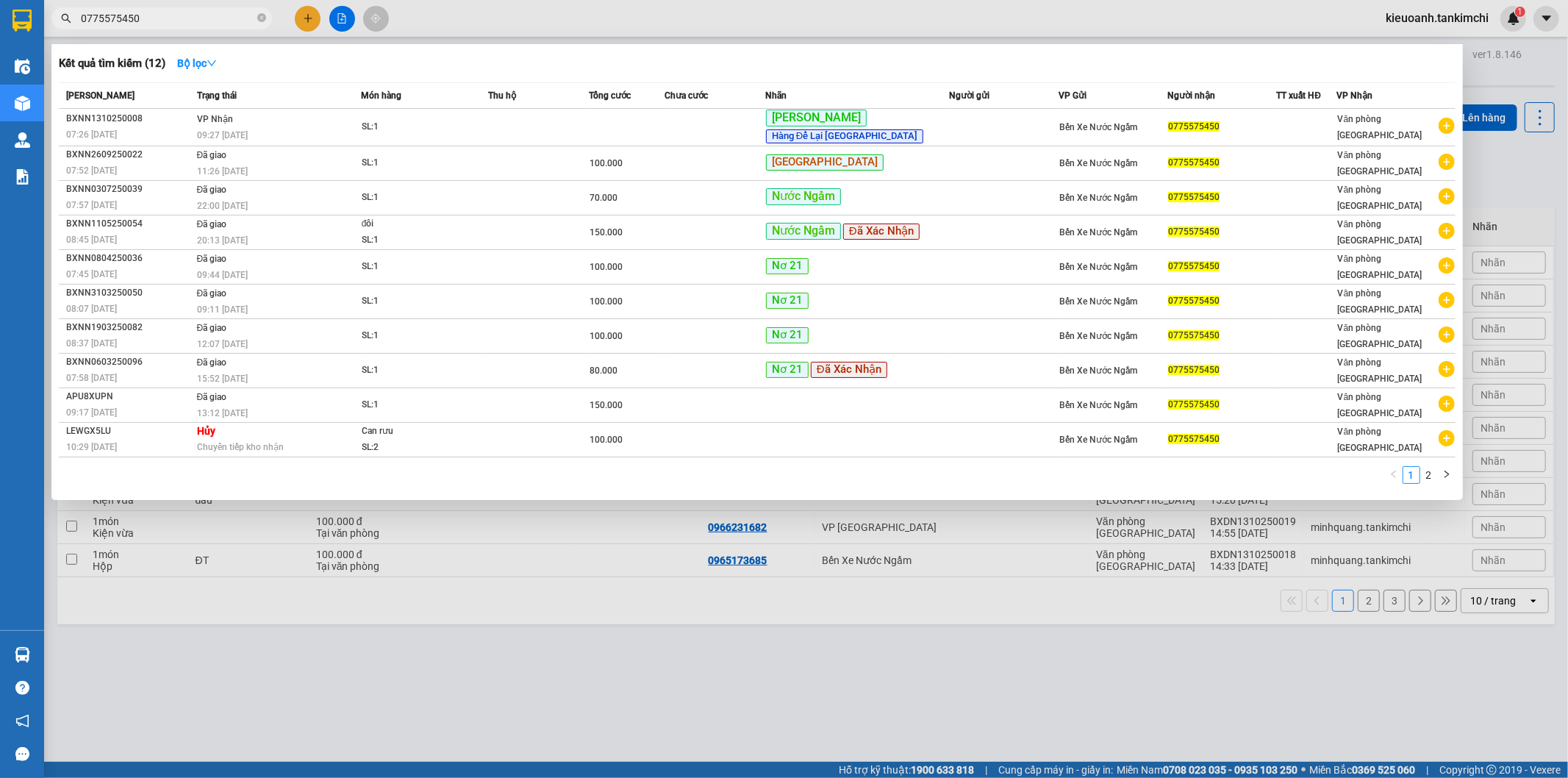
click at [151, 18] on input "0775575450" at bounding box center [167, 19] width 174 height 16
click at [207, 21] on input "0775575450" at bounding box center [167, 19] width 174 height 16
click at [260, 19] on icon "close-circle" at bounding box center [262, 18] width 9 height 9
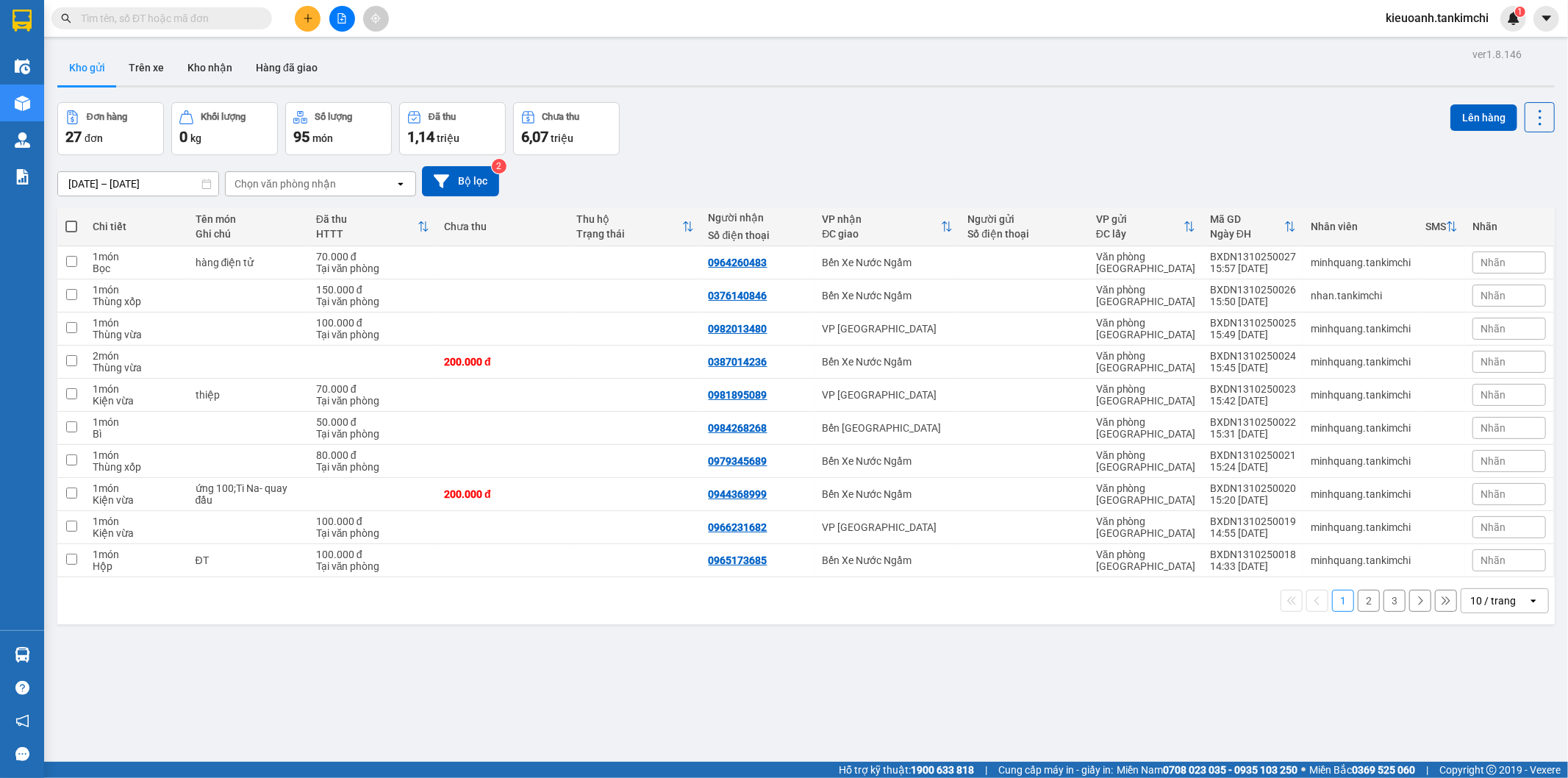
click at [238, 21] on input "text" at bounding box center [167, 19] width 174 height 16
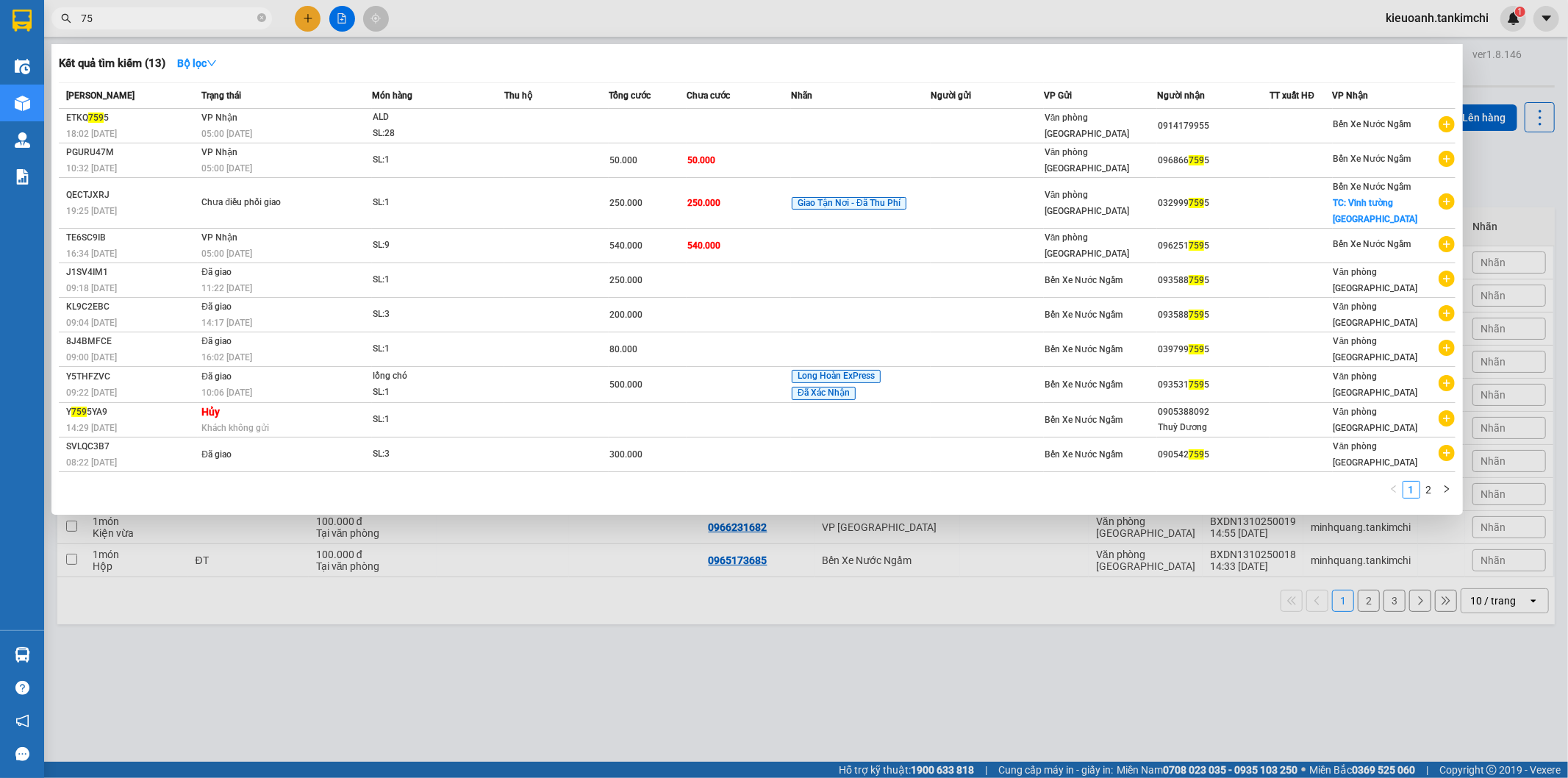
type input "7"
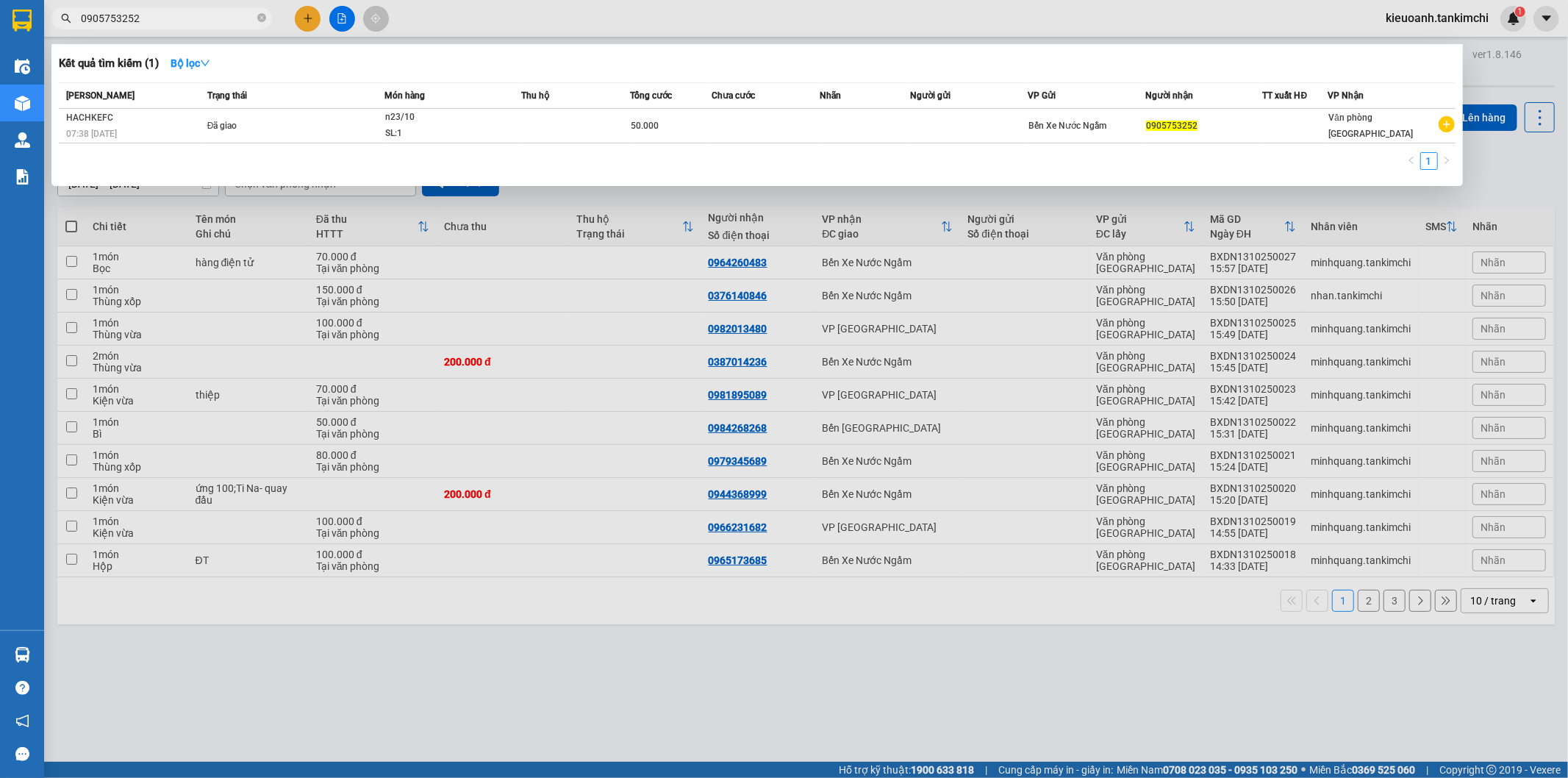
click at [185, 15] on input "0905753252" at bounding box center [167, 19] width 174 height 16
type input "0905753252"
click at [190, 8] on span "0905753252" at bounding box center [162, 18] width 221 height 22
click at [180, 14] on input "0905753252" at bounding box center [167, 19] width 174 height 16
